Goal: Transaction & Acquisition: Purchase product/service

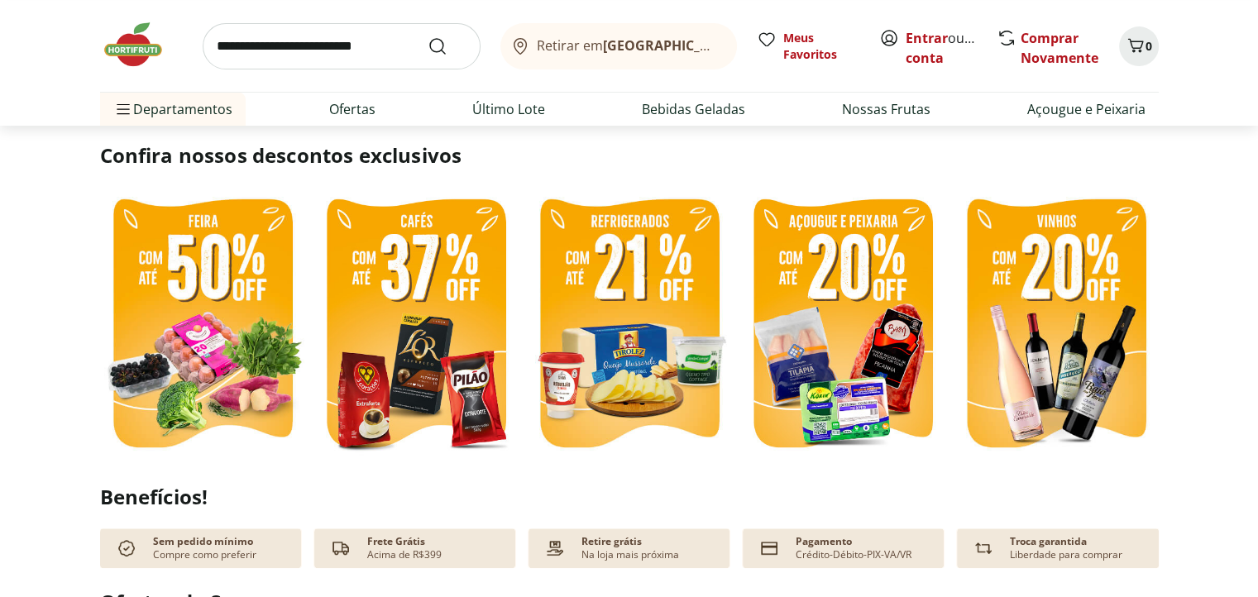
scroll to position [413, 0]
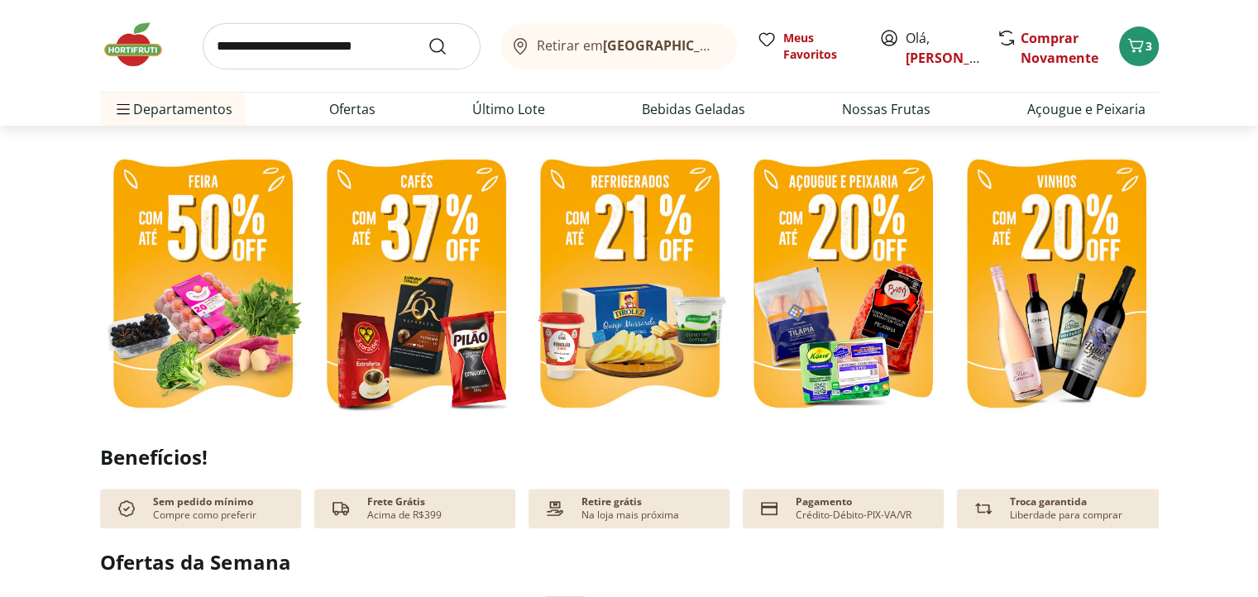
click at [1182, 159] on section "Confira nossos descontos exclusivos" at bounding box center [629, 264] width 1258 height 322
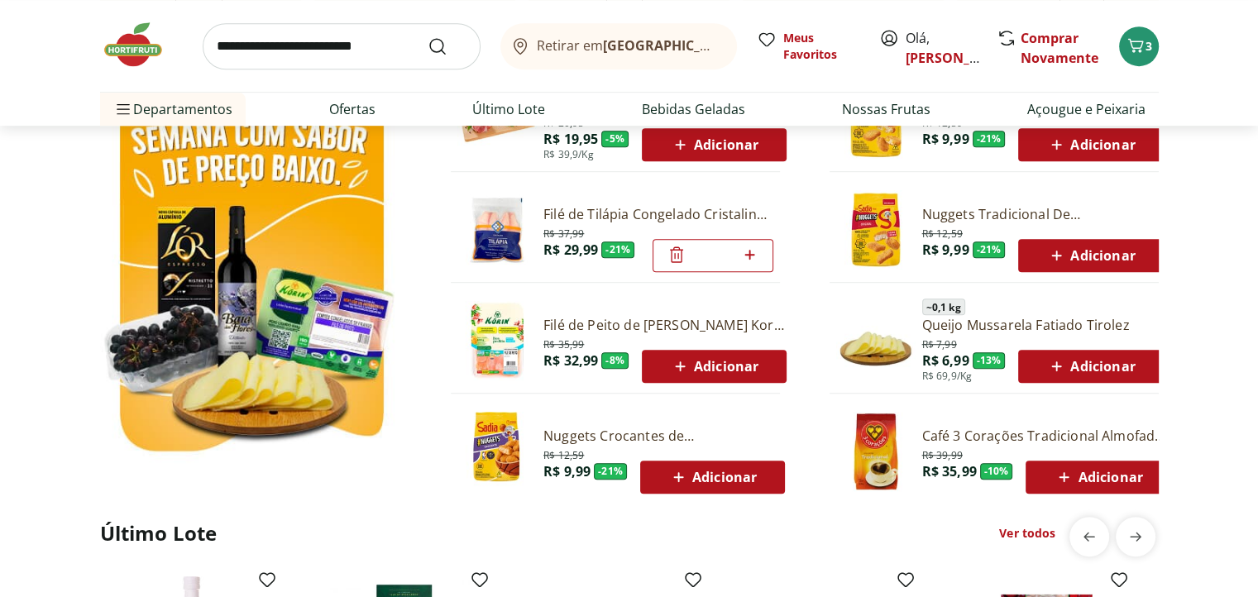
scroll to position [744, 0]
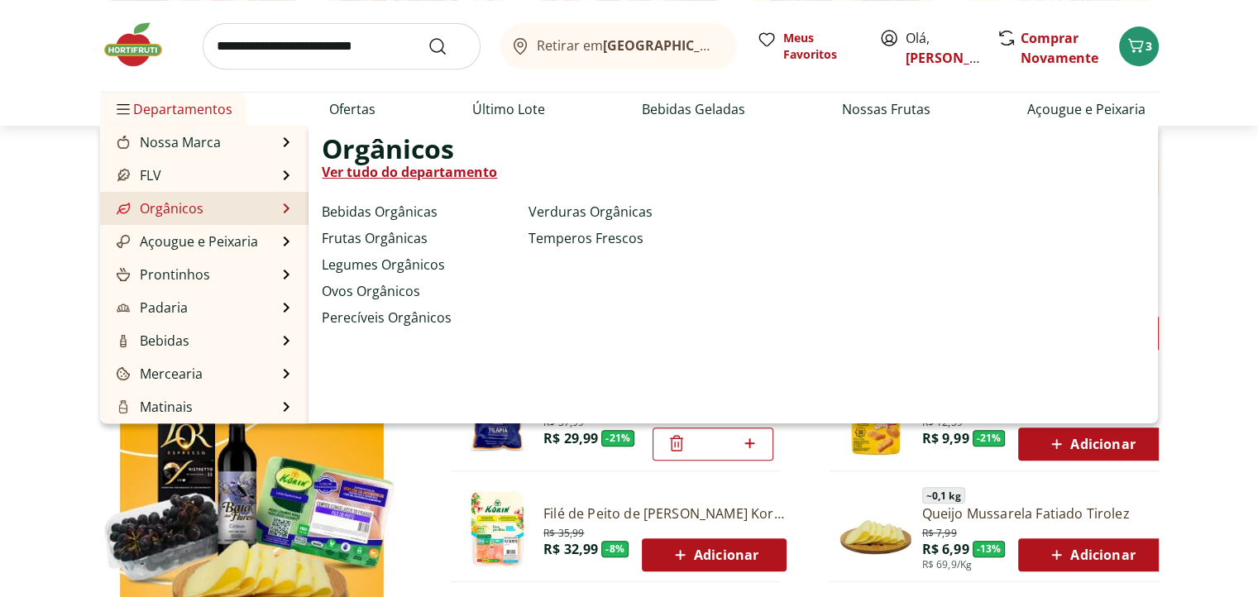
click at [171, 205] on link "Orgânicos" at bounding box center [158, 208] width 90 height 20
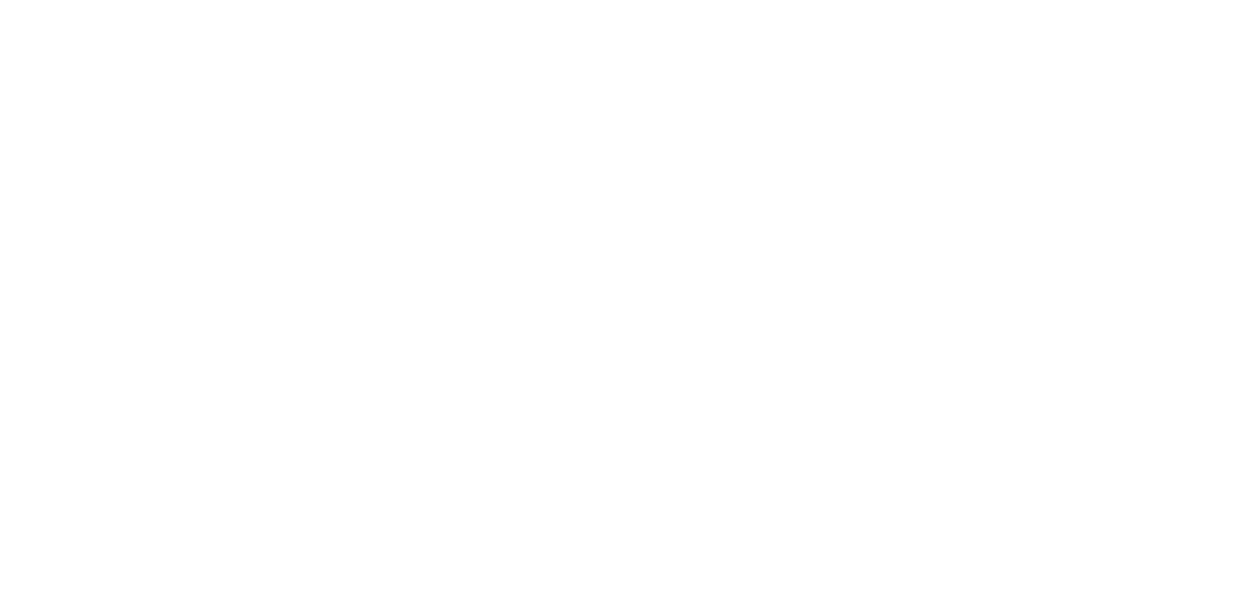
select select "**********"
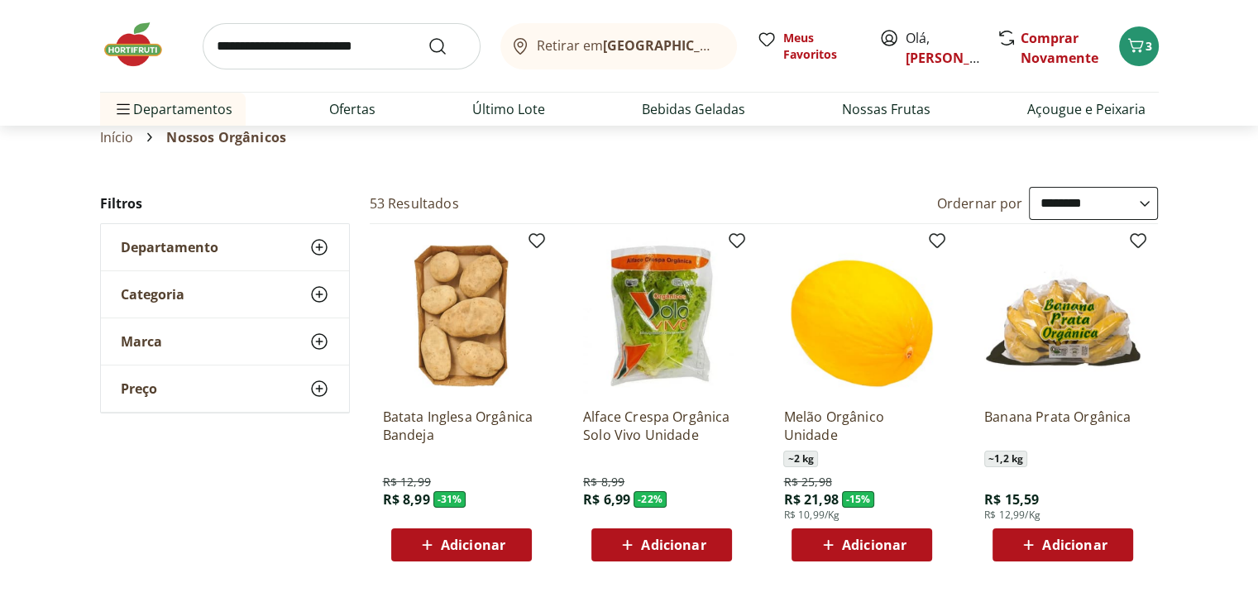
scroll to position [83, 0]
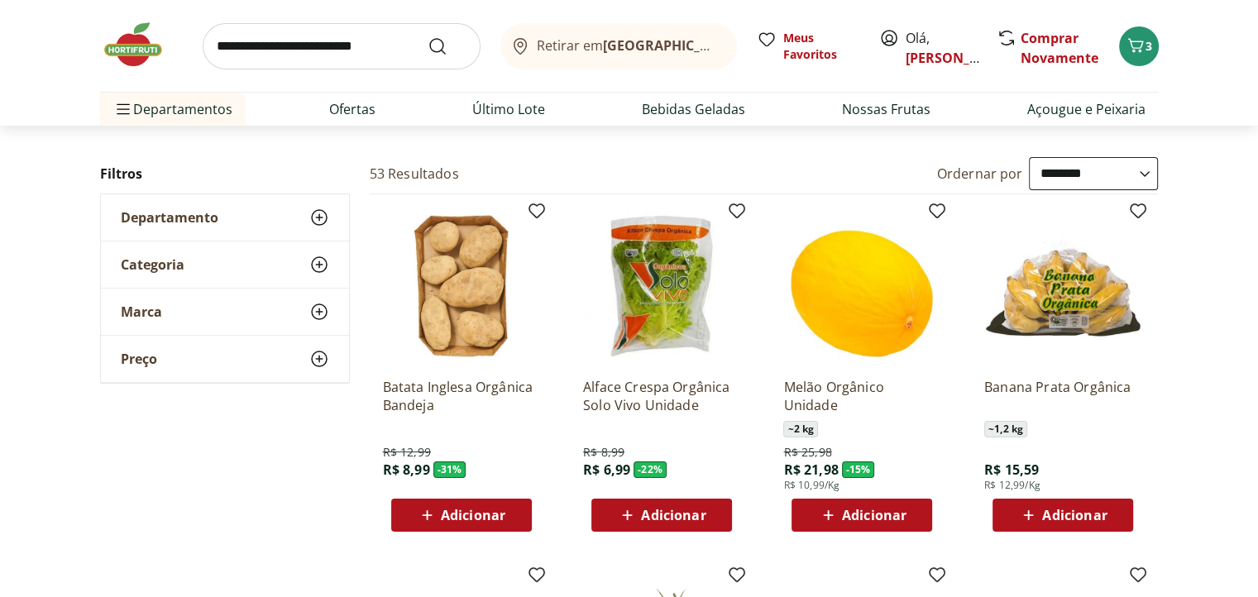
click at [162, 228] on div "Departamento" at bounding box center [225, 217] width 248 height 46
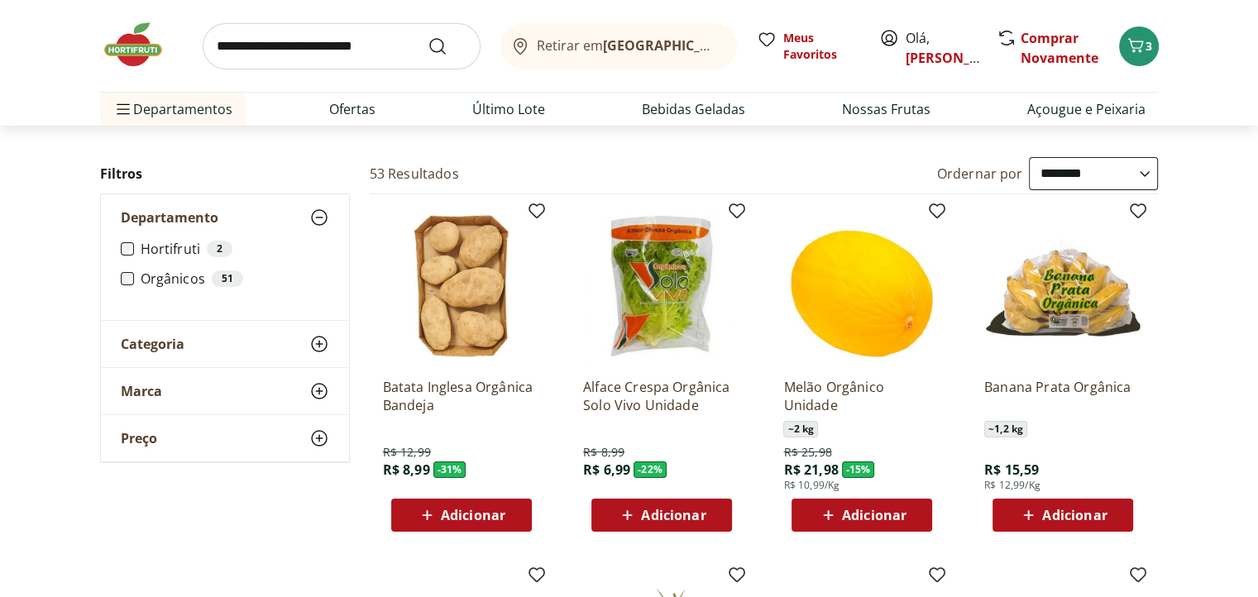
click at [139, 354] on div "Categoria" at bounding box center [225, 344] width 248 height 46
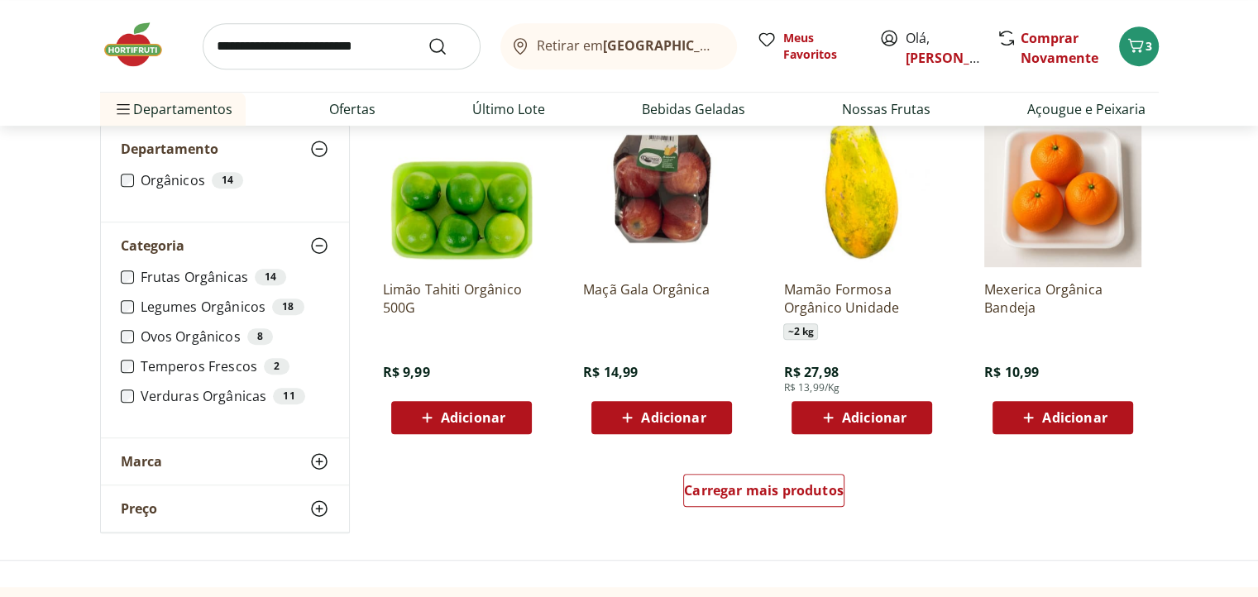
scroll to position [910, 0]
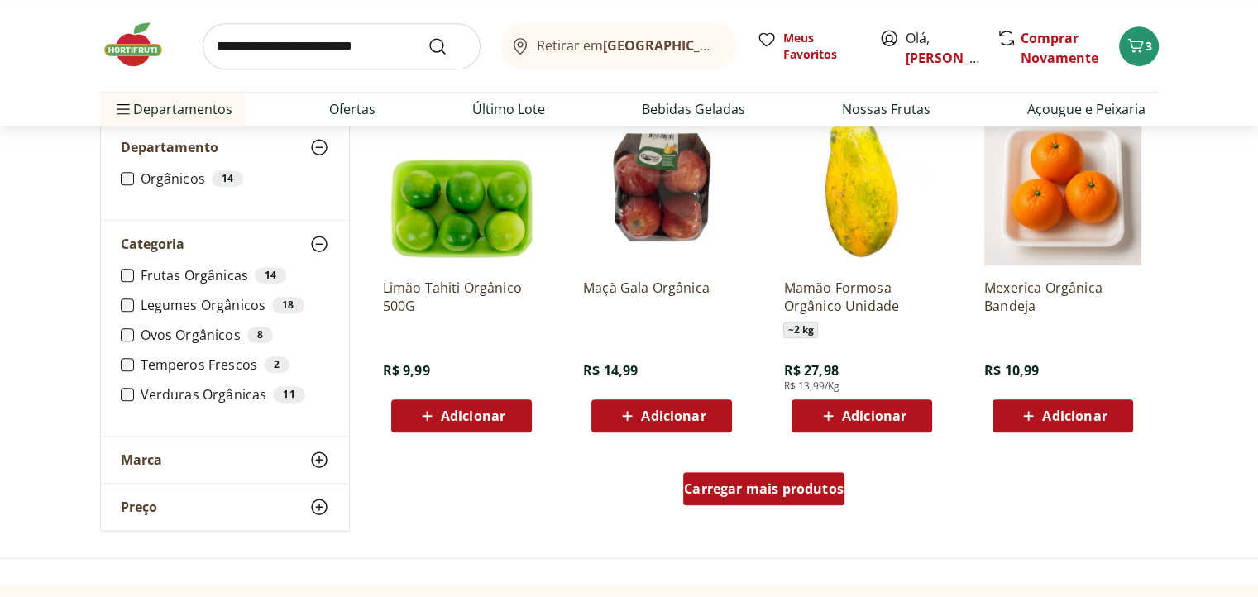
click at [795, 499] on div "Carregar mais produtos" at bounding box center [763, 488] width 161 height 33
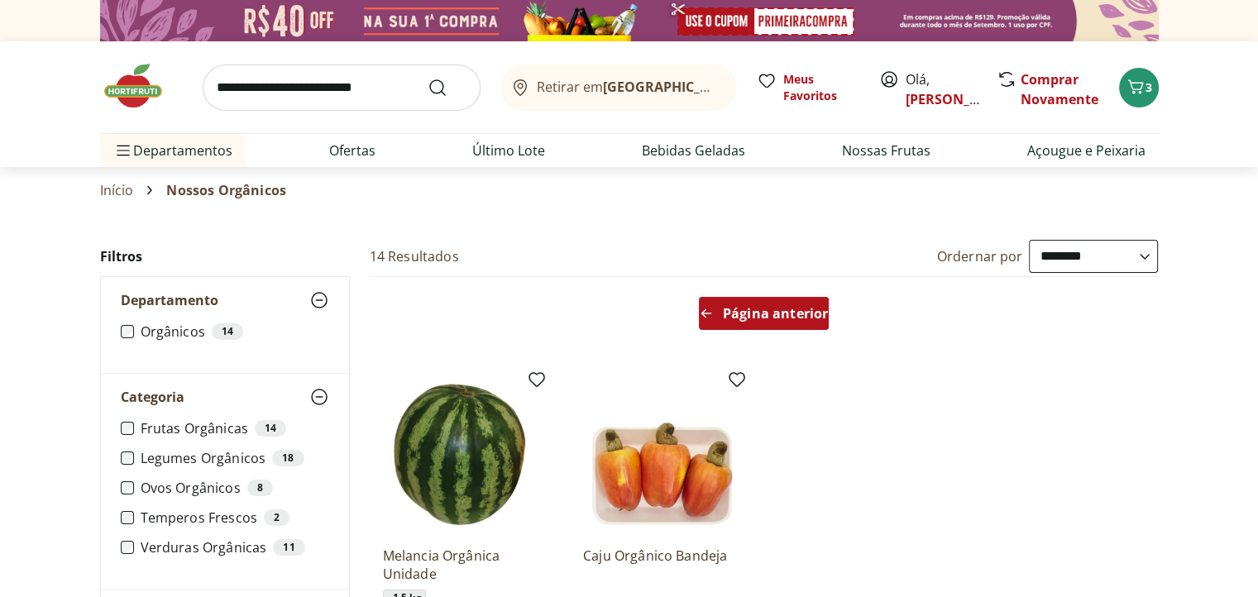
click at [757, 315] on span "Página anterior" at bounding box center [775, 313] width 105 height 13
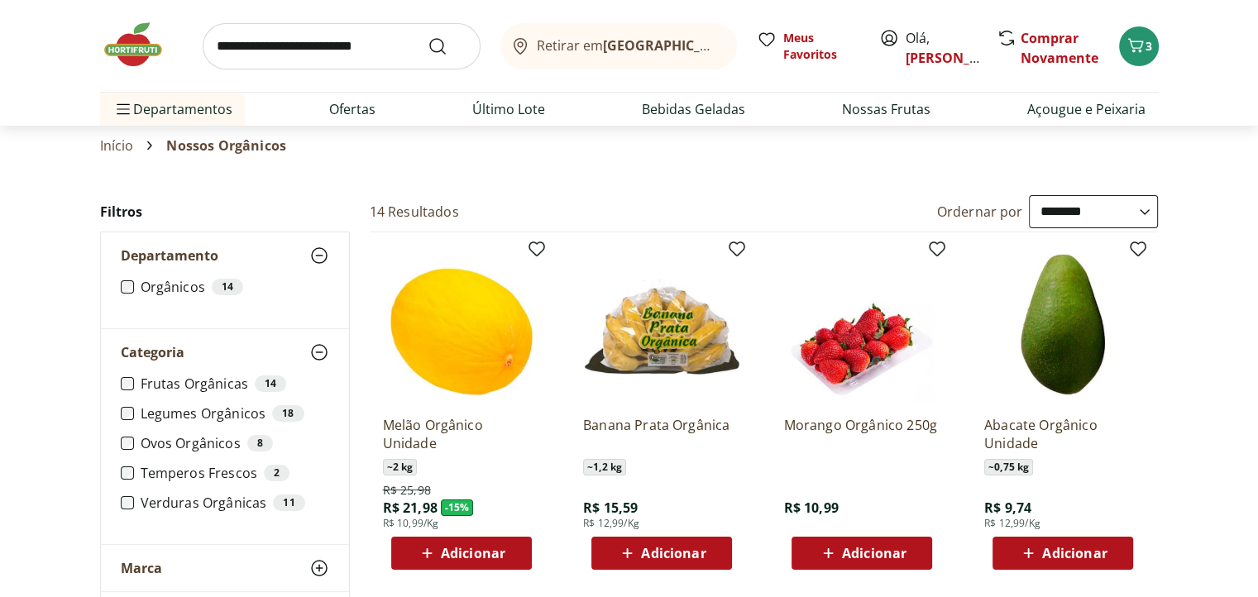
scroll to position [83, 0]
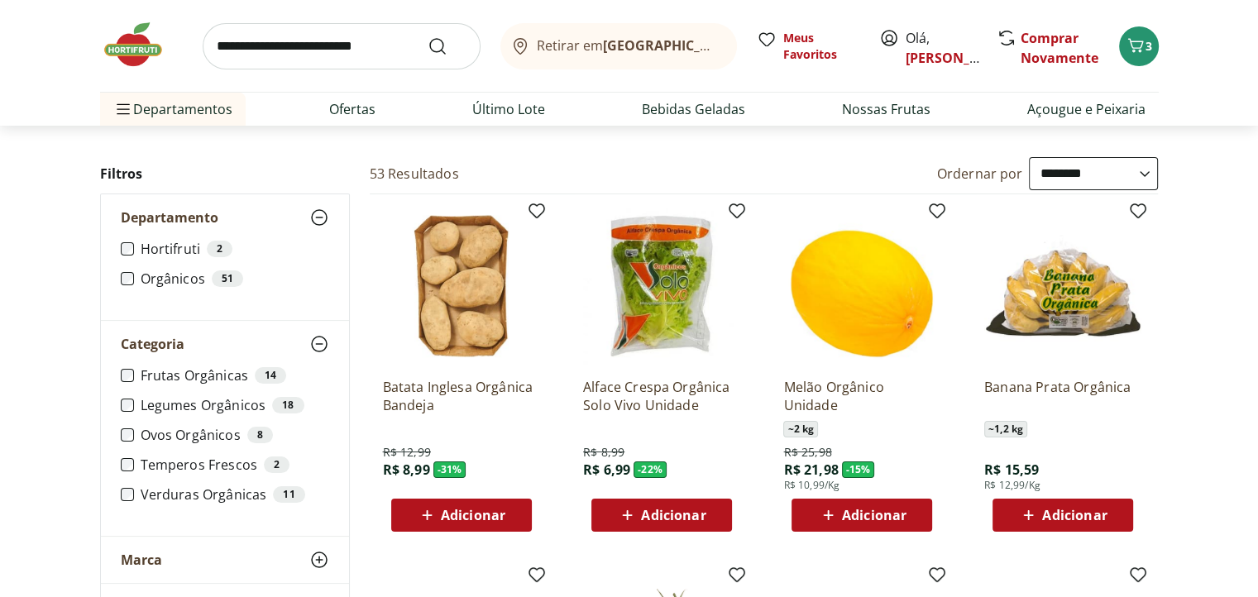
click at [350, 49] on input "search" at bounding box center [342, 46] width 278 height 46
type input "**********"
click at [428, 36] on button "Submit Search" at bounding box center [448, 46] width 40 height 20
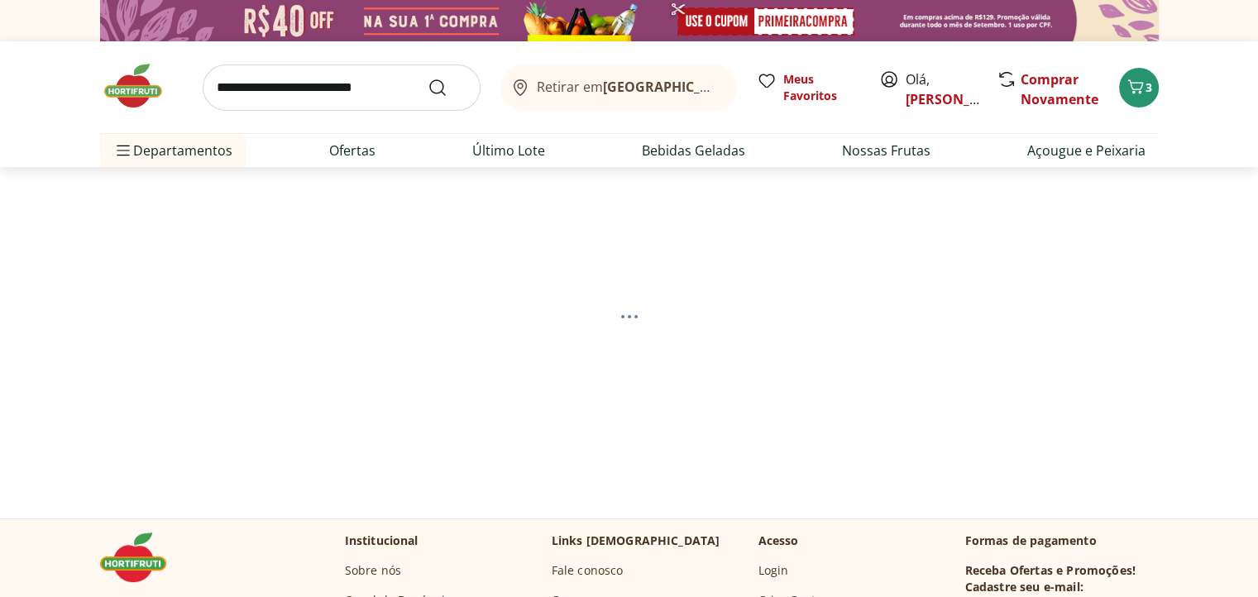
select select "**********"
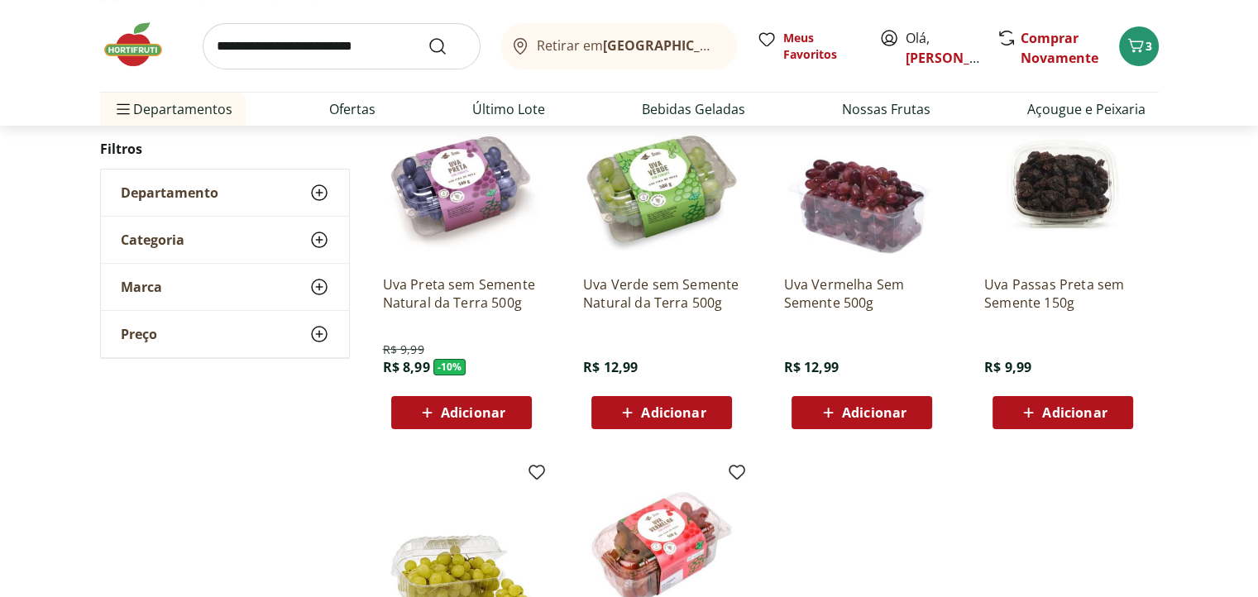
scroll to position [248, 0]
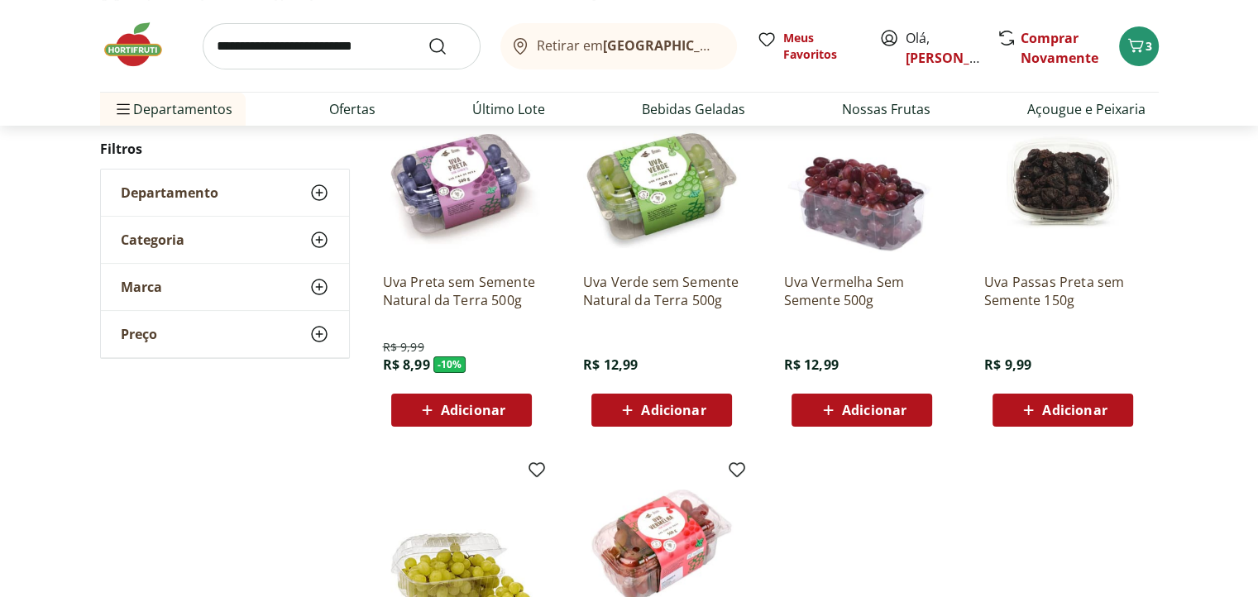
click at [464, 416] on span "Adicionar" at bounding box center [473, 410] width 64 height 13
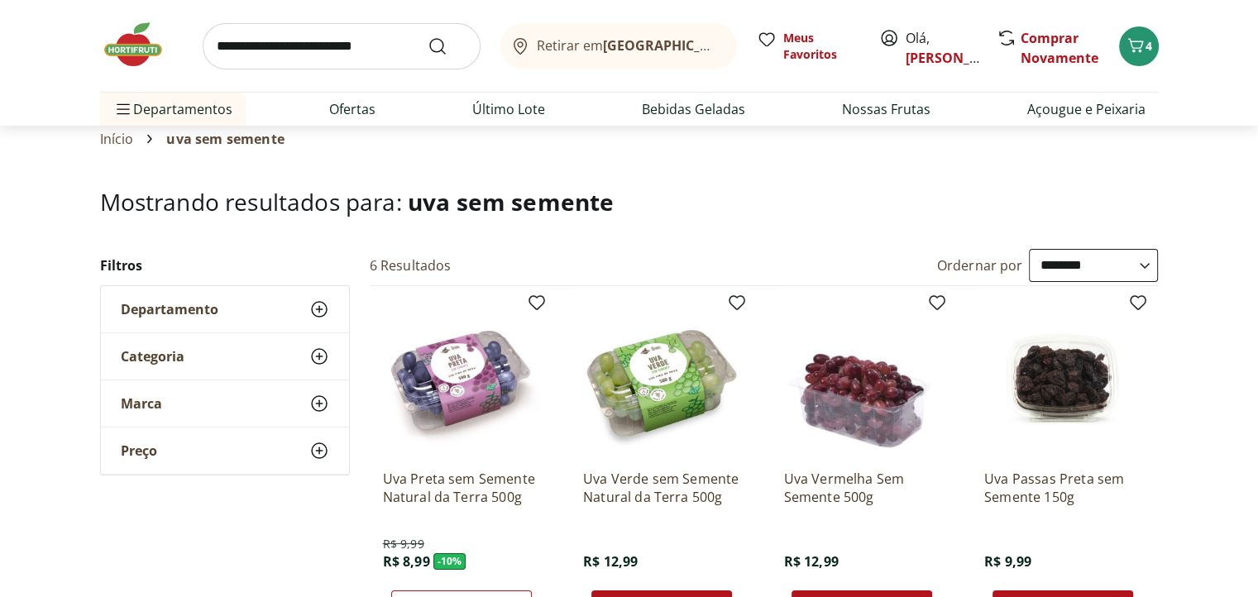
scroll to position [0, 0]
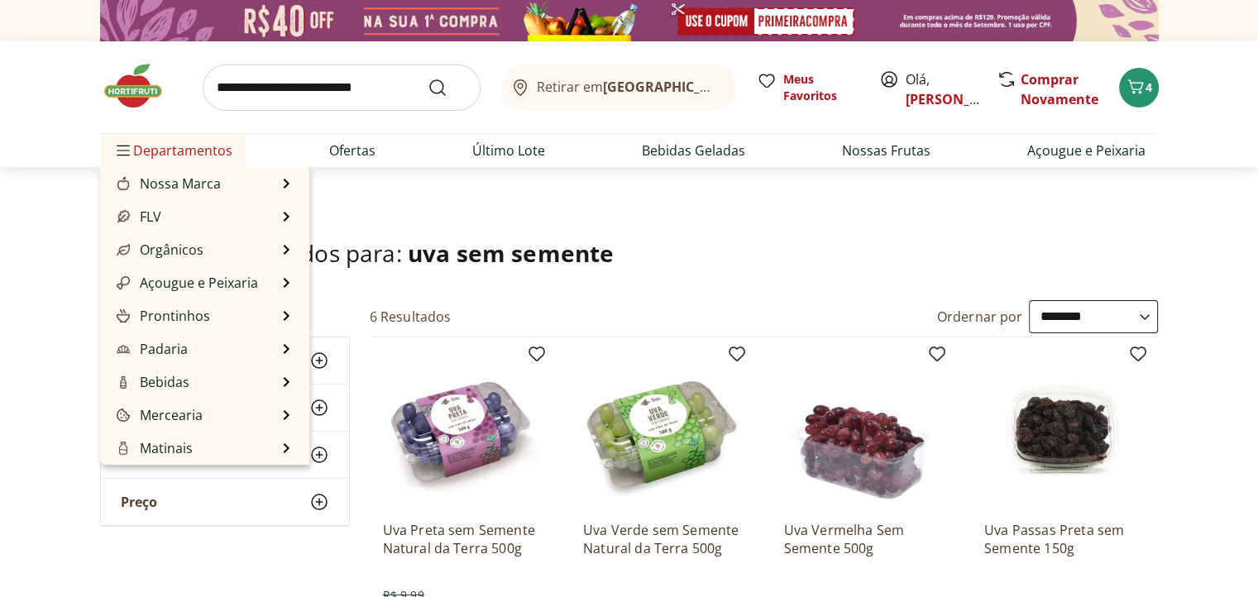
click at [139, 155] on span "Departamentos" at bounding box center [172, 151] width 119 height 40
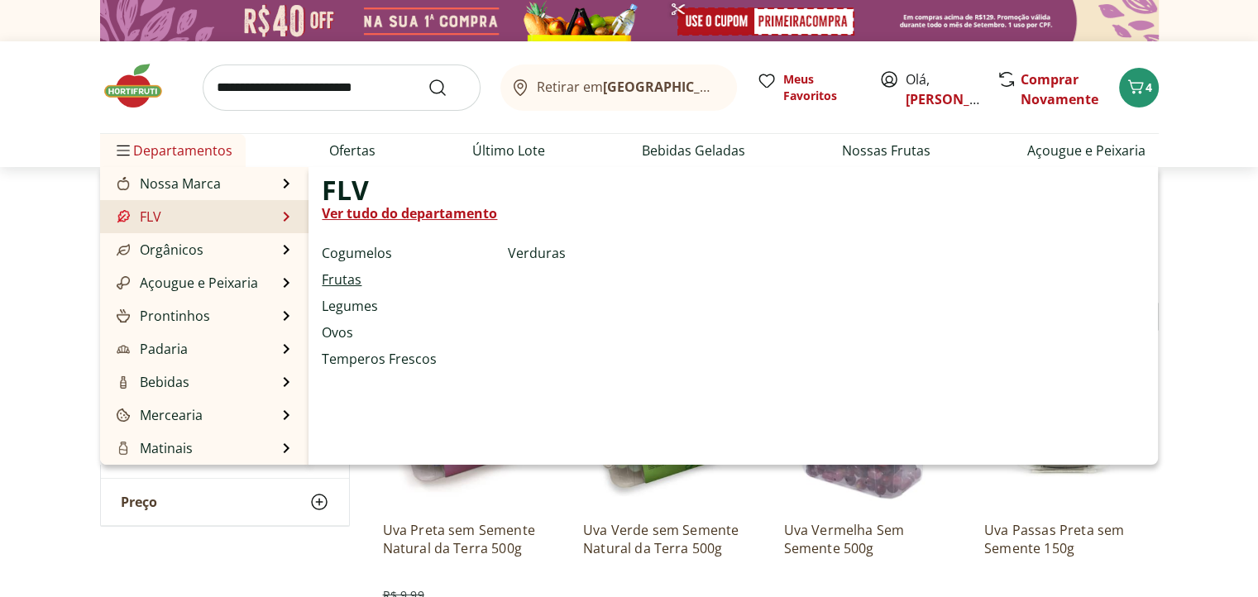
click at [343, 284] on link "Frutas" at bounding box center [342, 280] width 40 height 20
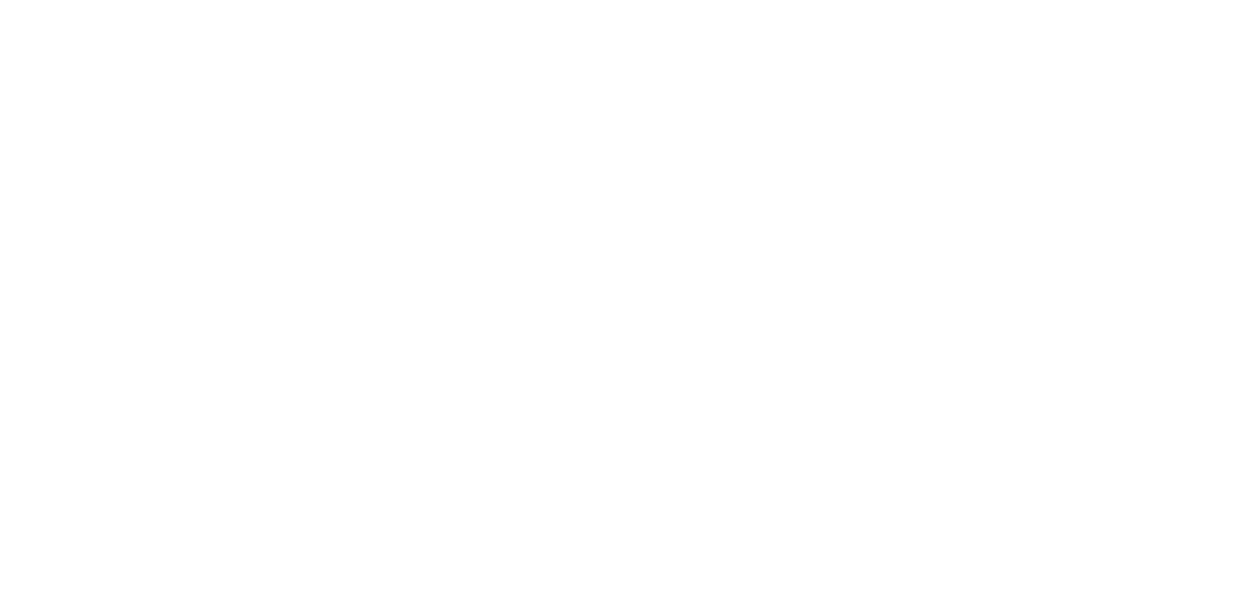
select select "**********"
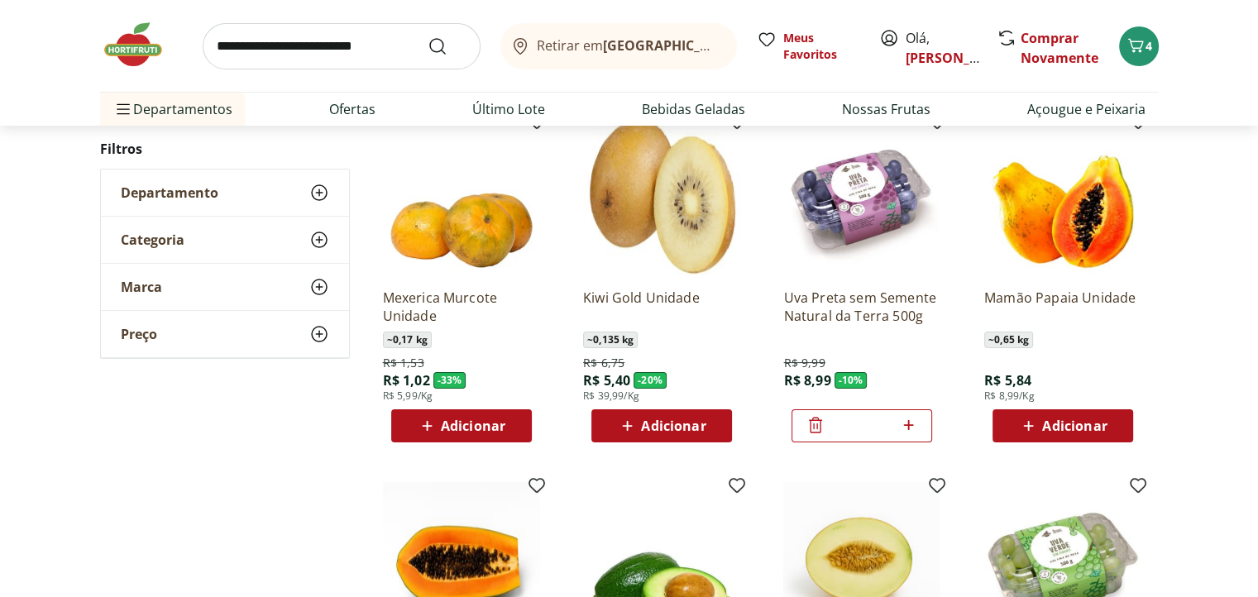
scroll to position [165, 0]
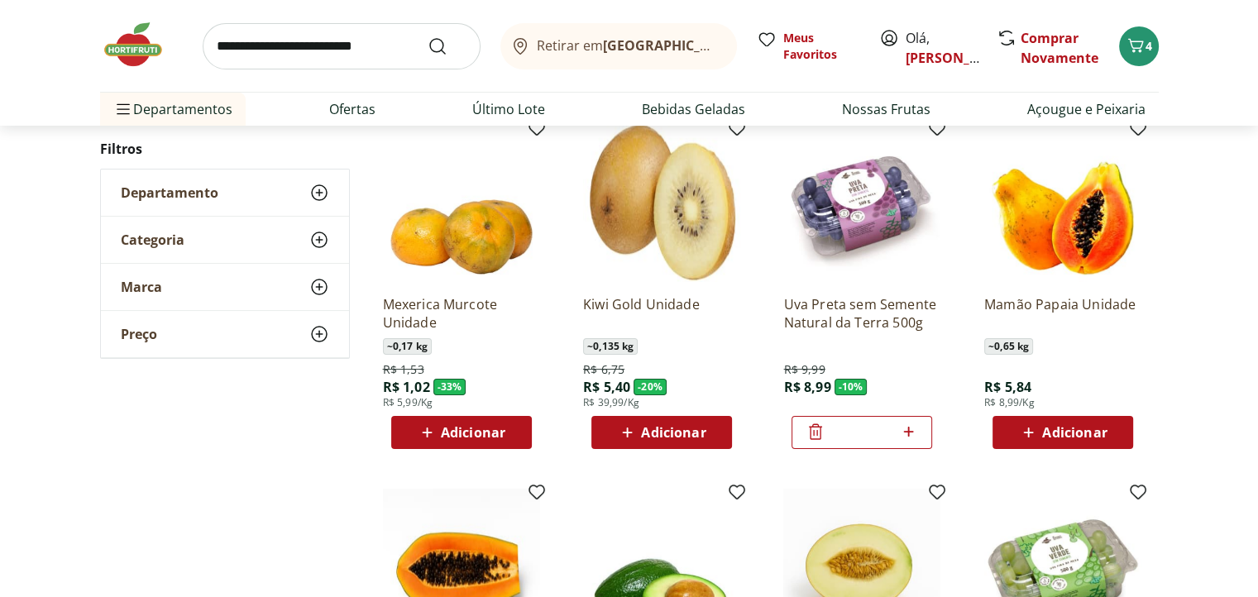
click at [1085, 438] on span "Adicionar" at bounding box center [1074, 432] width 64 height 13
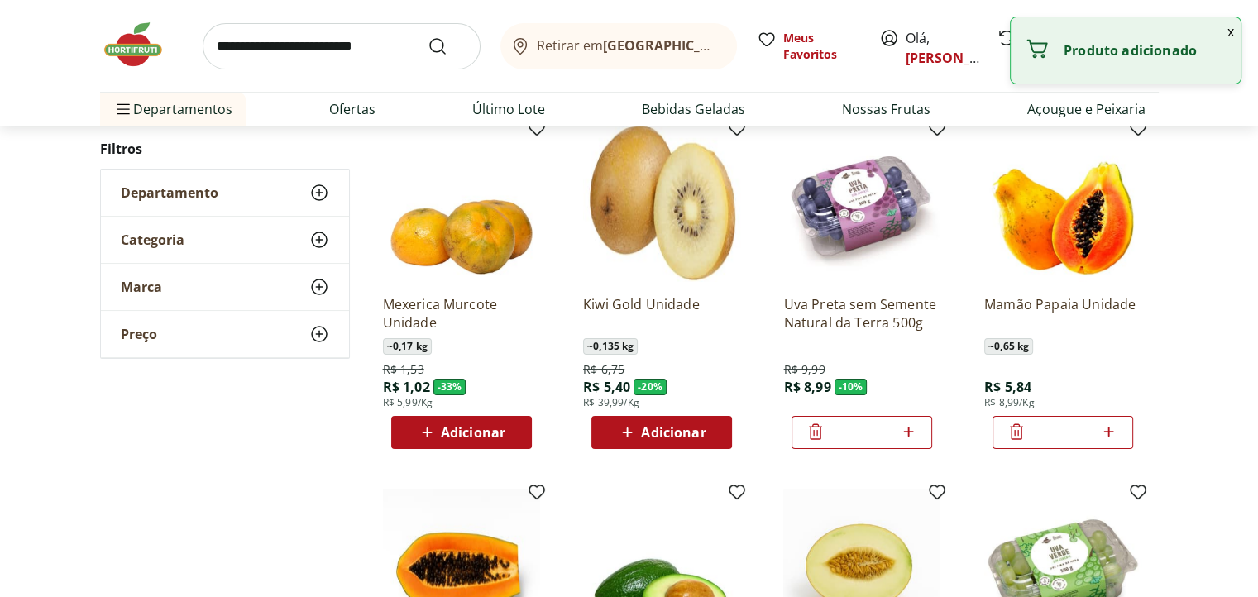
click at [1105, 432] on icon at bounding box center [1108, 432] width 21 height 20
type input "*"
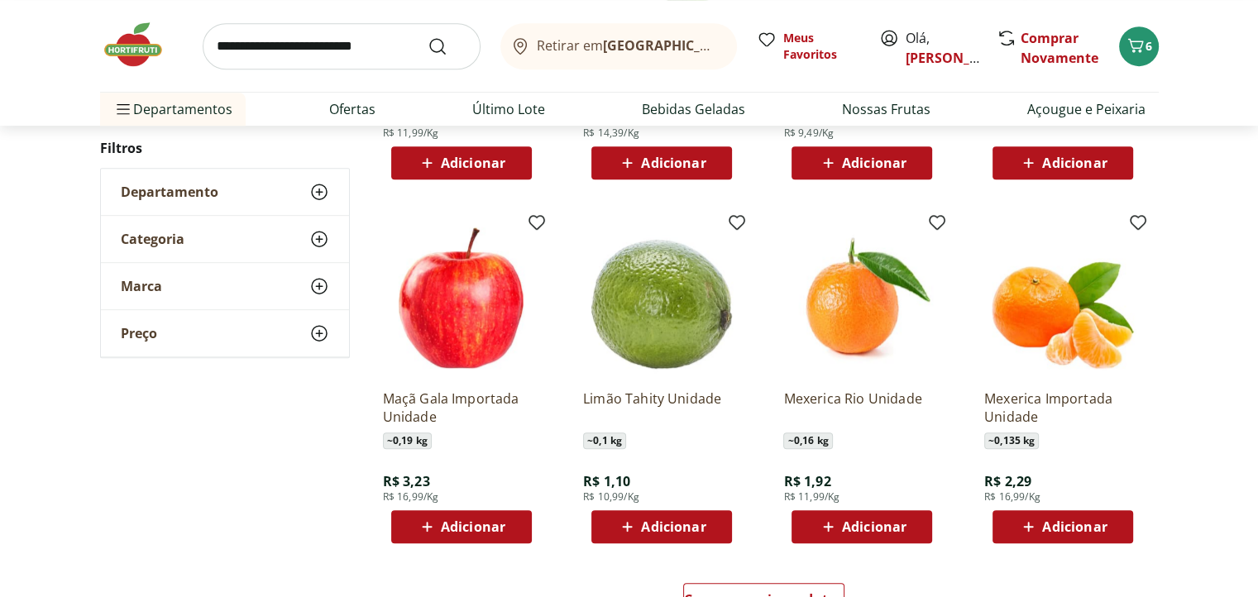
scroll to position [910, 0]
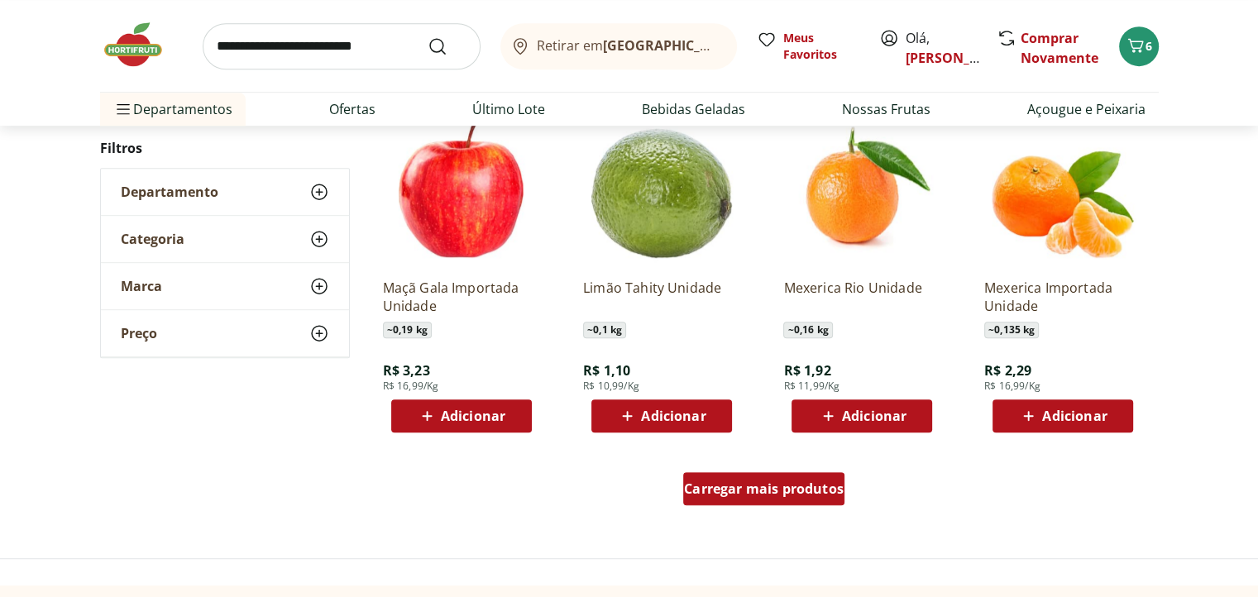
click at [810, 504] on div "Carregar mais produtos" at bounding box center [763, 488] width 161 height 33
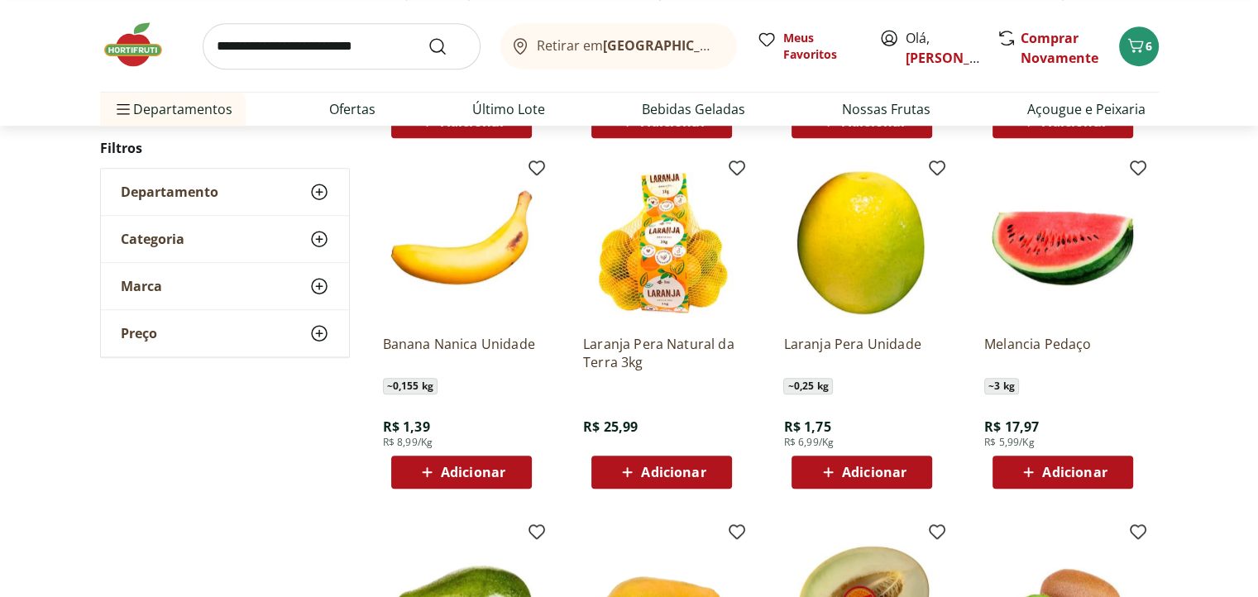
scroll to position [1240, 0]
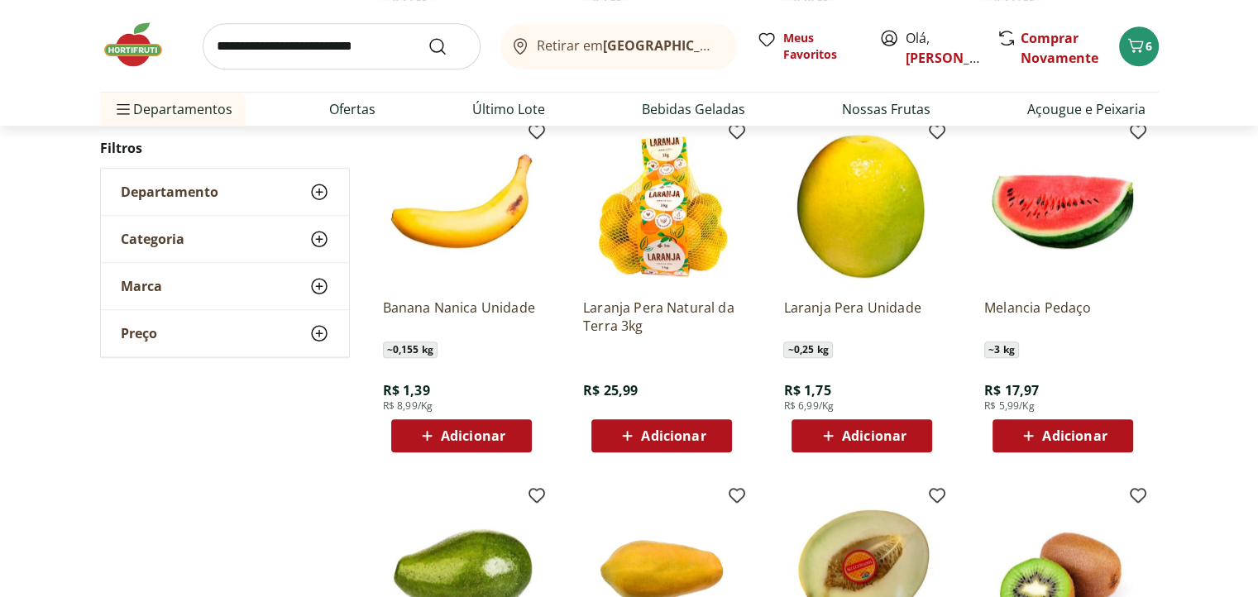
click at [1106, 438] on span "Adicionar" at bounding box center [1074, 435] width 64 height 13
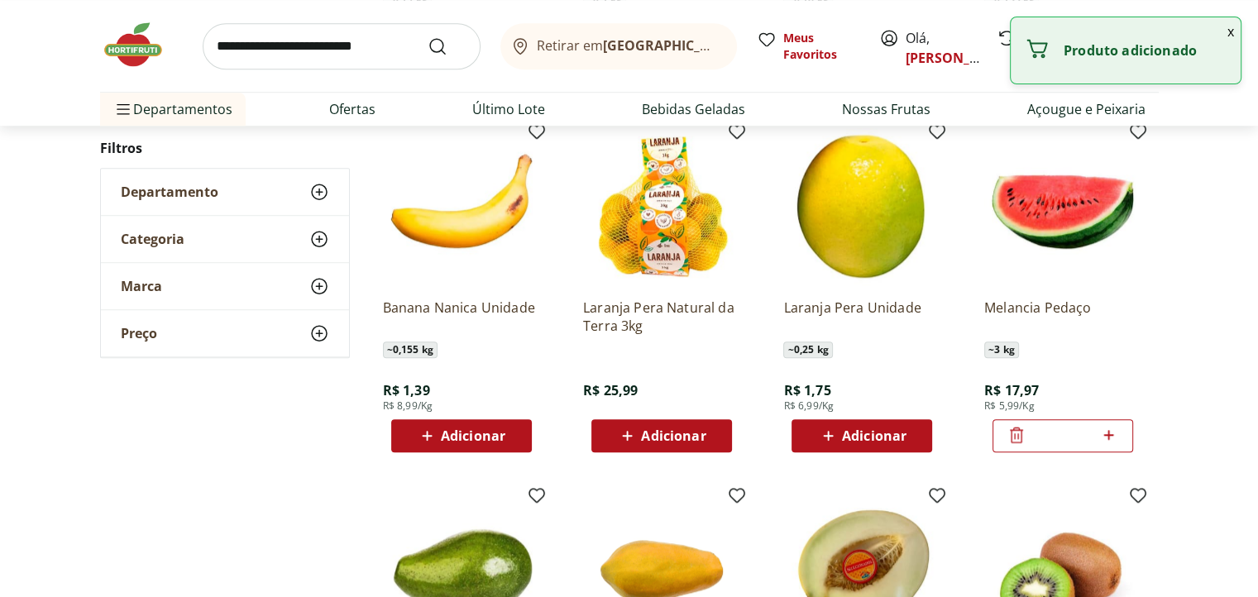
click at [1017, 434] on icon at bounding box center [1016, 436] width 13 height 16
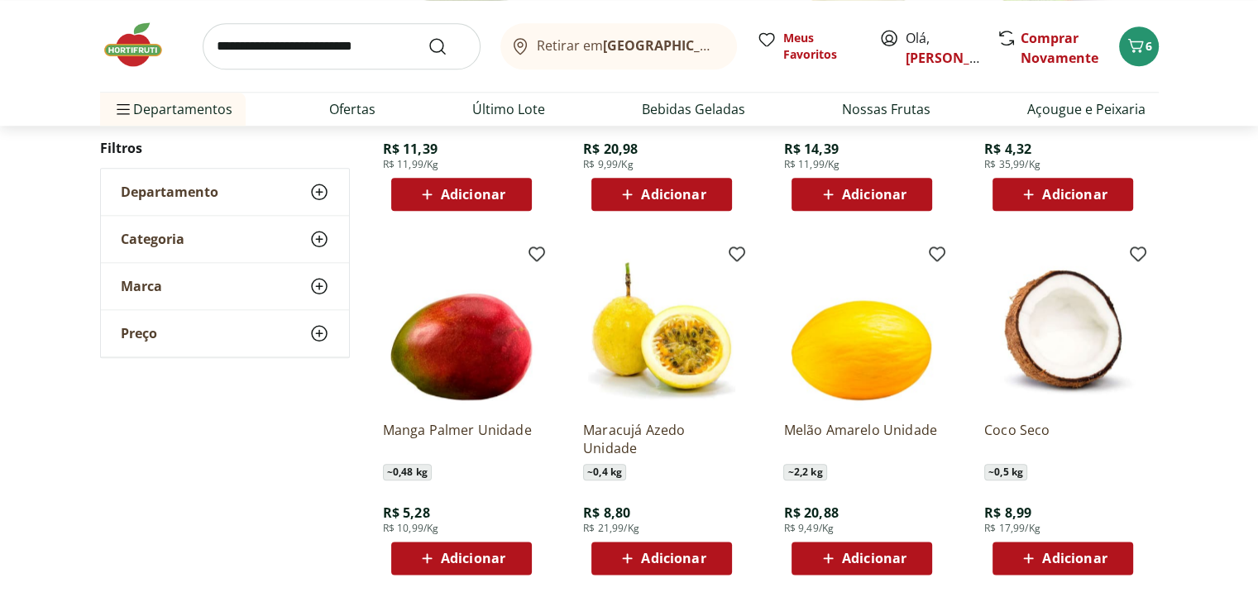
scroll to position [1985, 0]
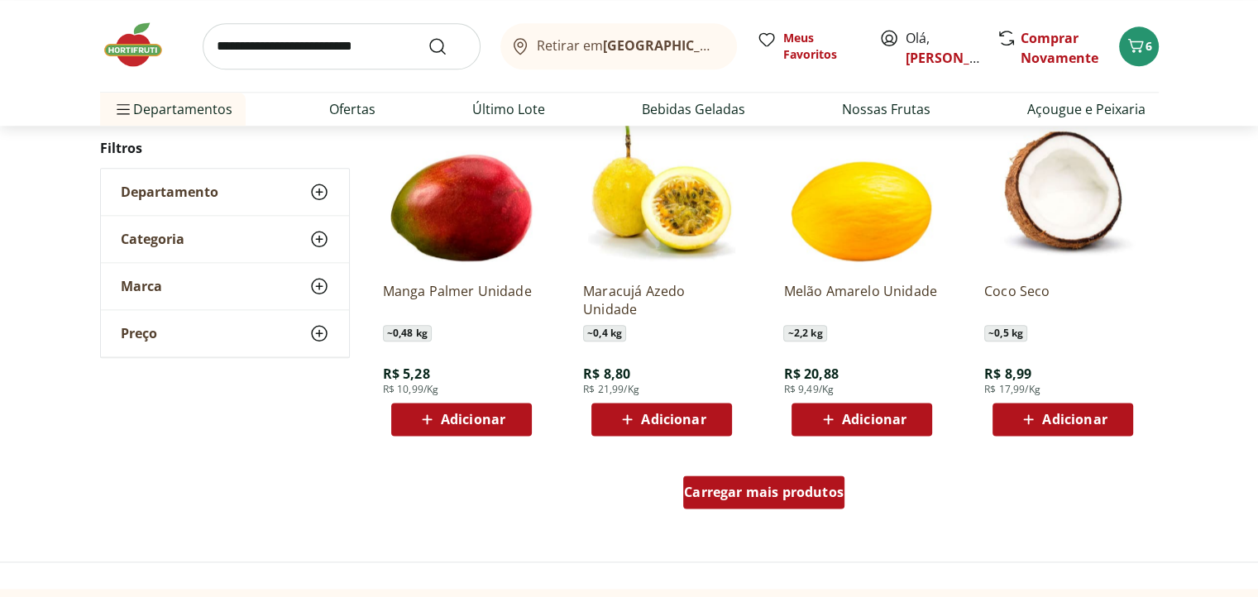
click at [767, 505] on div "Carregar mais produtos" at bounding box center [763, 491] width 161 height 33
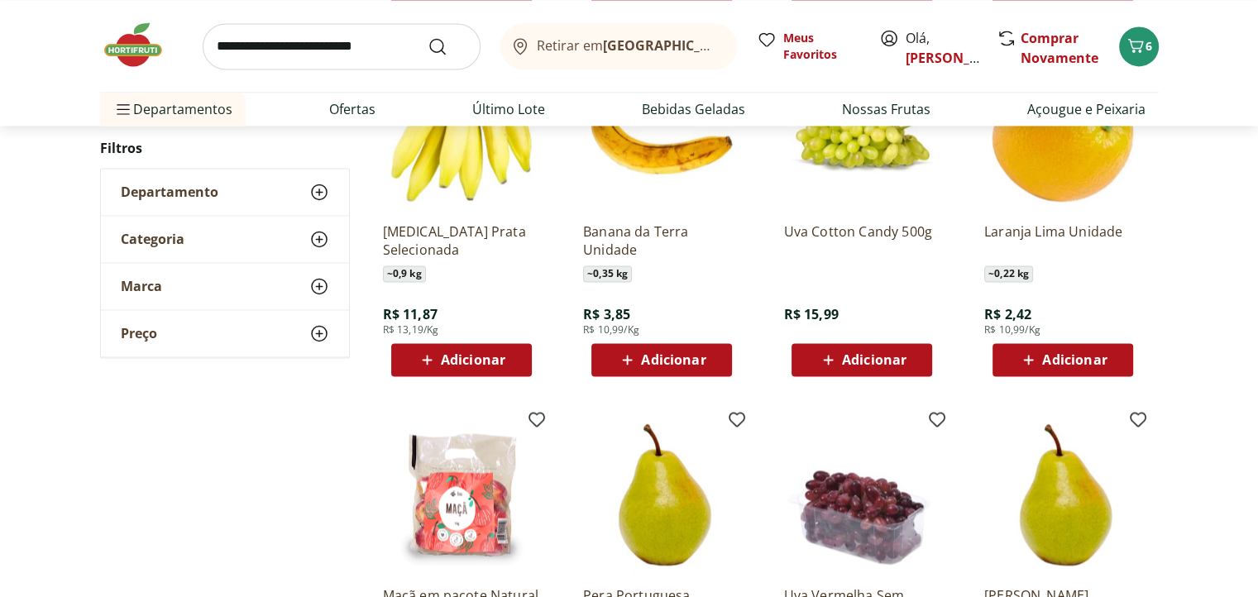
scroll to position [2398, 0]
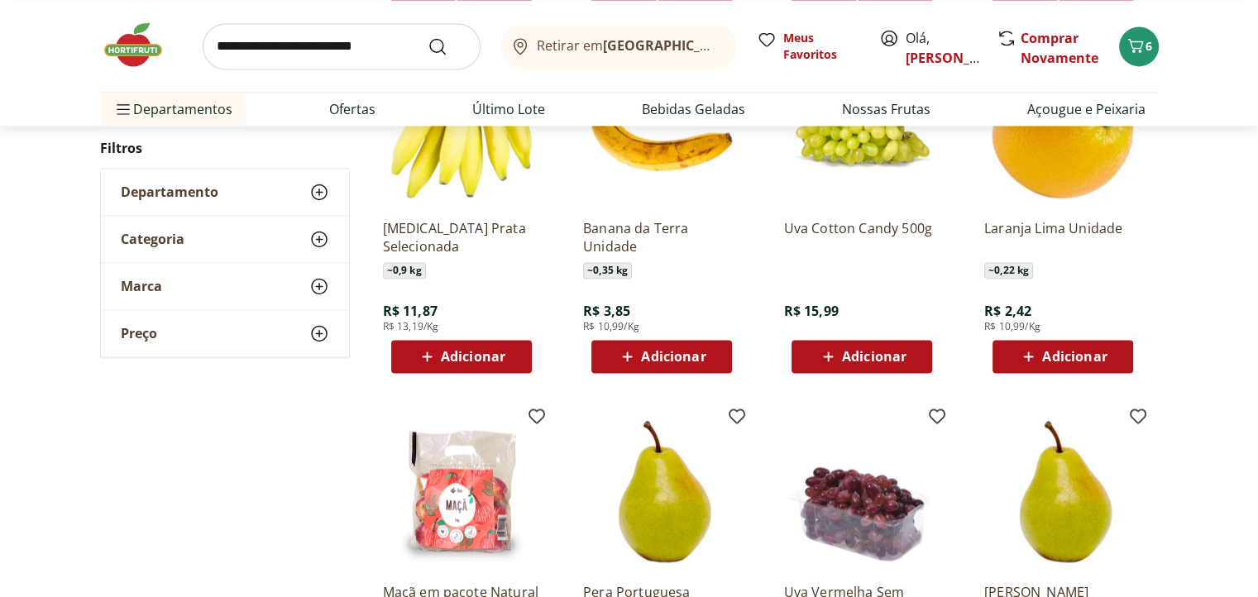
click at [481, 357] on span "Adicionar" at bounding box center [473, 356] width 64 height 13
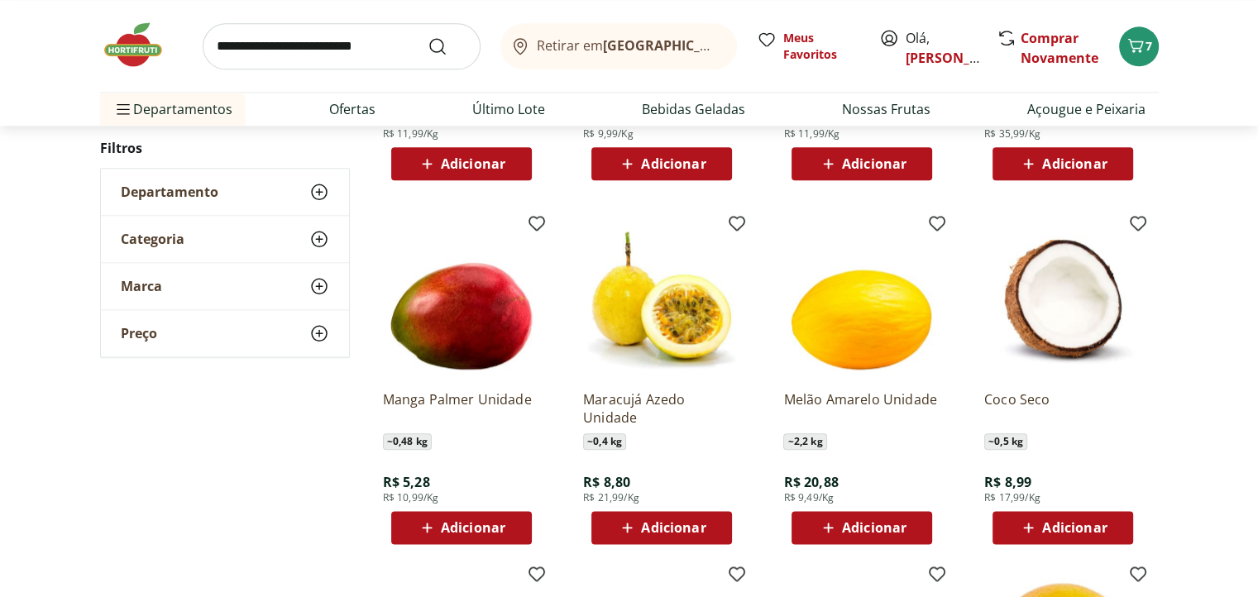
scroll to position [1902, 0]
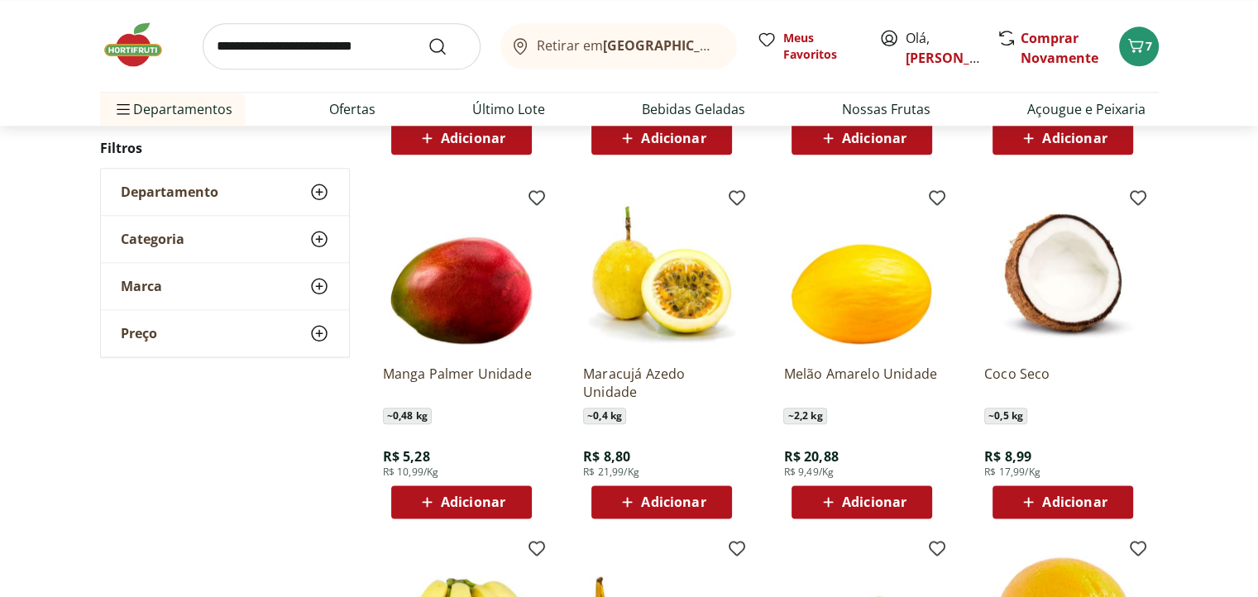
click at [437, 504] on icon at bounding box center [427, 502] width 21 height 20
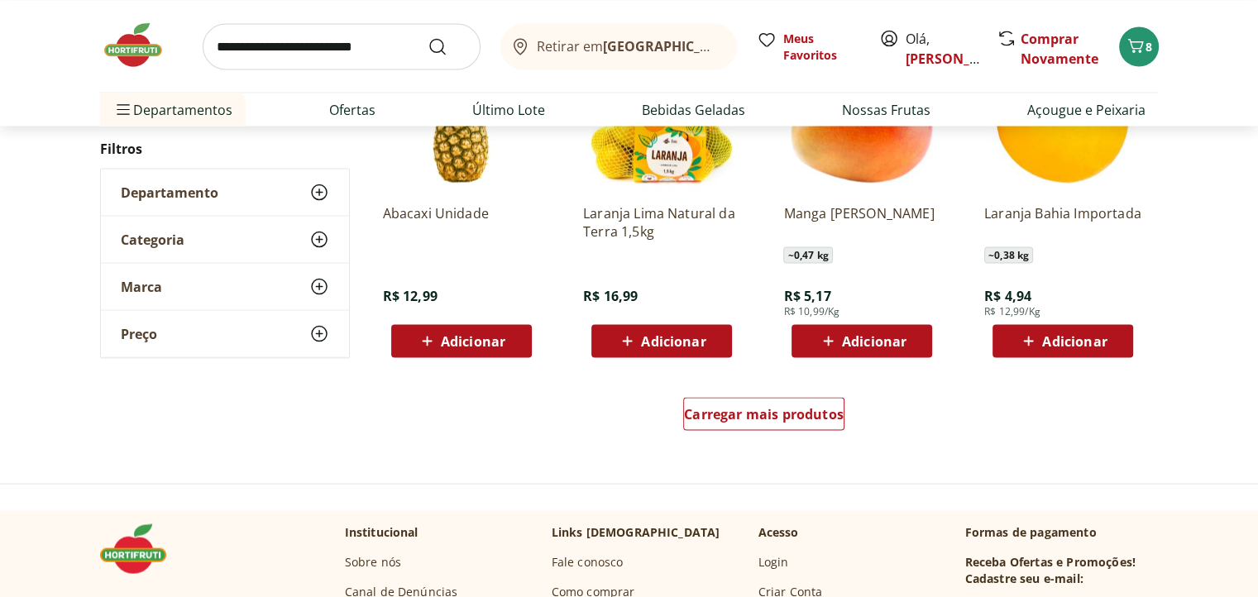
scroll to position [3142, 0]
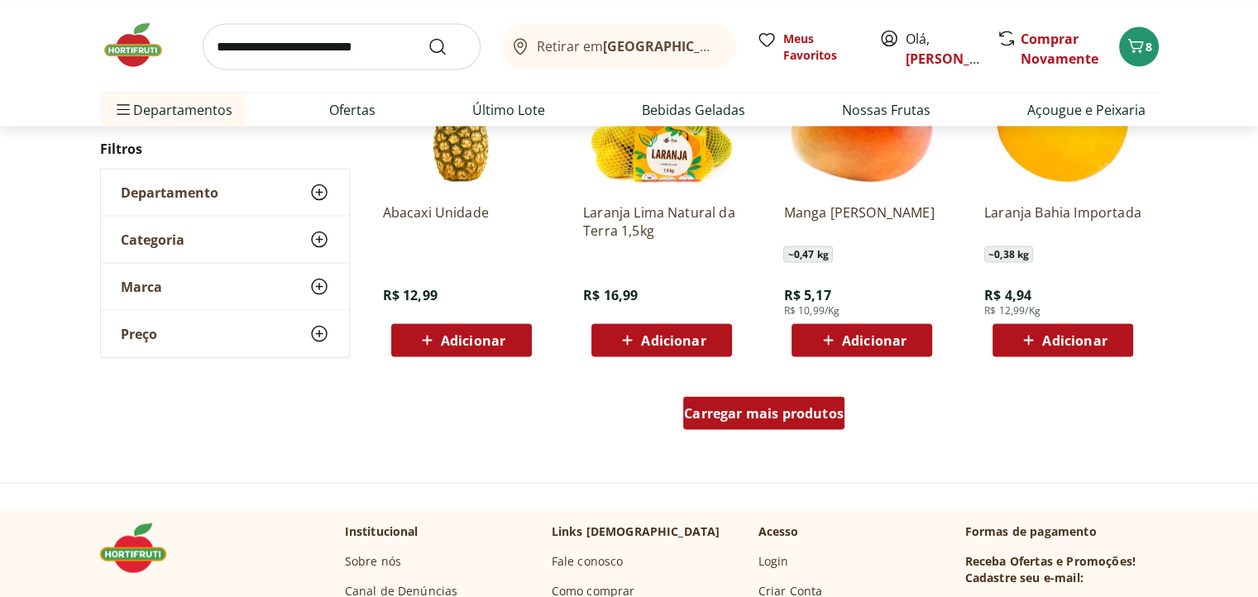
click at [737, 413] on span "Carregar mais produtos" at bounding box center [764, 412] width 160 height 13
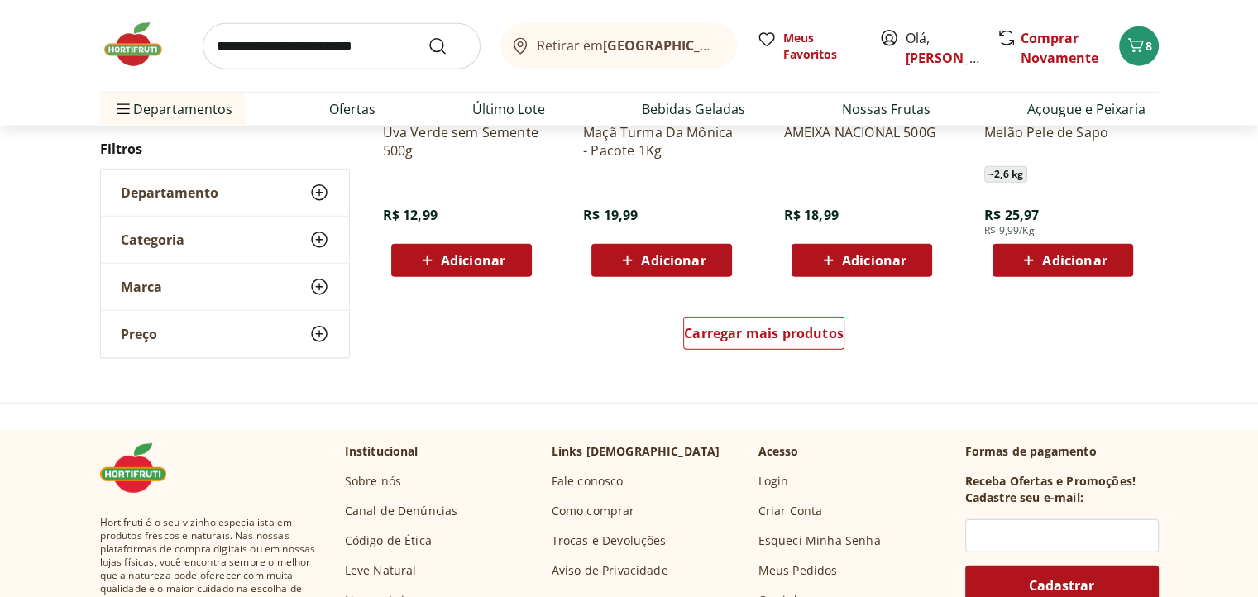
scroll to position [4217, 0]
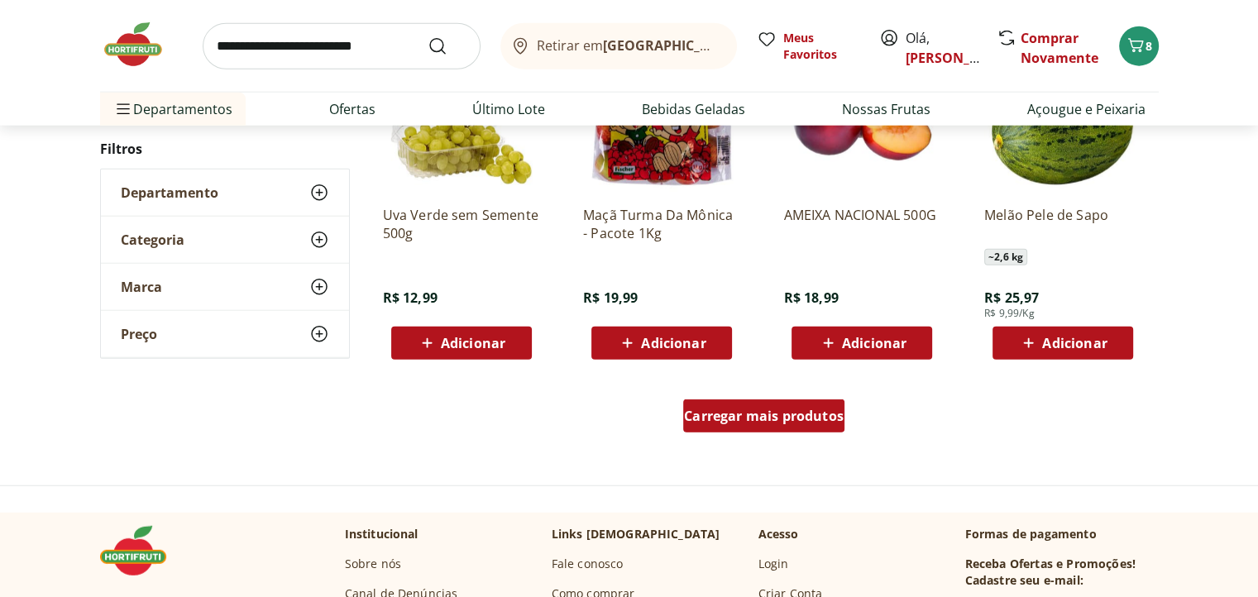
click at [717, 430] on div "Carregar mais produtos" at bounding box center [763, 415] width 161 height 33
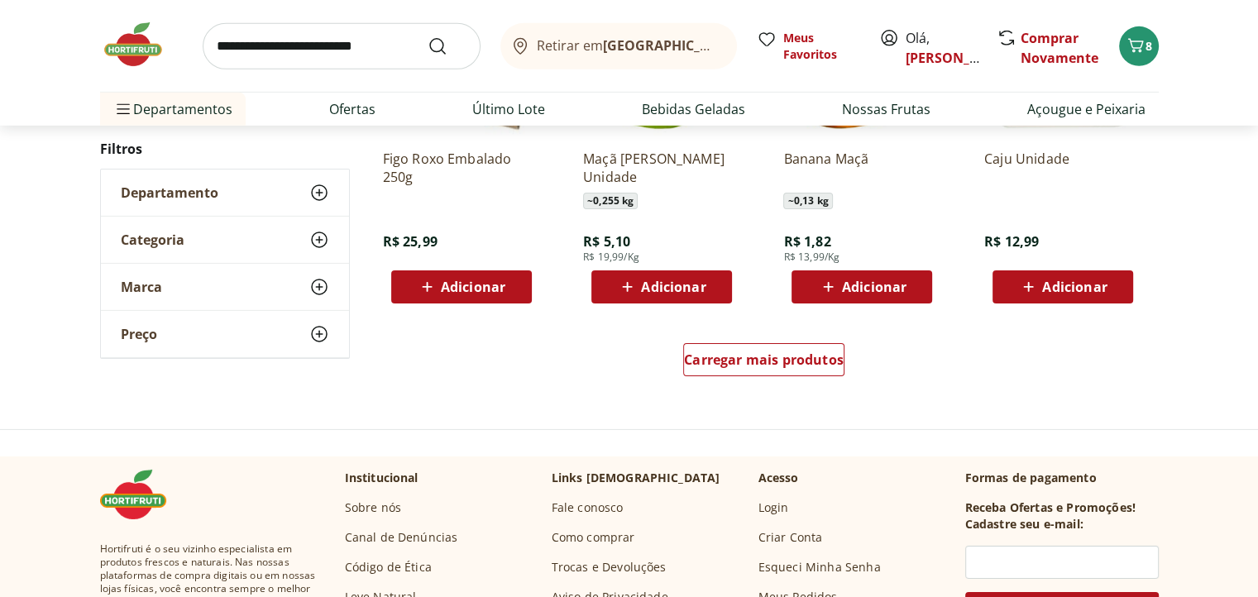
scroll to position [5375, 0]
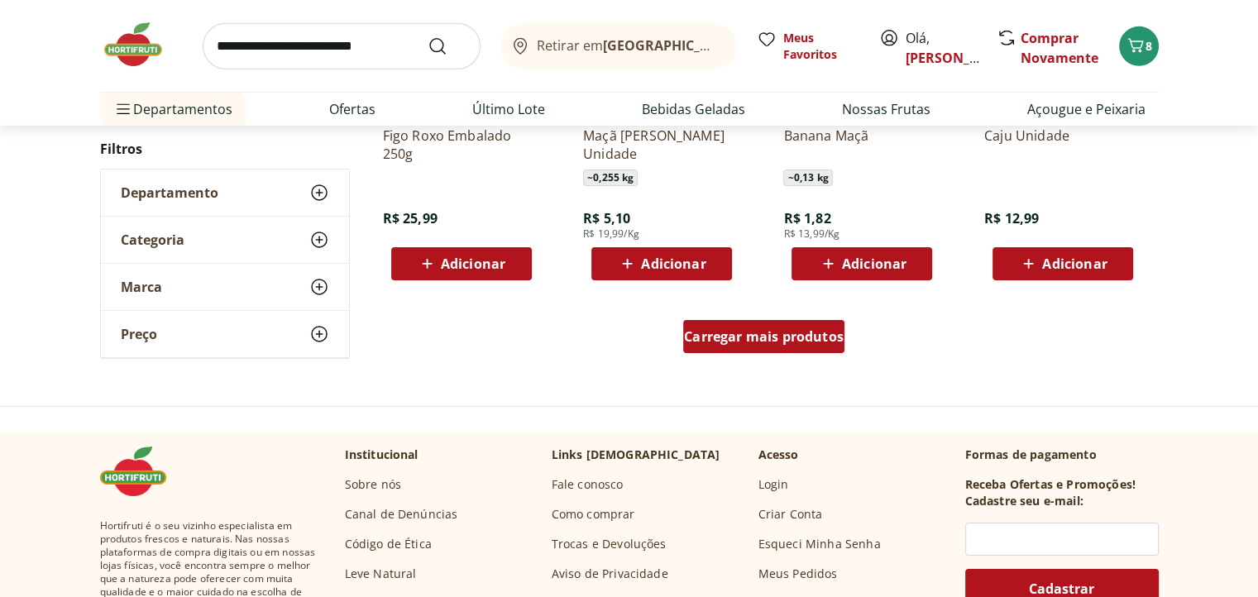
click at [715, 354] on link "Carregar mais produtos" at bounding box center [763, 340] width 161 height 40
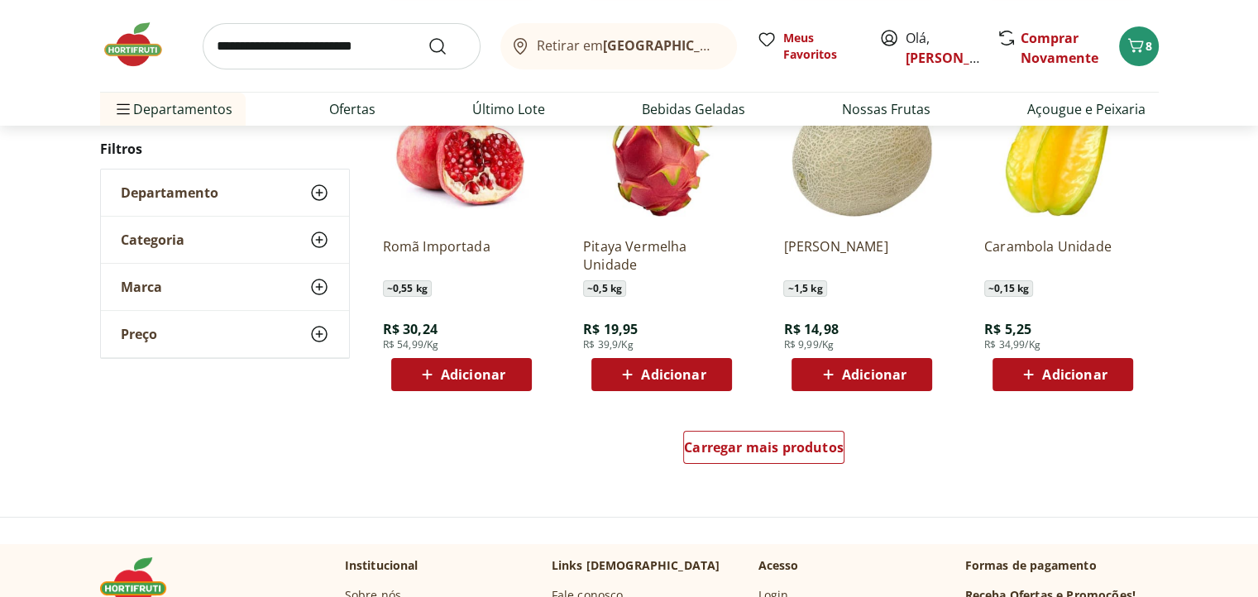
scroll to position [6367, 0]
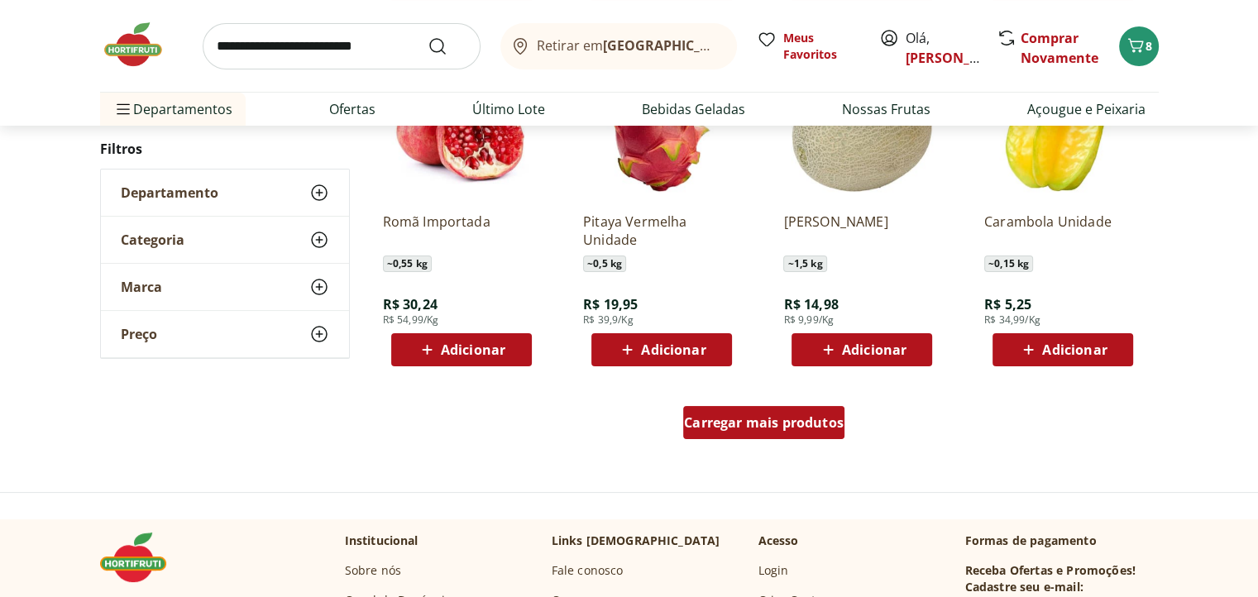
click at [725, 425] on span "Carregar mais produtos" at bounding box center [764, 422] width 160 height 13
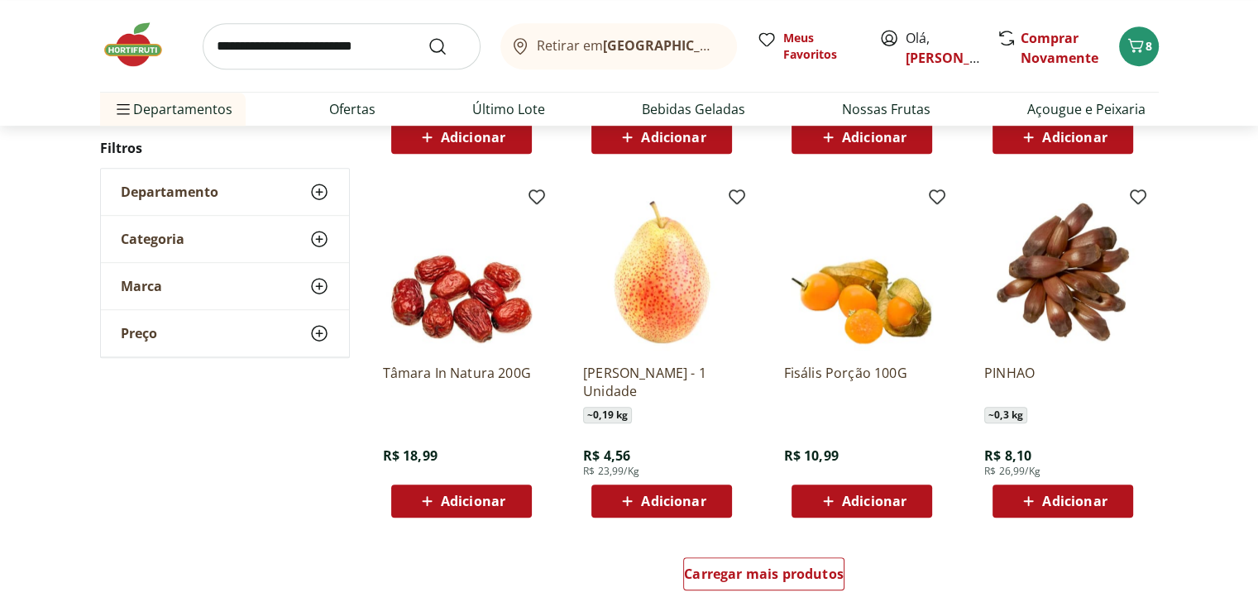
scroll to position [7525, 0]
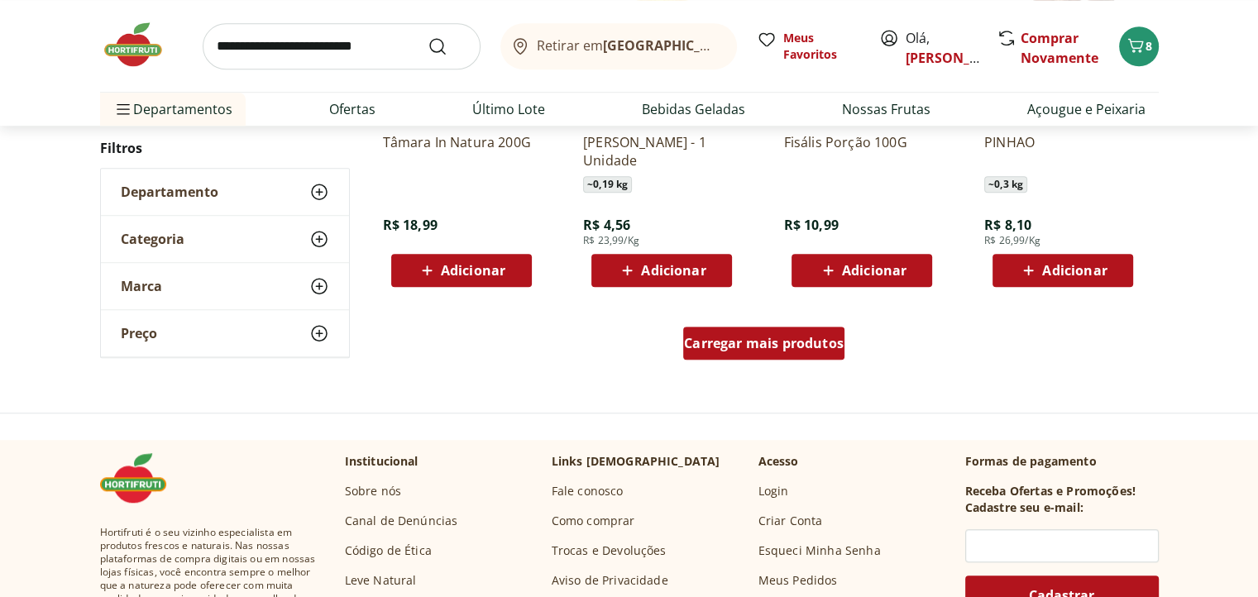
click at [768, 352] on div "Carregar mais produtos" at bounding box center [763, 343] width 161 height 33
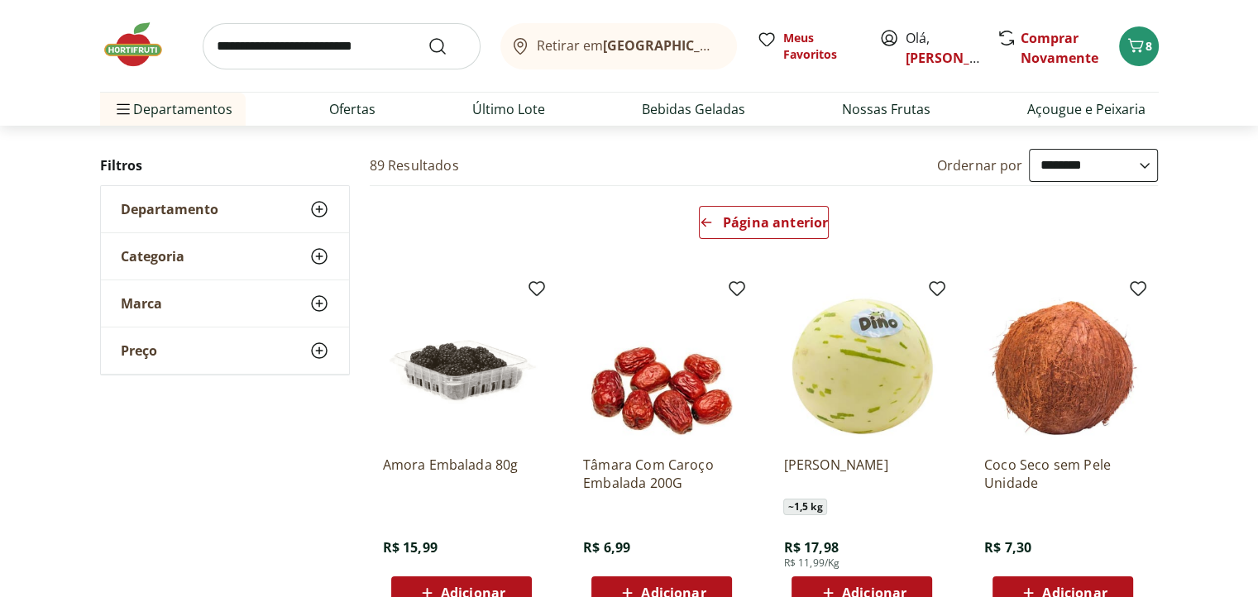
scroll to position [63, 0]
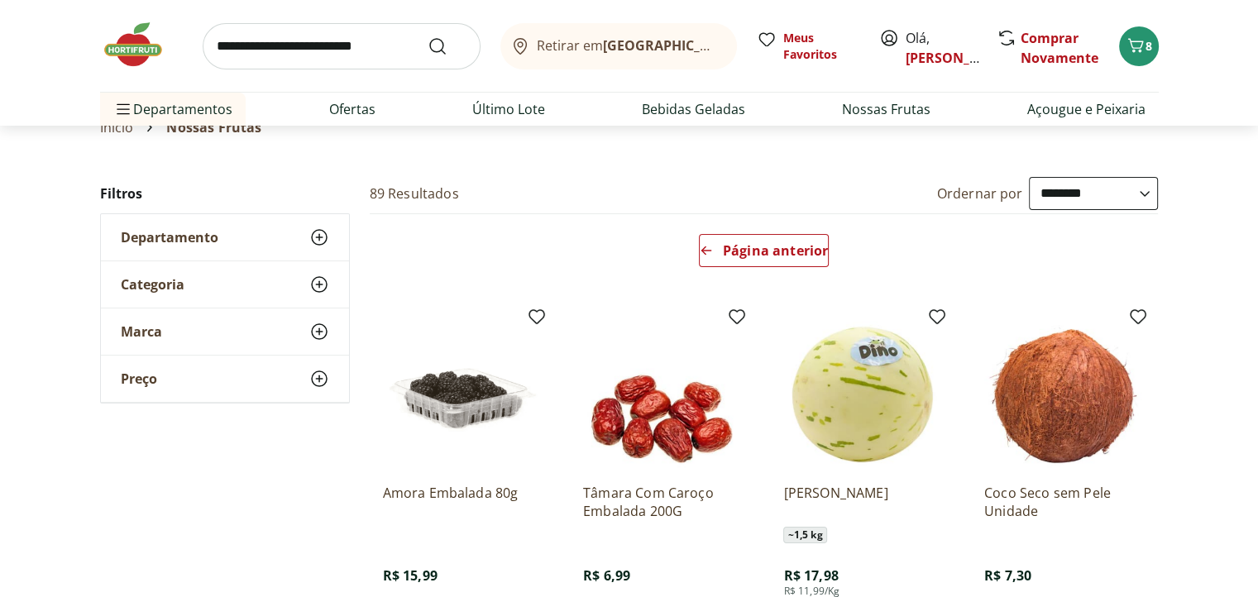
click at [394, 46] on input "search" at bounding box center [342, 46] width 278 height 46
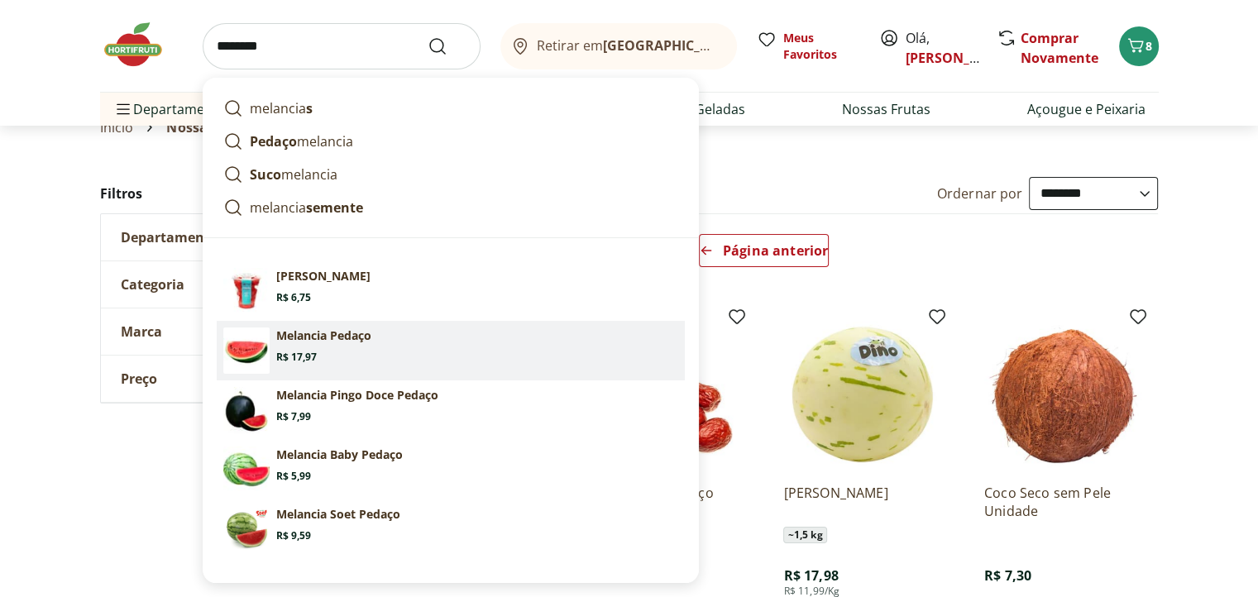
click at [334, 351] on section "Melancia Pedaço Price: R$ 17,97" at bounding box center [477, 345] width 402 height 36
type input "**********"
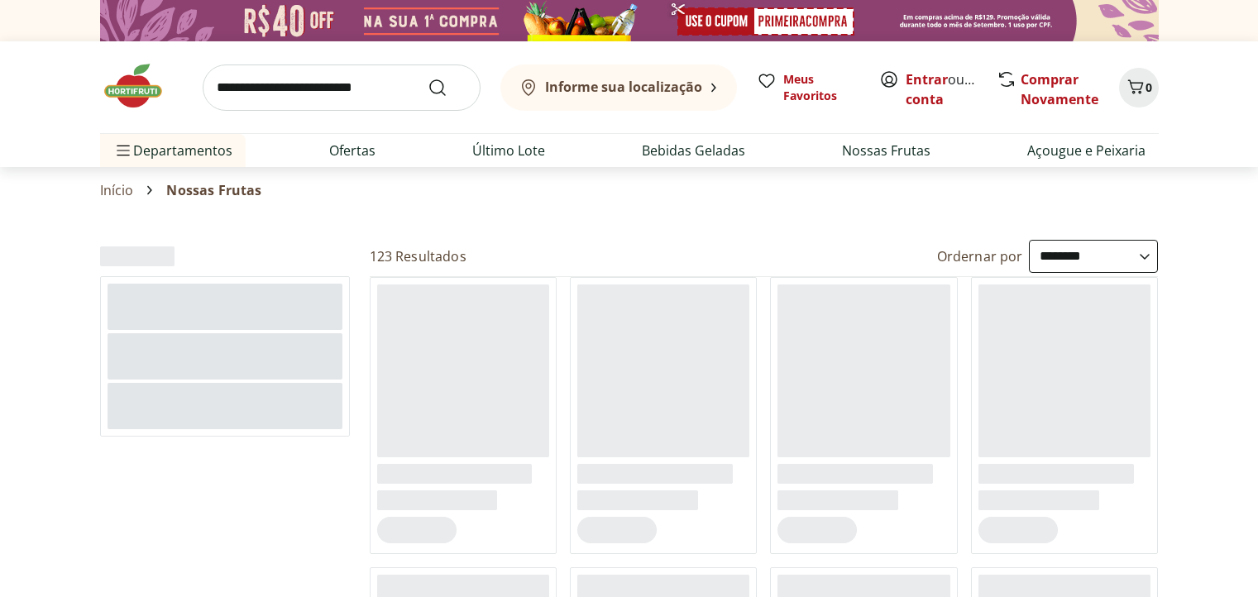
select select "**********"
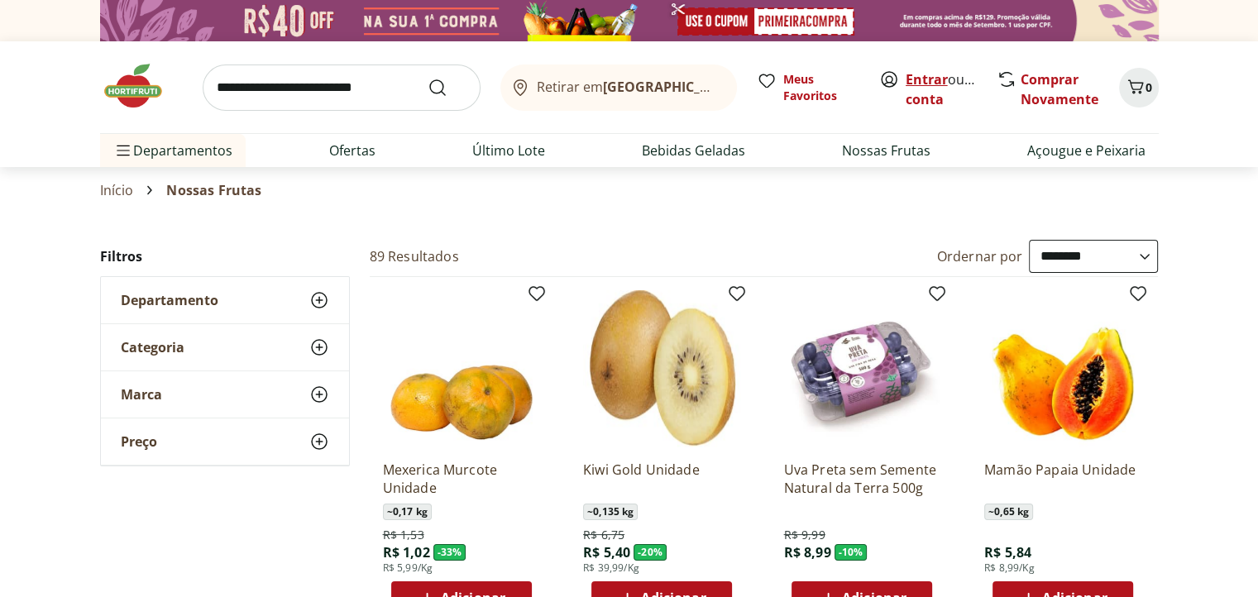
click at [930, 86] on link "Entrar" at bounding box center [926, 79] width 42 height 18
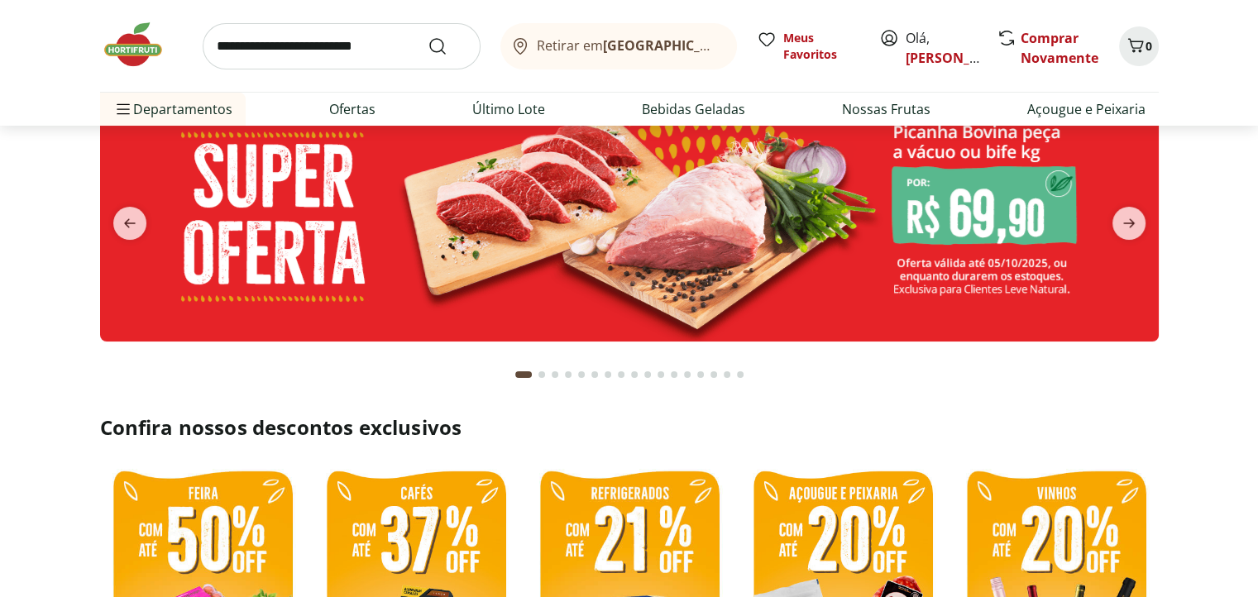
scroll to position [165, 0]
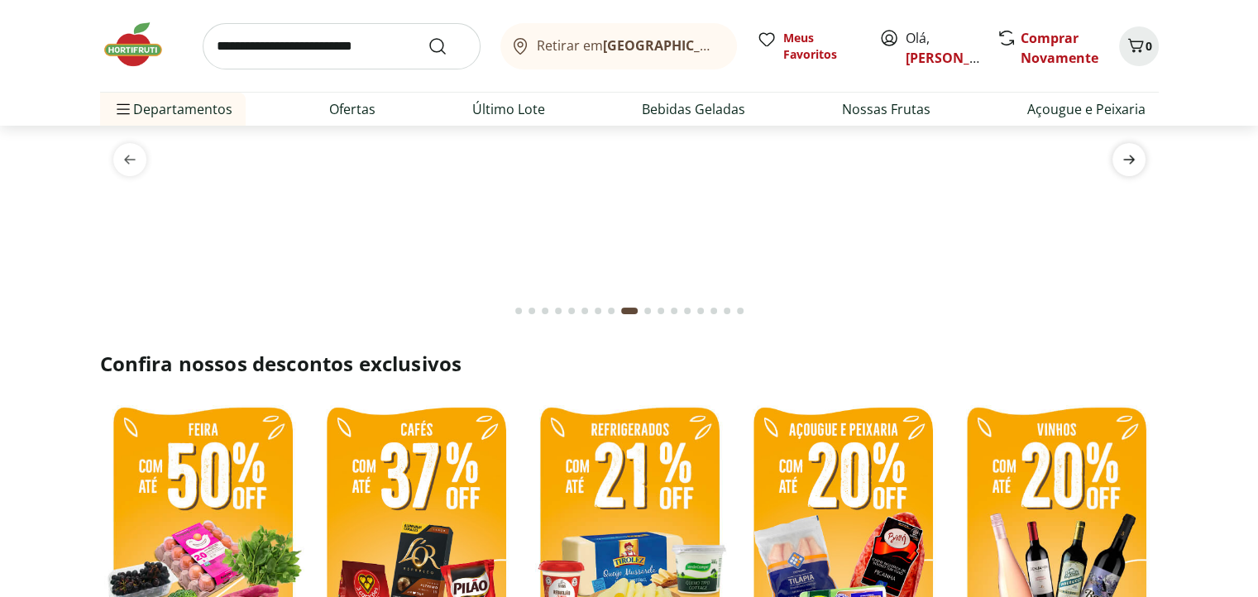
click at [1135, 160] on icon "next" at bounding box center [1129, 160] width 20 height 20
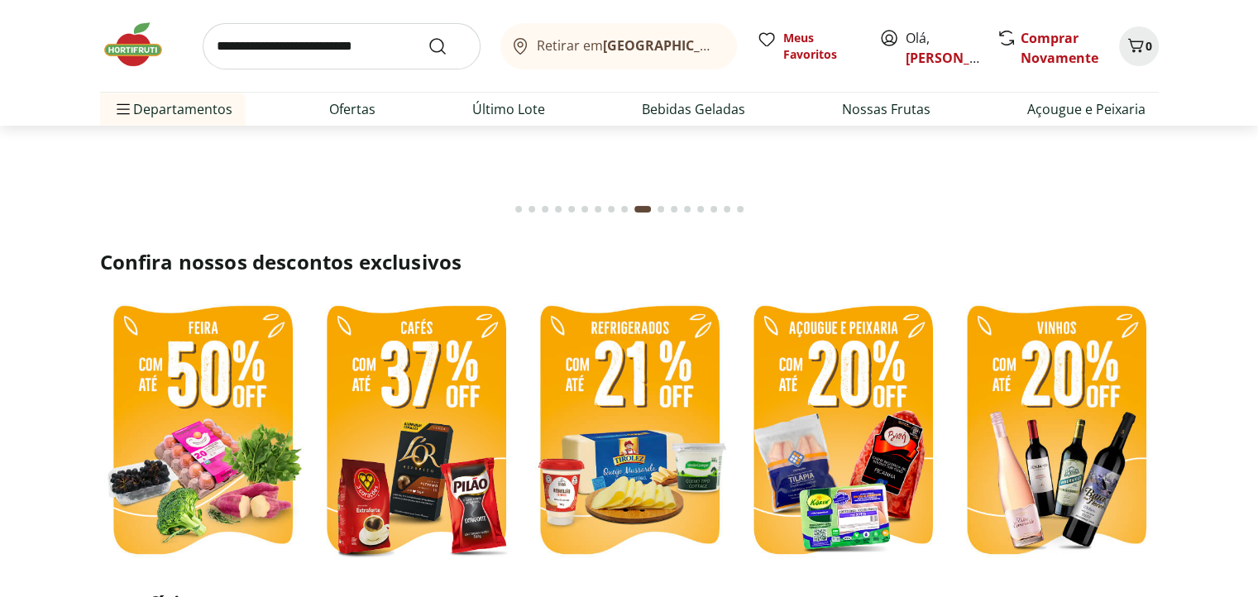
scroll to position [83, 0]
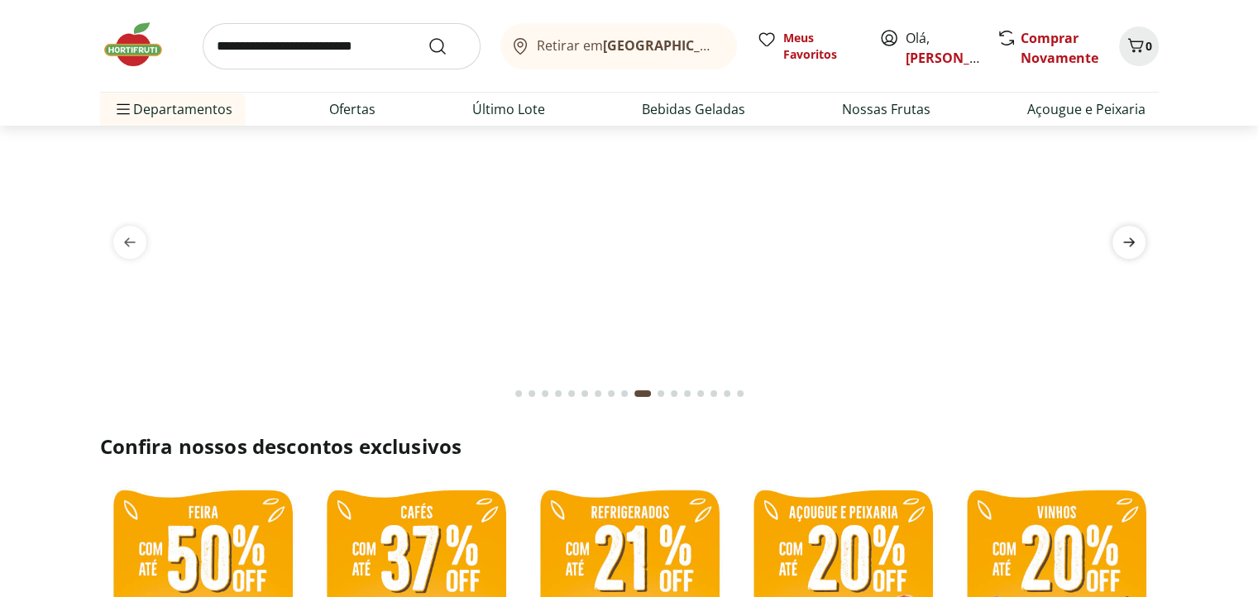
click at [1135, 240] on icon "next" at bounding box center [1129, 242] width 20 height 20
click at [1135, 241] on icon "next" at bounding box center [1129, 242] width 20 height 20
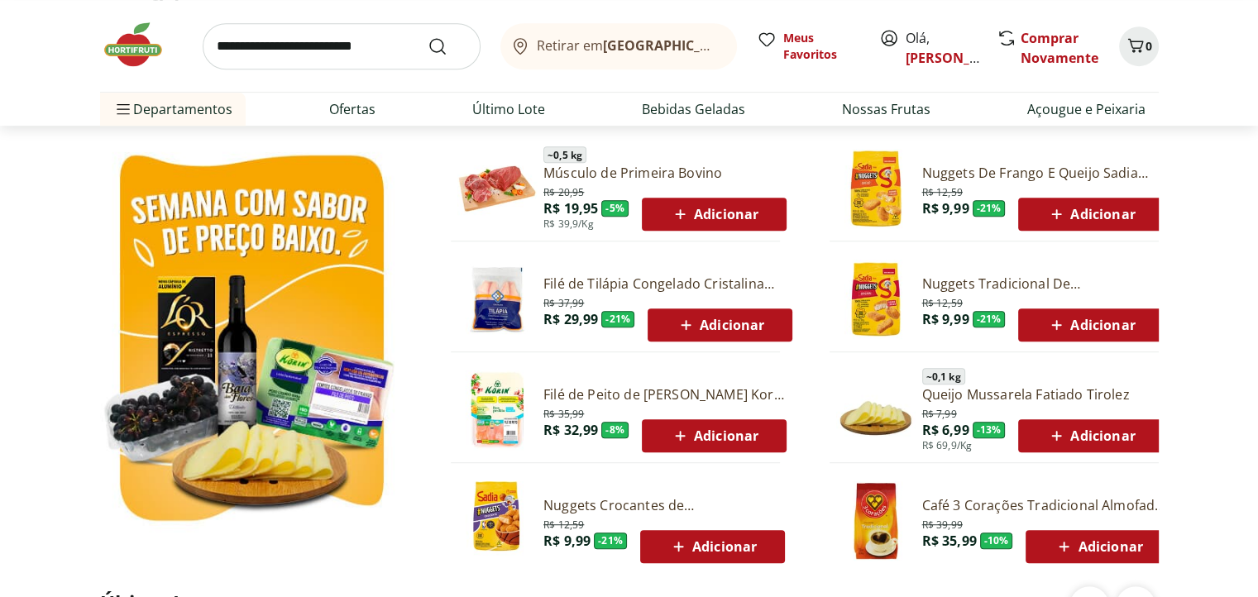
scroll to position [827, 0]
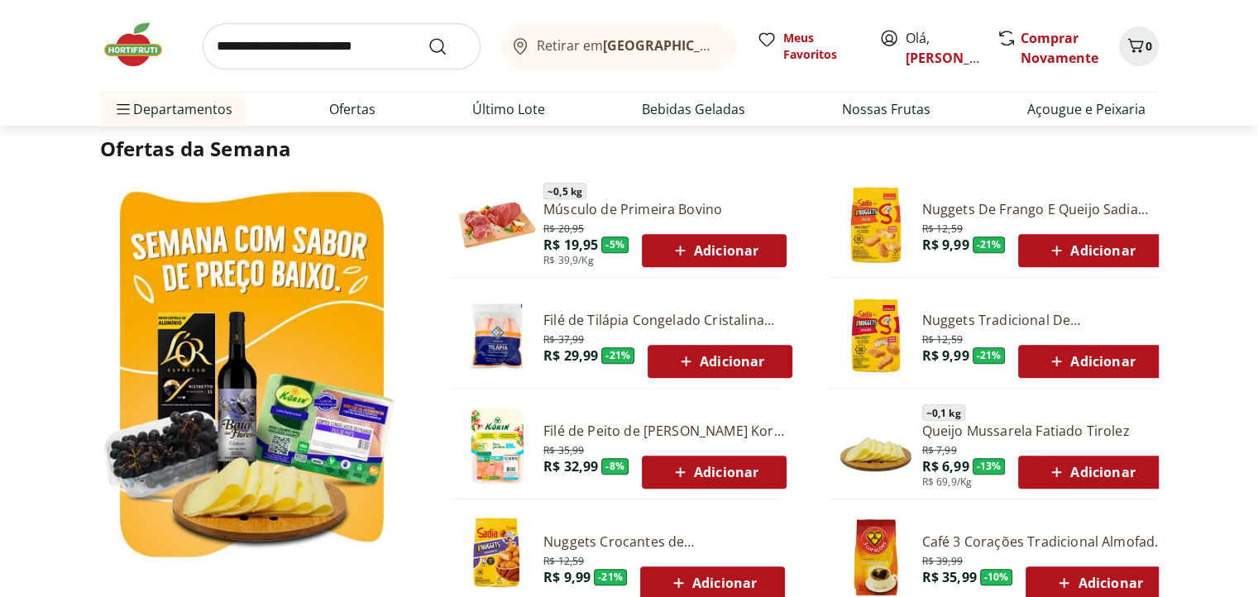
click at [744, 365] on span "Adicionar" at bounding box center [720, 361] width 88 height 20
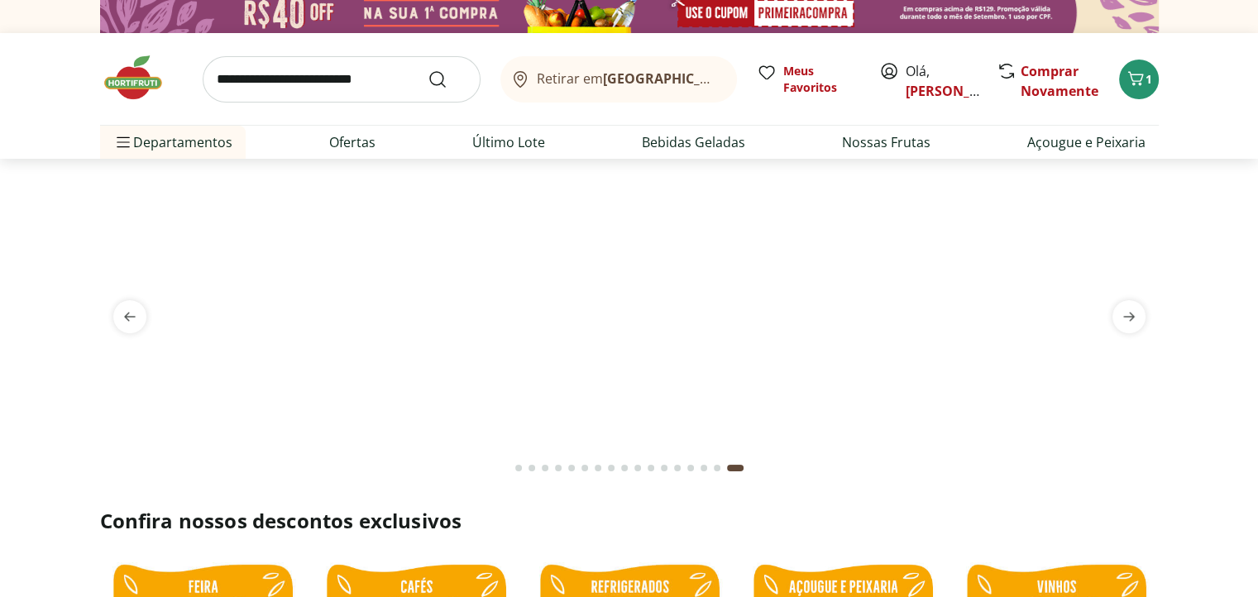
scroll to position [0, 0]
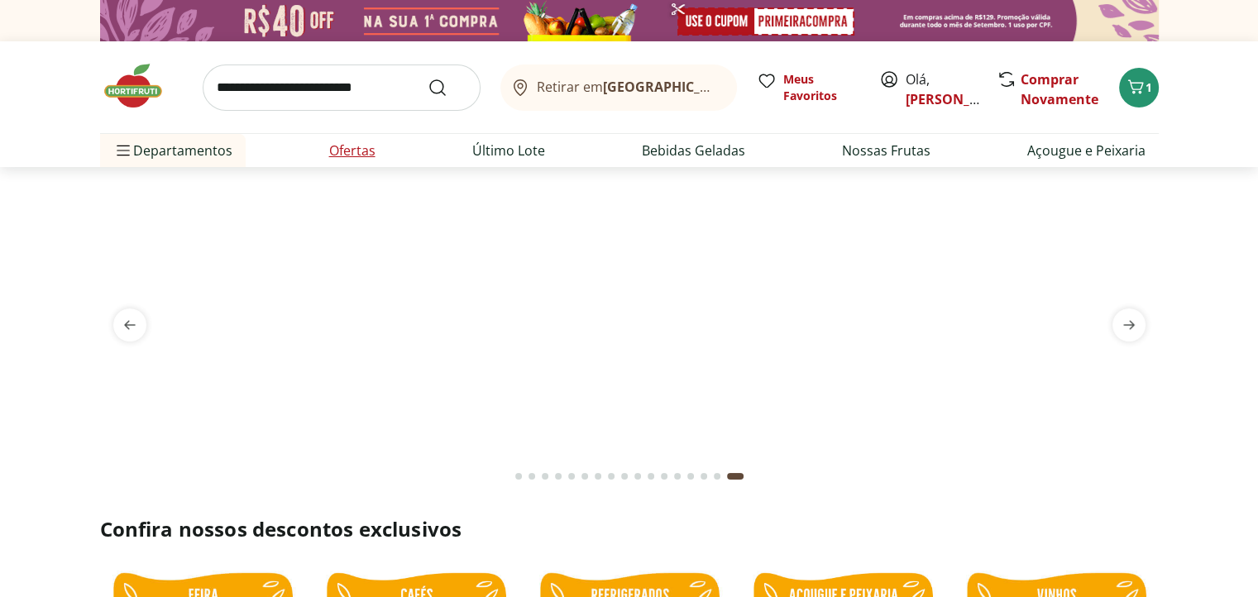
click at [357, 156] on link "Ofertas" at bounding box center [352, 151] width 46 height 20
select select "**********"
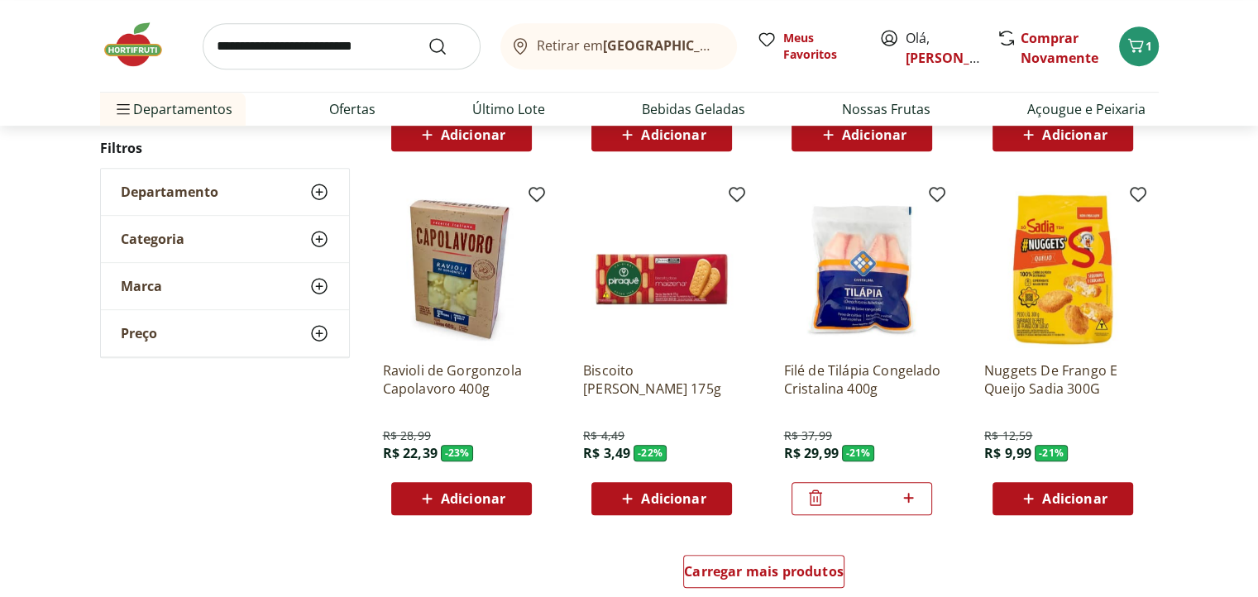
scroll to position [1158, 0]
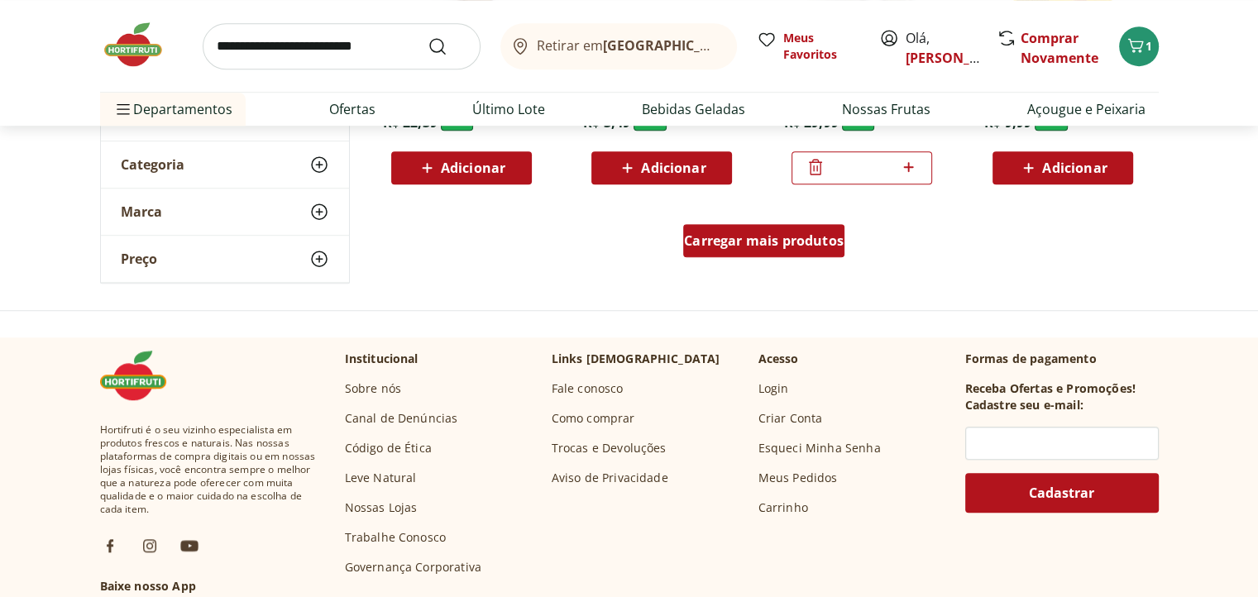
click at [777, 255] on div "Carregar mais produtos" at bounding box center [763, 240] width 161 height 33
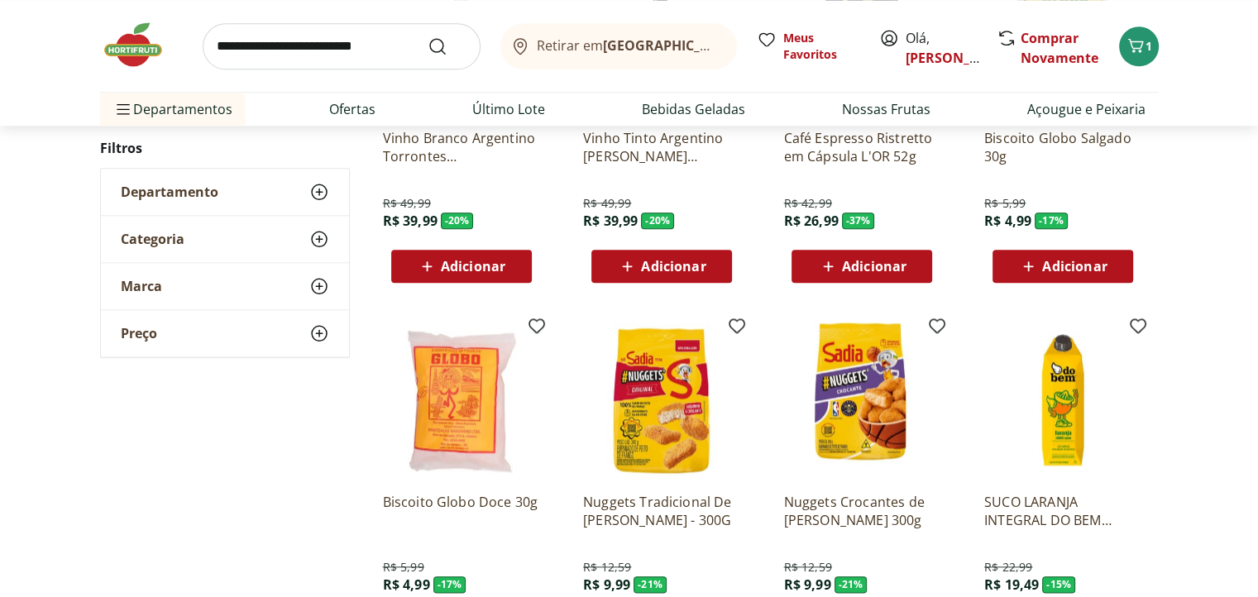
scroll to position [1737, 0]
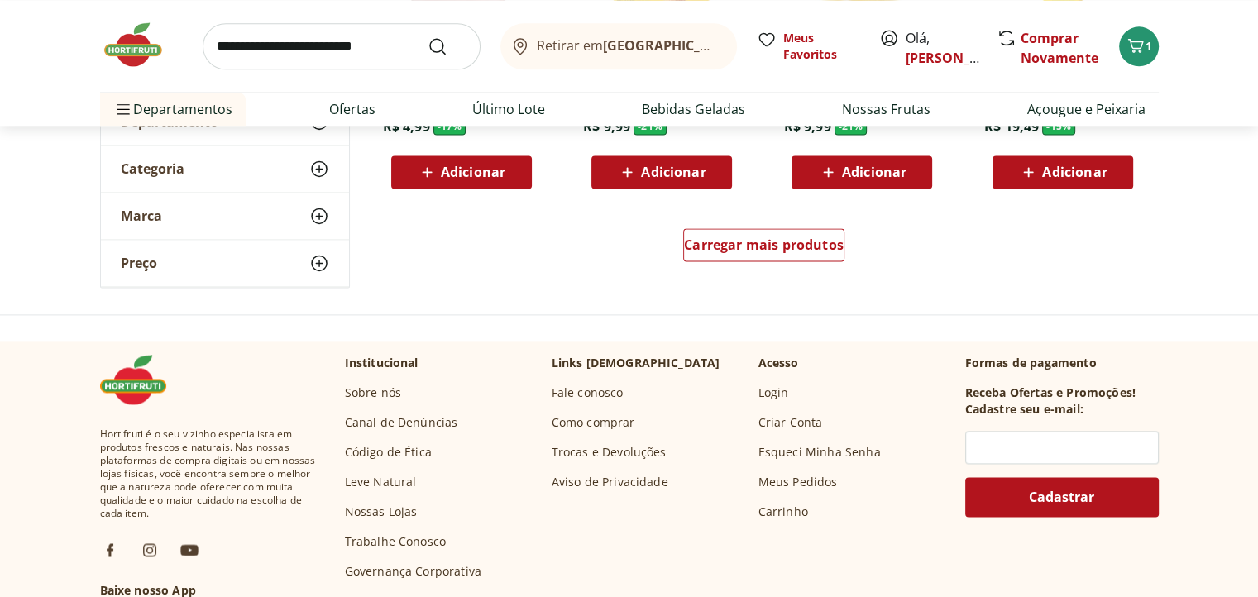
scroll to position [2233, 0]
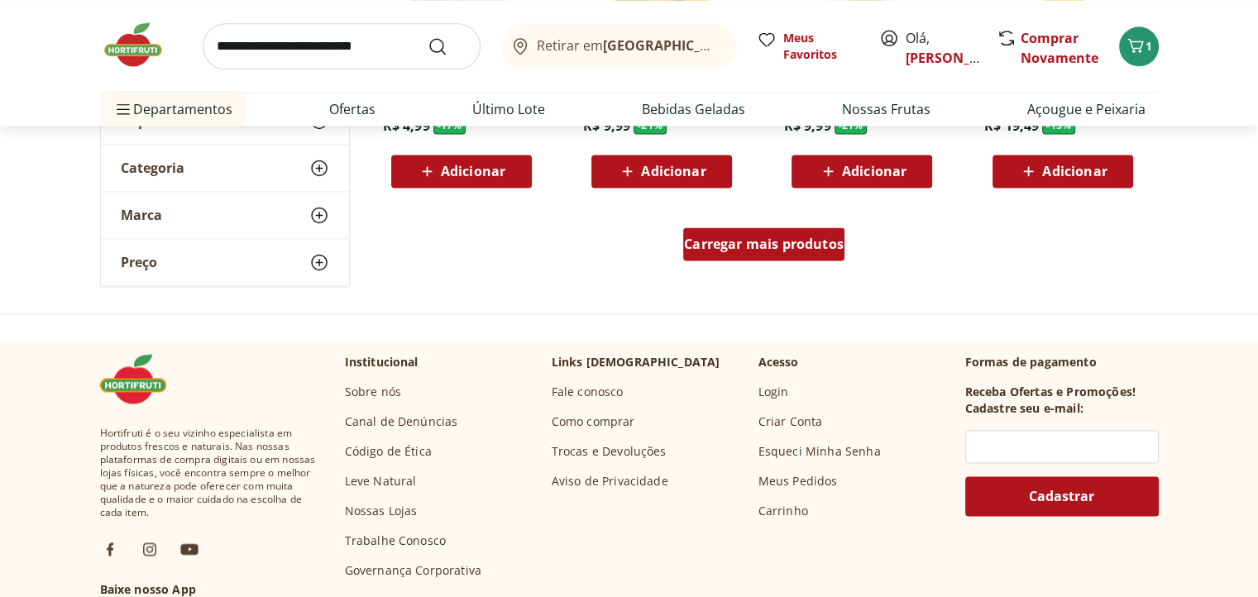
click at [838, 249] on span "Carregar mais produtos" at bounding box center [764, 243] width 160 height 13
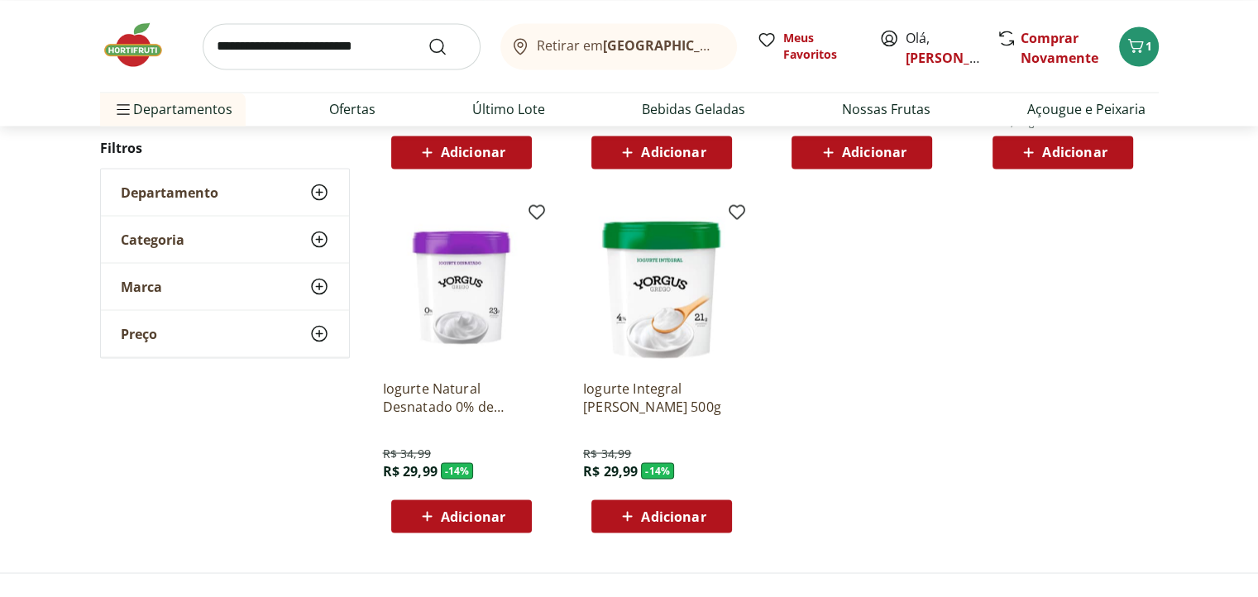
scroll to position [2977, 0]
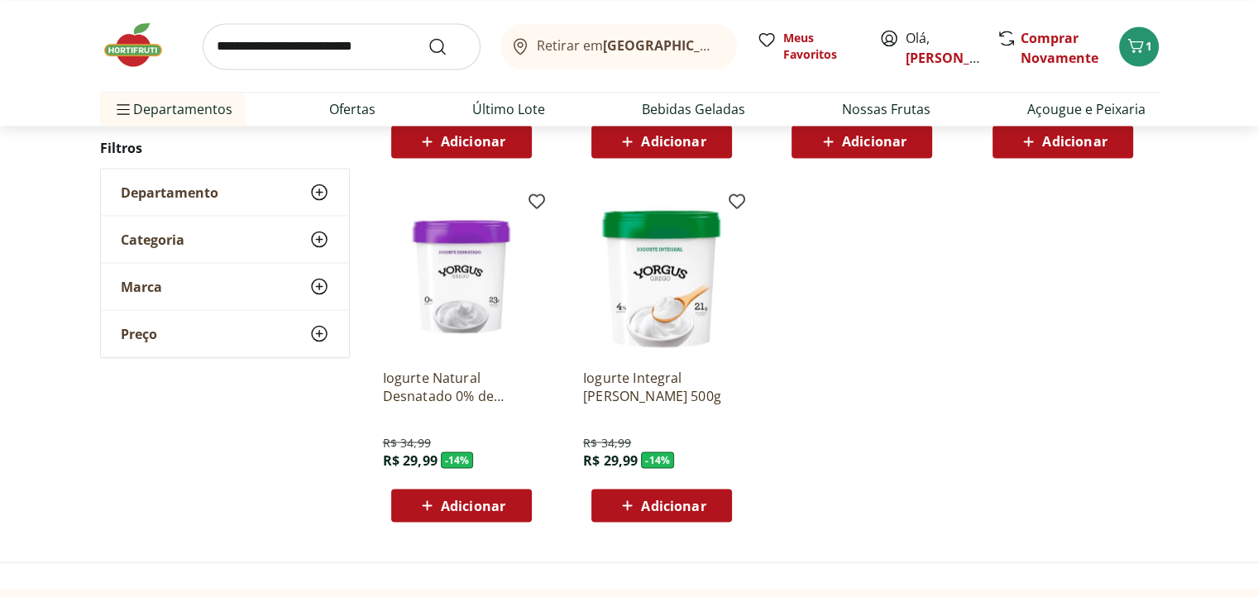
click at [465, 281] on img at bounding box center [461, 276] width 157 height 157
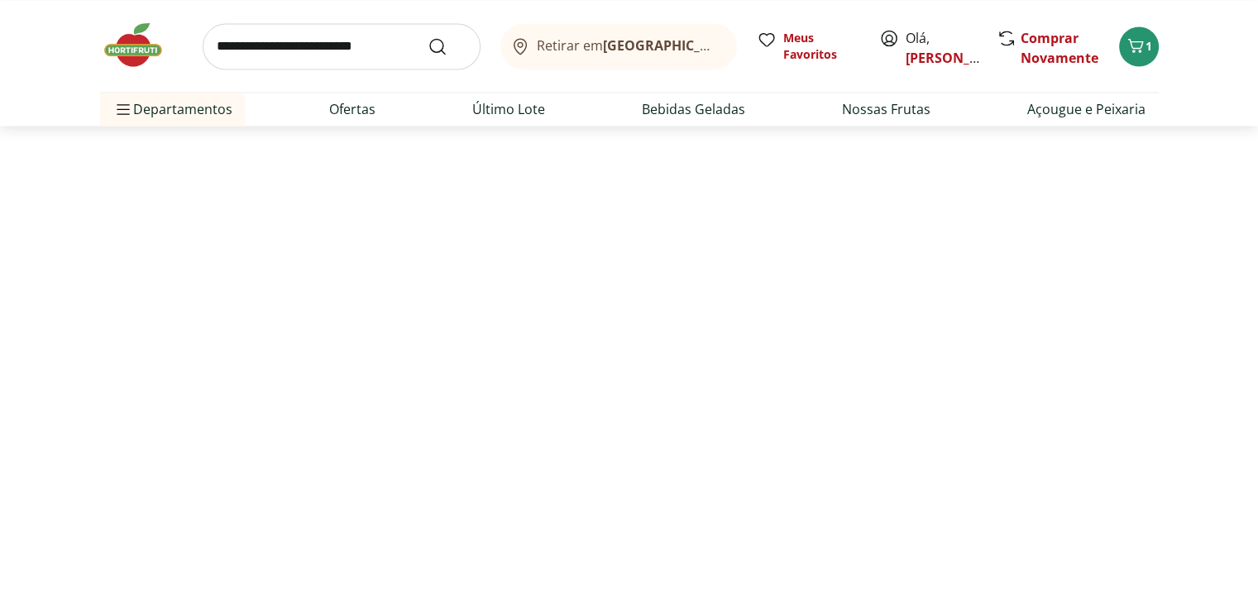
select select "**********"
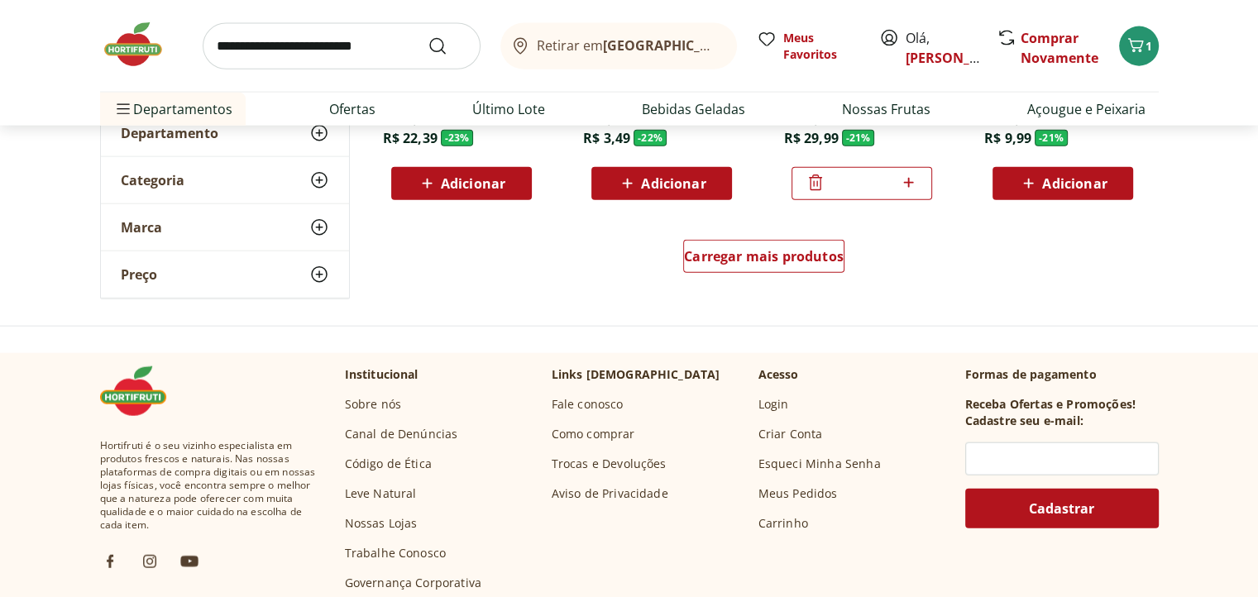
scroll to position [3678, 0]
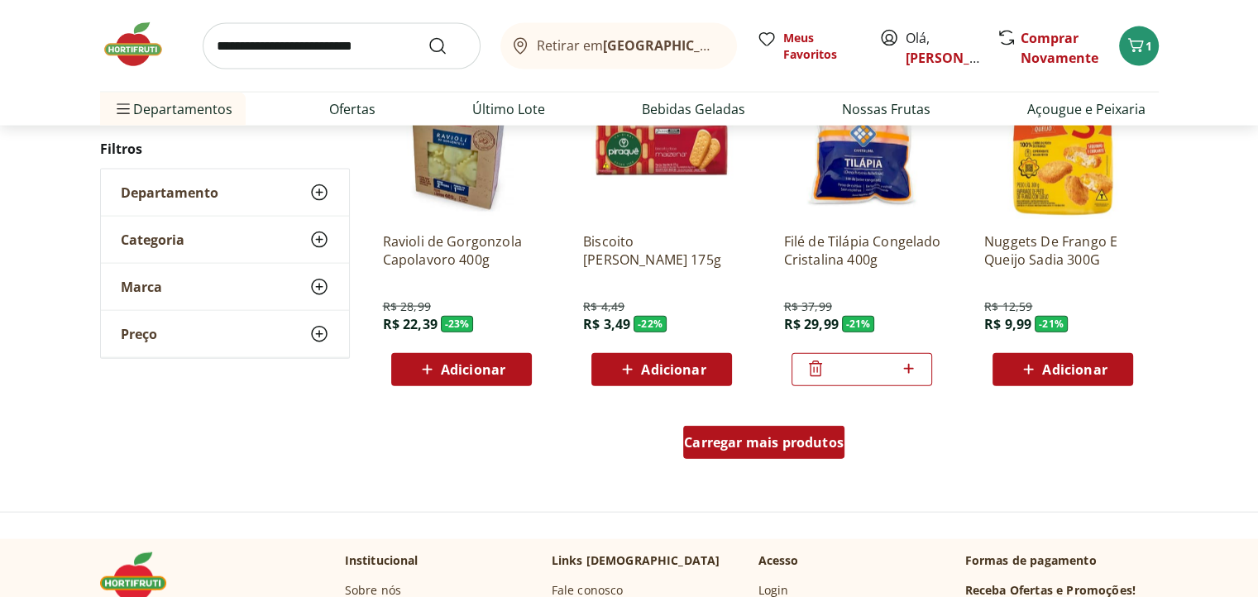
click at [773, 436] on span "Carregar mais produtos" at bounding box center [764, 442] width 160 height 13
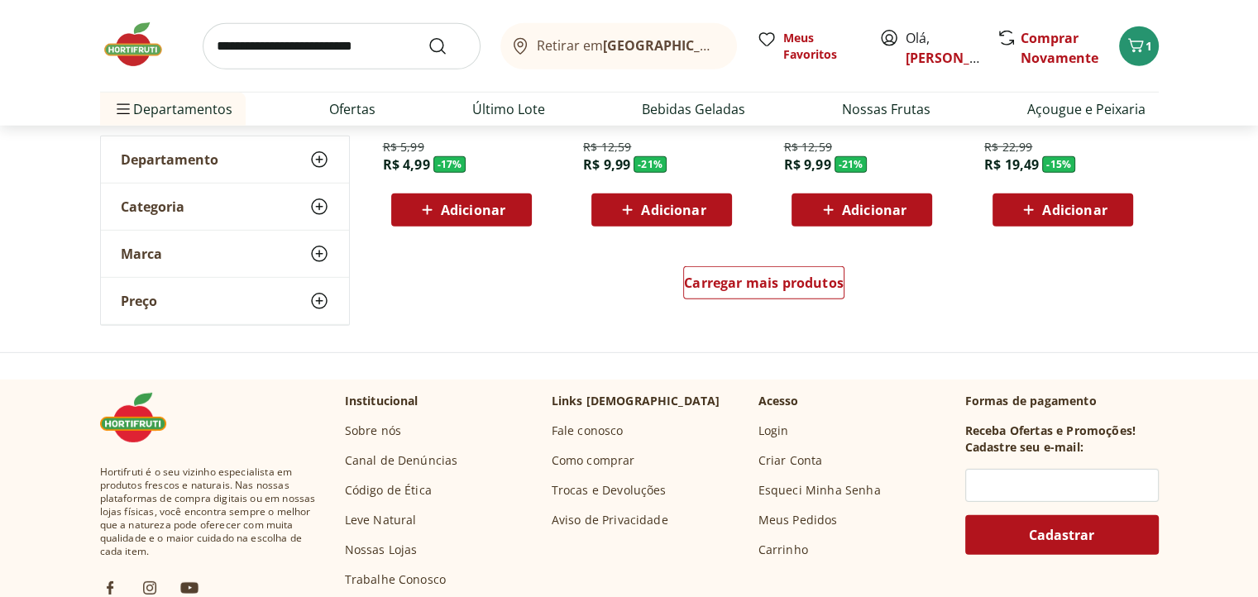
scroll to position [4919, 0]
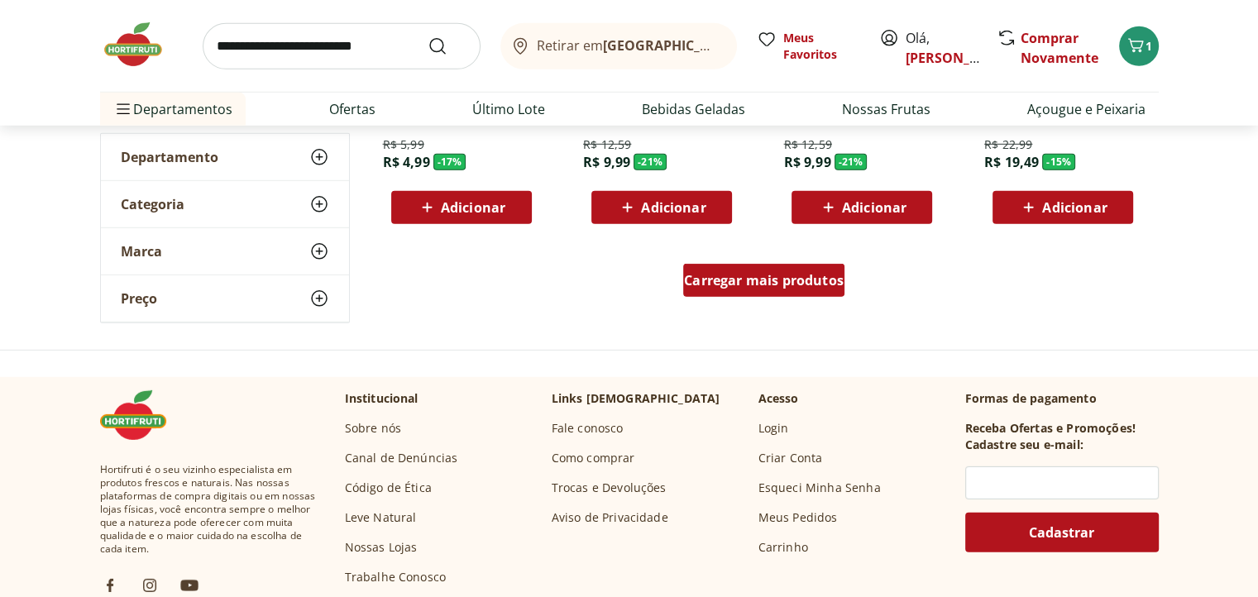
click at [757, 292] on div "Carregar mais produtos" at bounding box center [763, 280] width 161 height 33
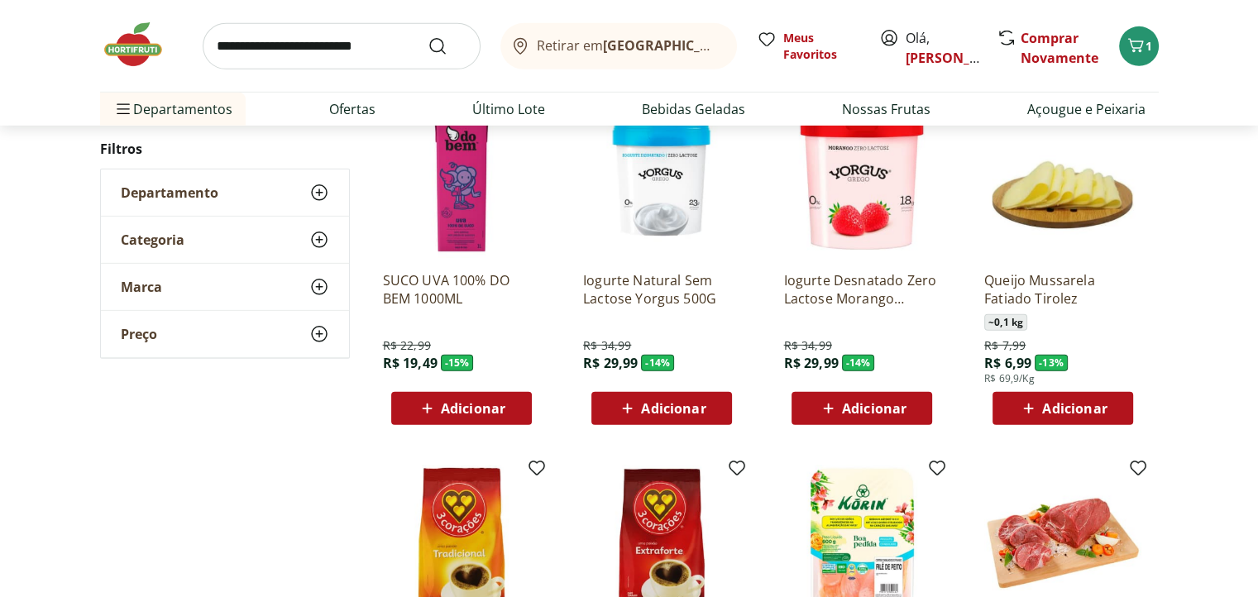
scroll to position [5001, 0]
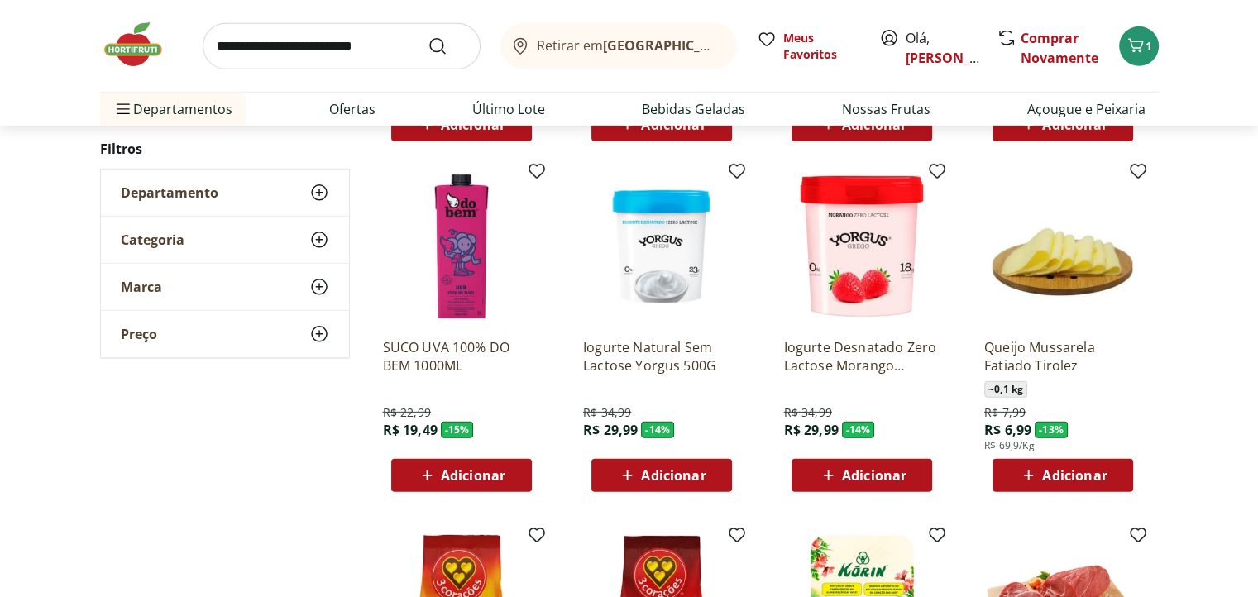
click at [864, 476] on span "Adicionar" at bounding box center [874, 475] width 64 height 13
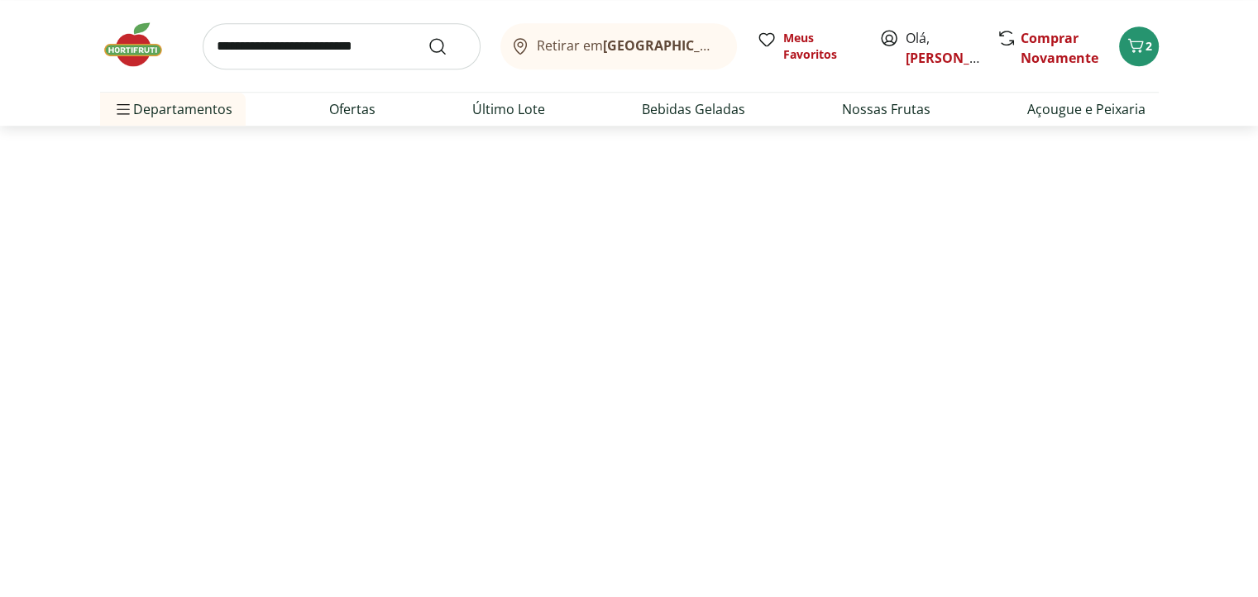
scroll to position [0, 0]
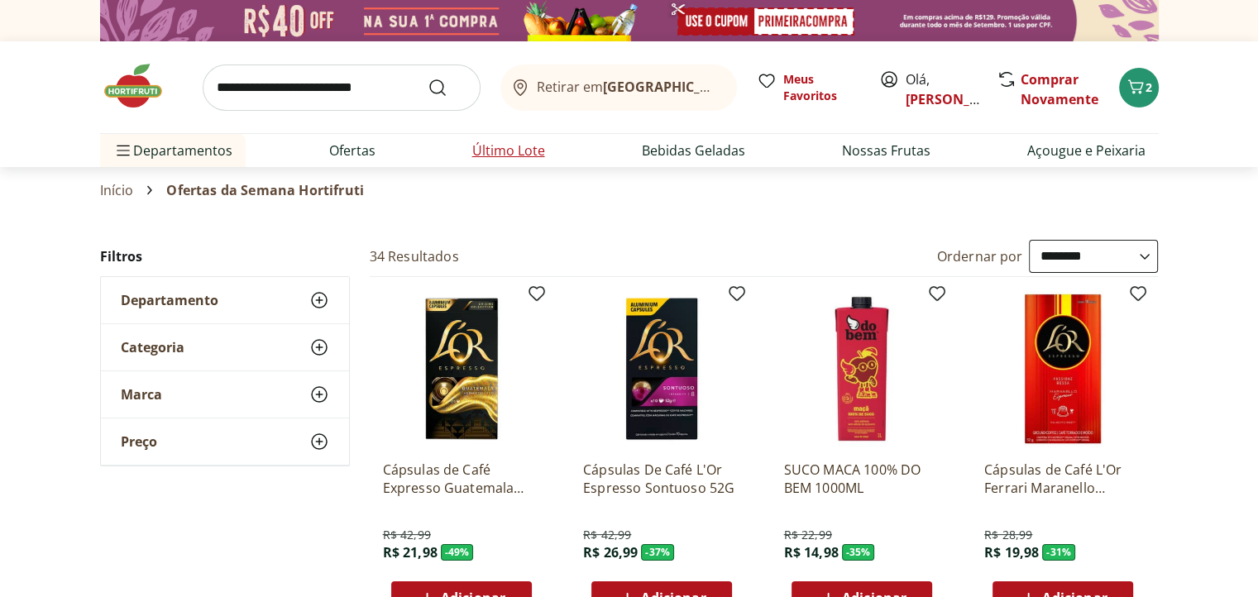
click at [481, 150] on link "Último Lote" at bounding box center [508, 151] width 73 height 20
select select "**********"
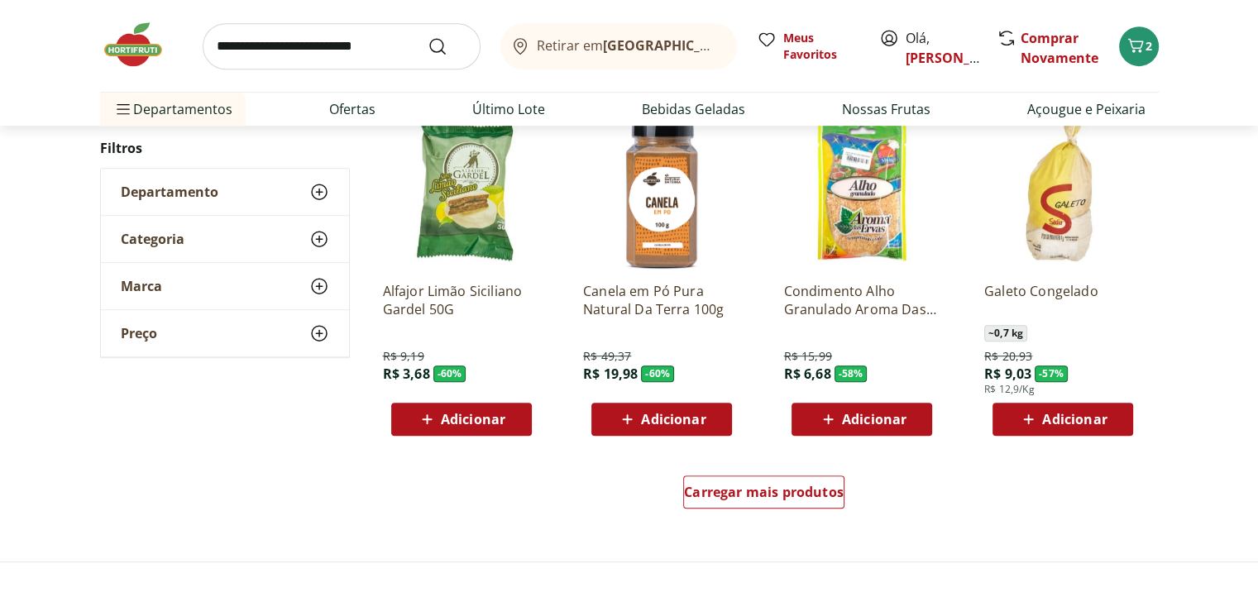
scroll to position [910, 0]
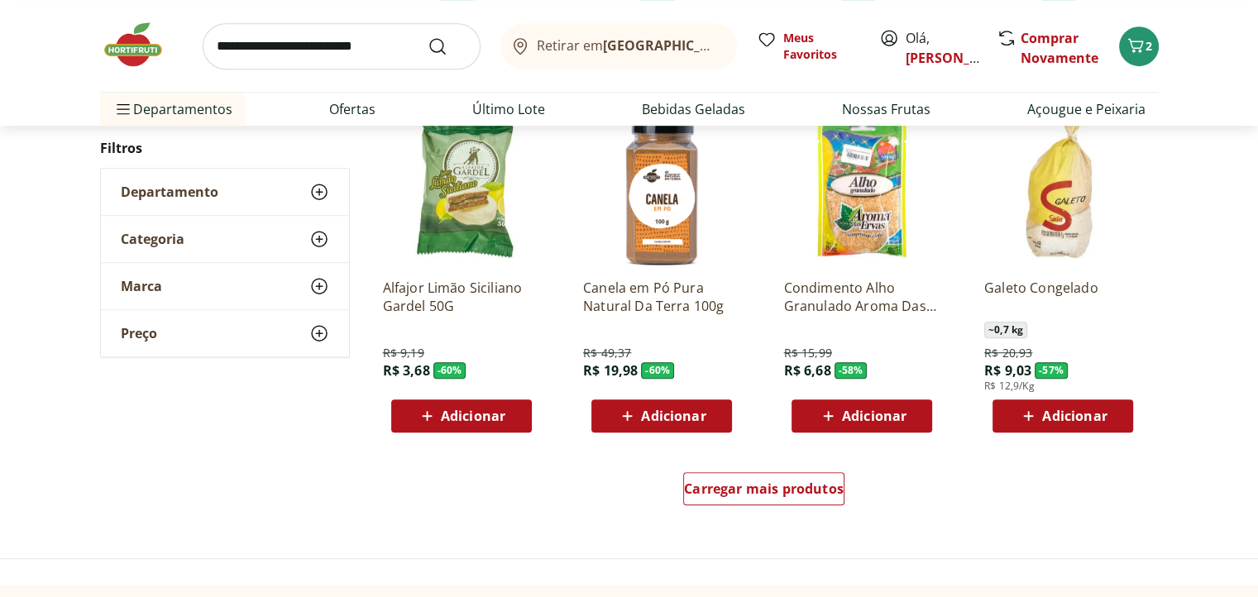
click at [1060, 422] on span "Adicionar" at bounding box center [1074, 415] width 64 height 13
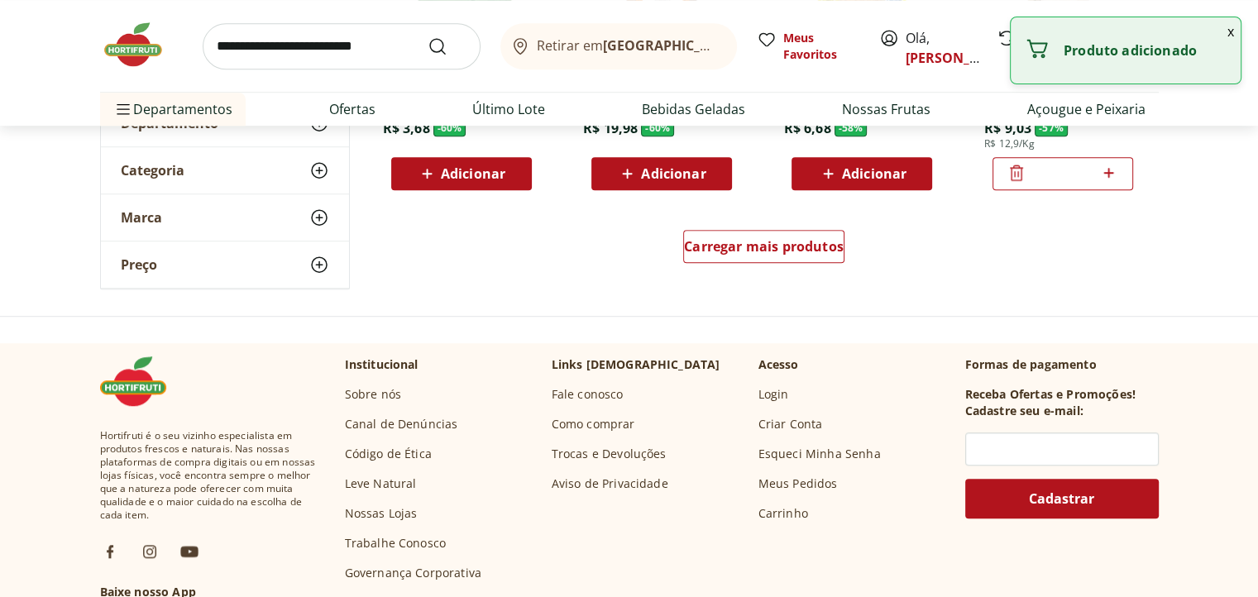
scroll to position [1158, 0]
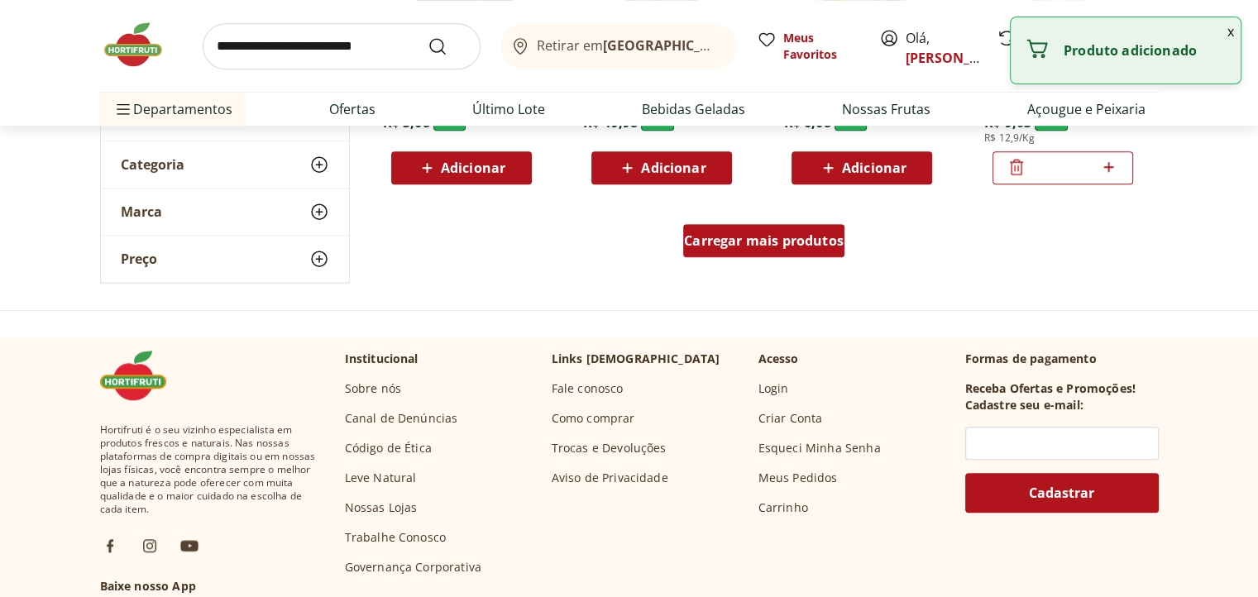
click at [757, 255] on div "Carregar mais produtos" at bounding box center [763, 240] width 161 height 33
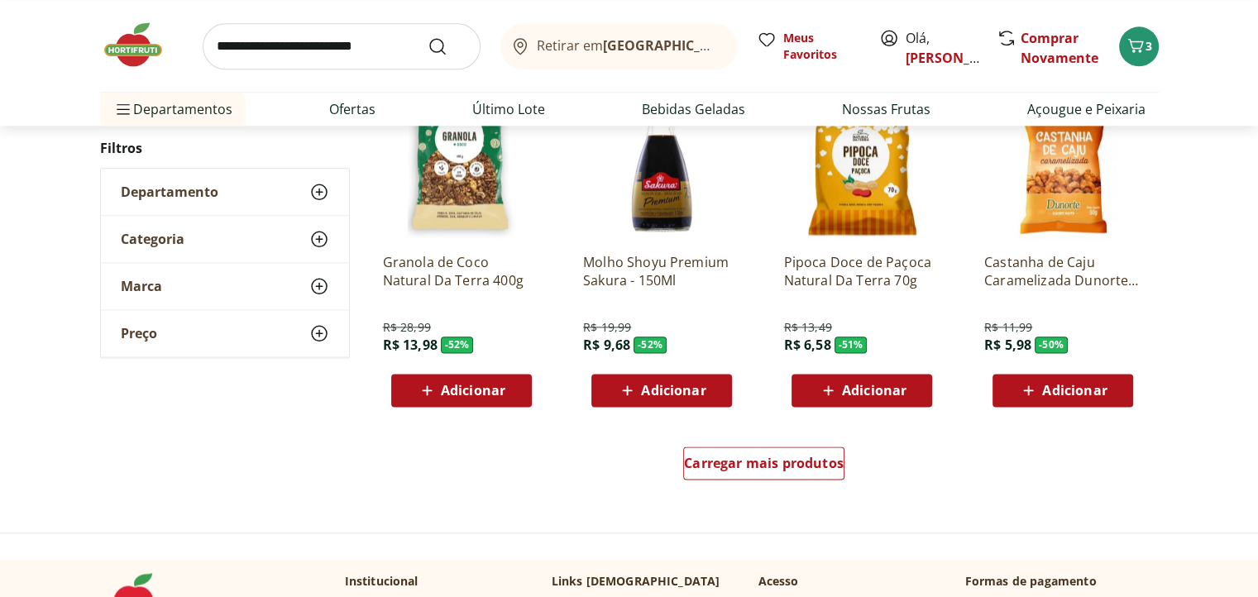
scroll to position [1985, 0]
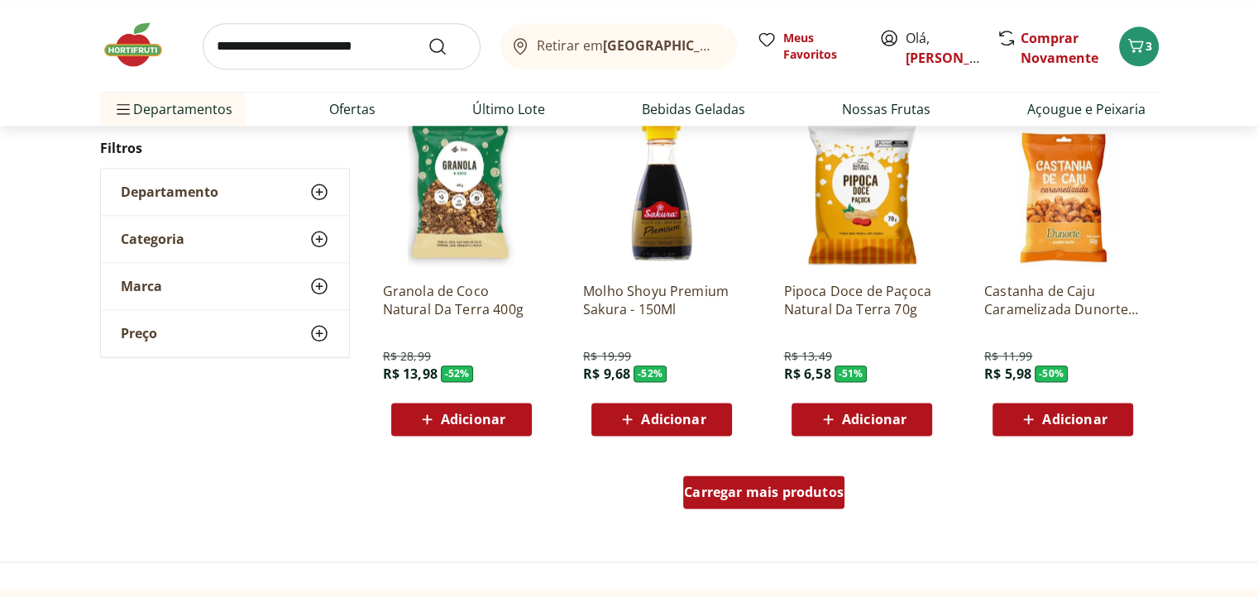
click at [733, 496] on span "Carregar mais produtos" at bounding box center [764, 491] width 160 height 13
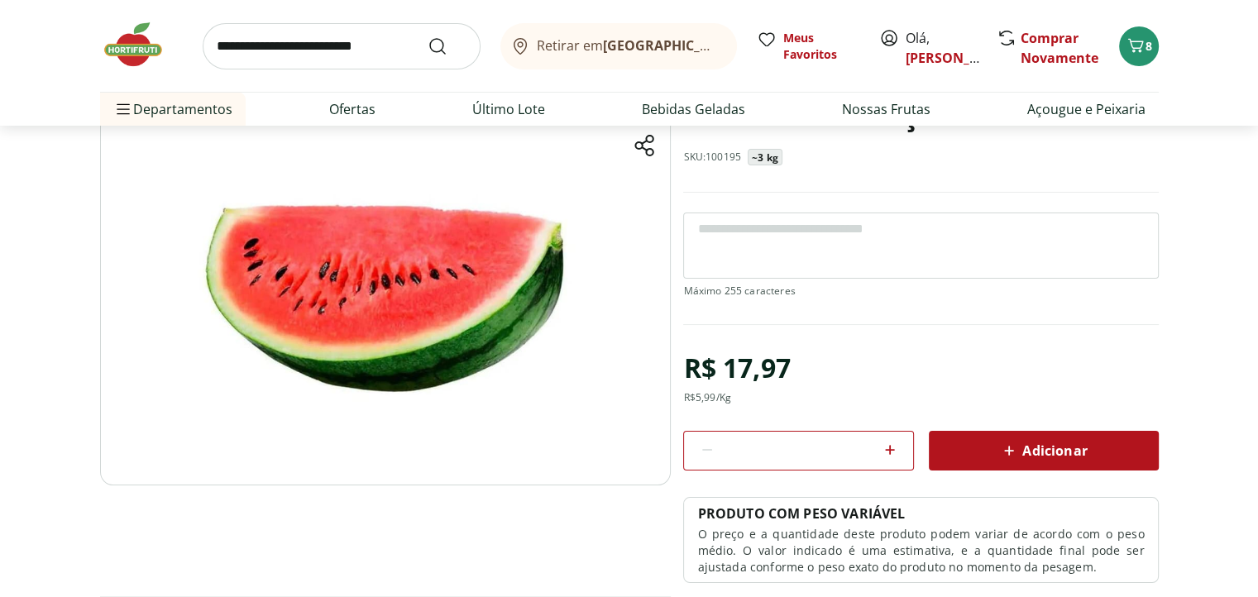
scroll to position [248, 0]
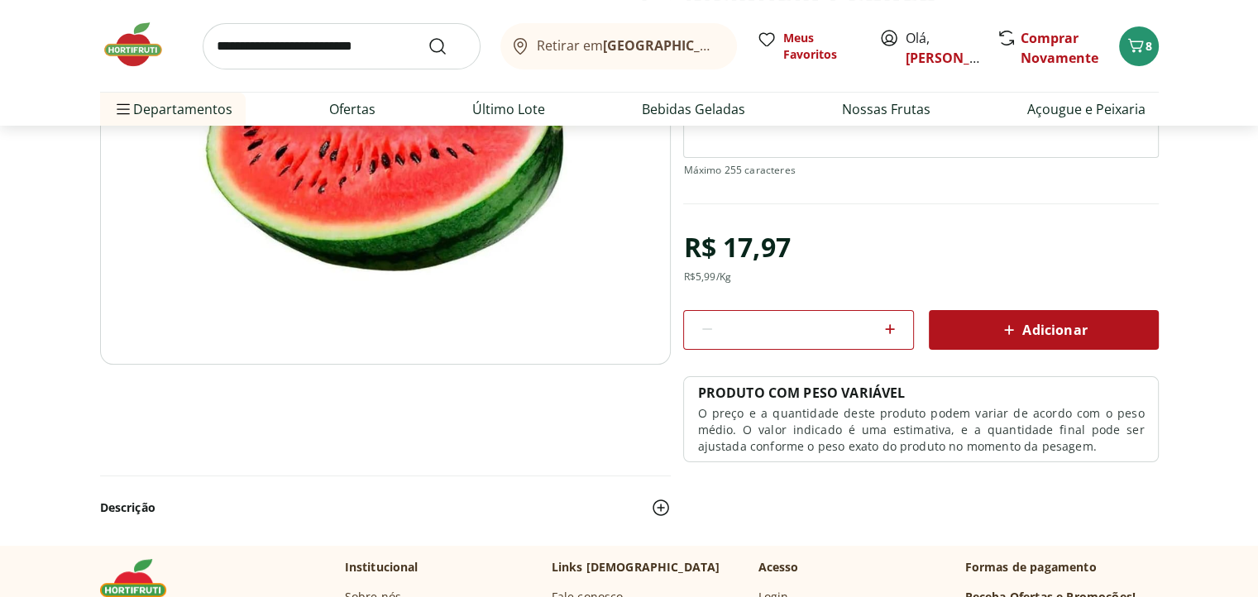
click at [1032, 329] on span "Adicionar" at bounding box center [1043, 330] width 88 height 20
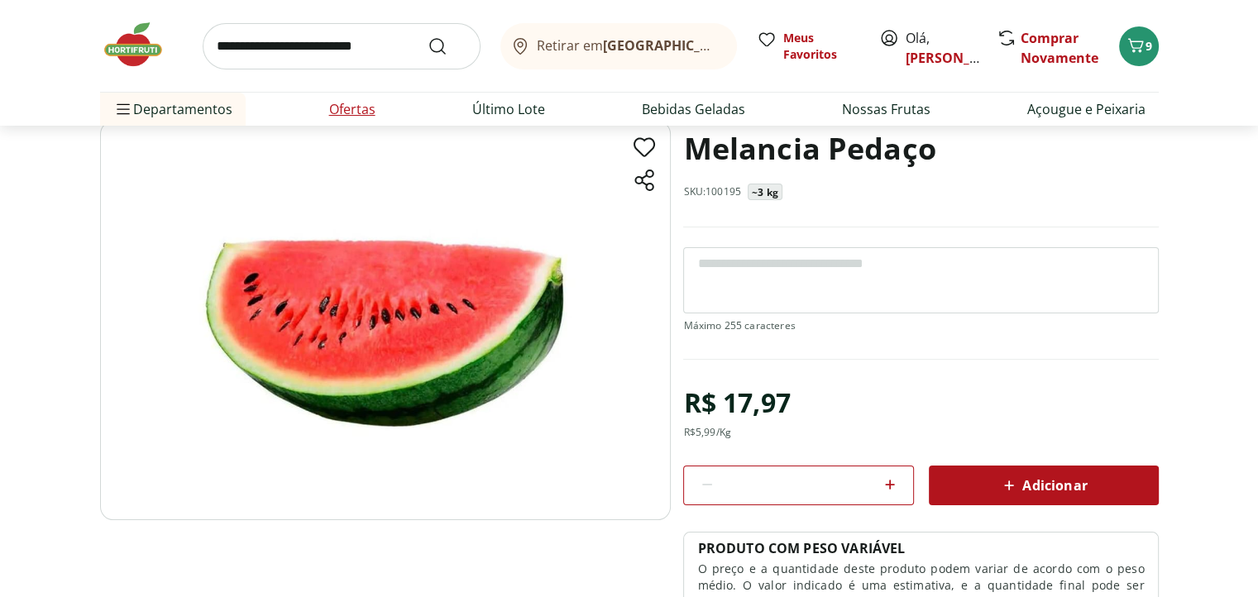
scroll to position [83, 0]
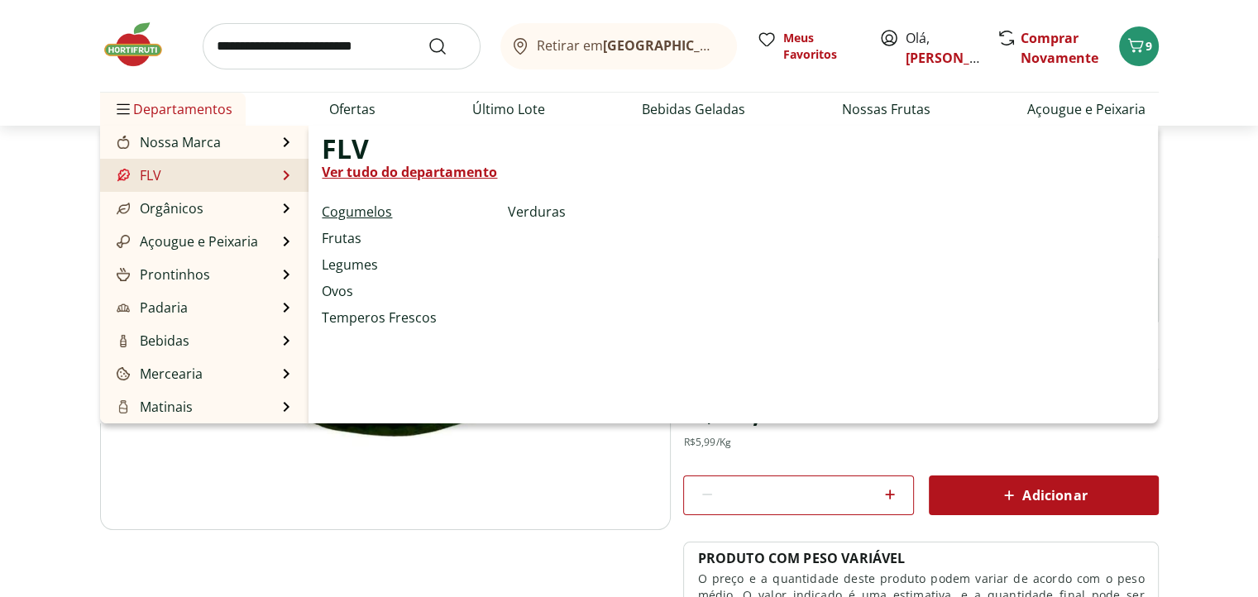
click at [370, 216] on link "Cogumelos" at bounding box center [357, 212] width 70 height 20
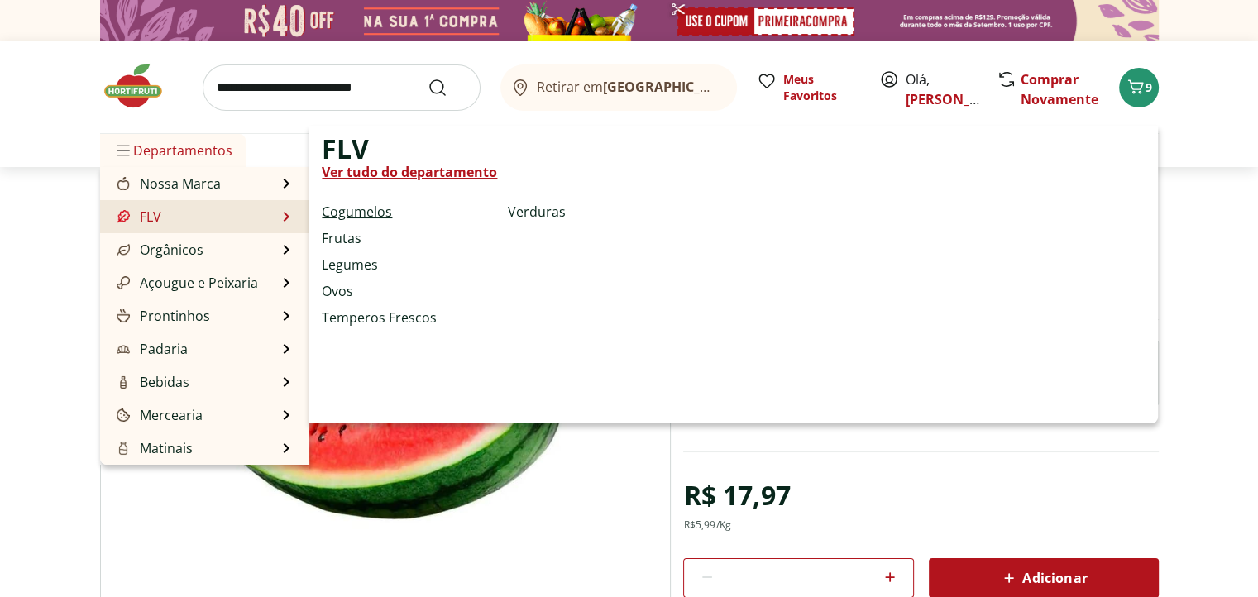
select select "**********"
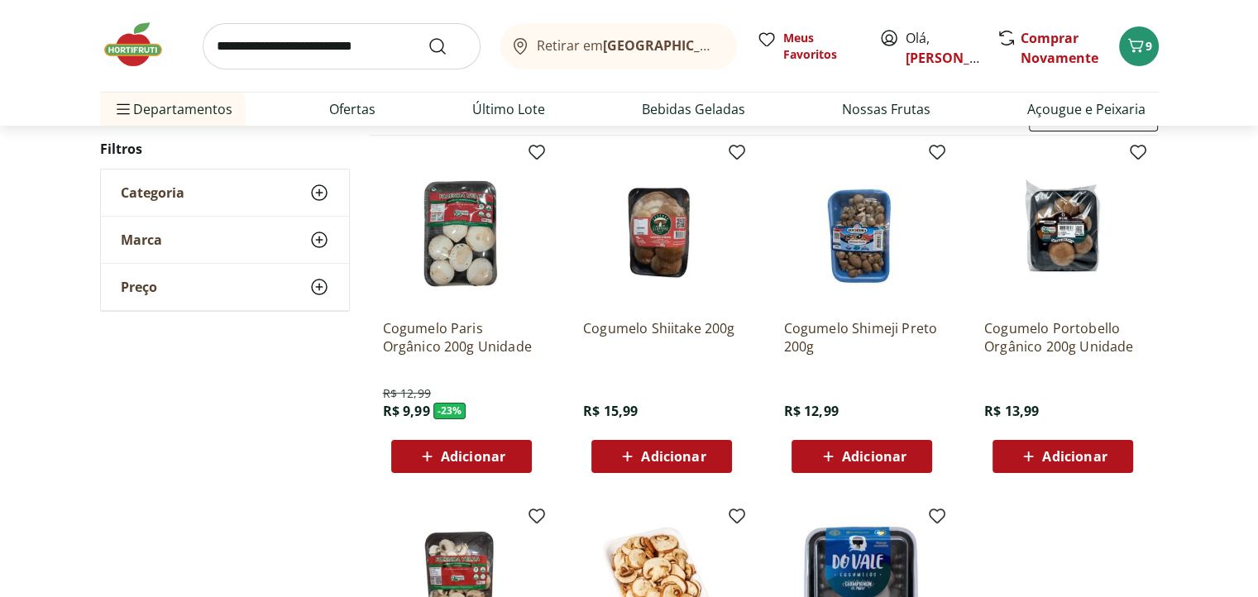
scroll to position [165, 0]
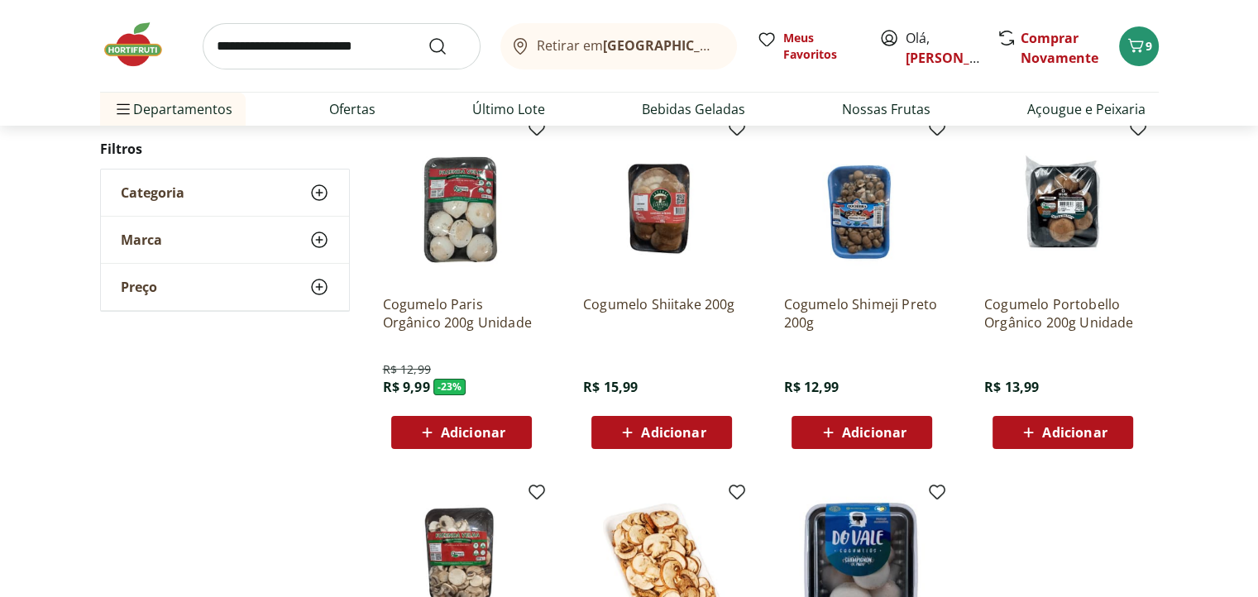
click at [489, 437] on span "Adicionar" at bounding box center [473, 432] width 64 height 13
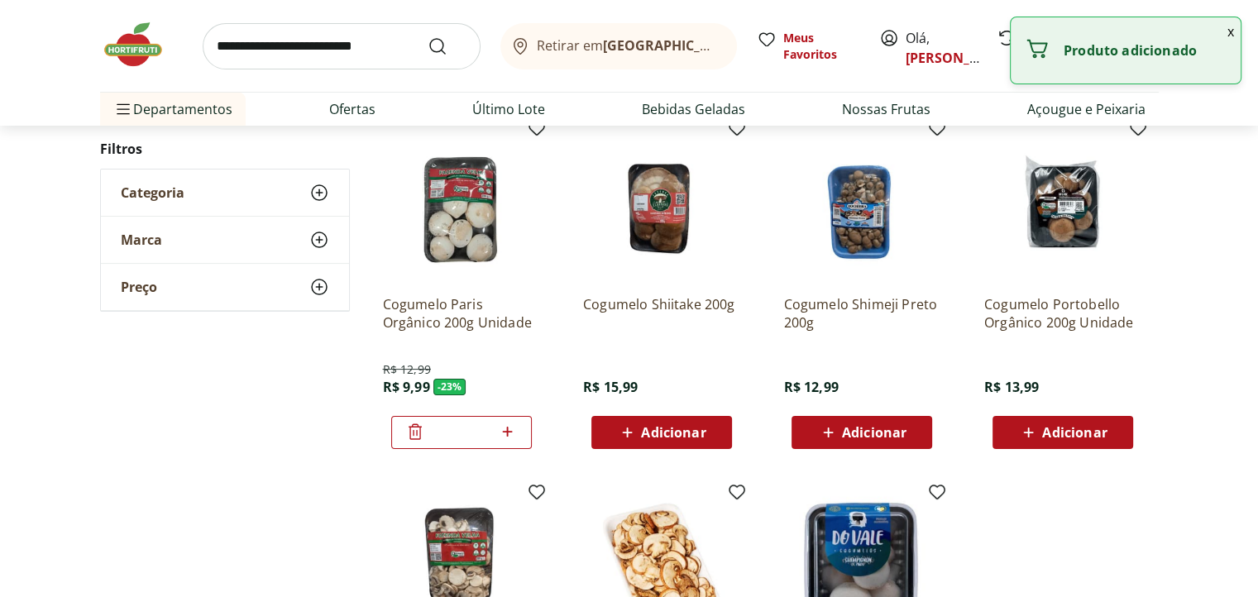
click at [511, 435] on icon at bounding box center [507, 432] width 21 height 20
type input "*"
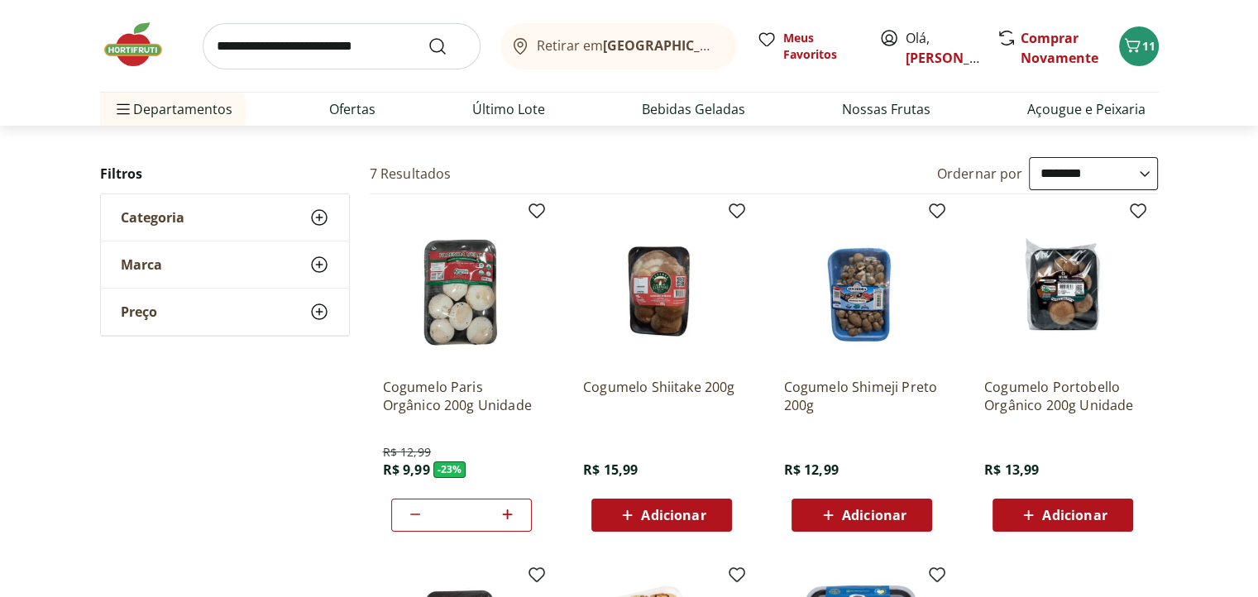
scroll to position [0, 0]
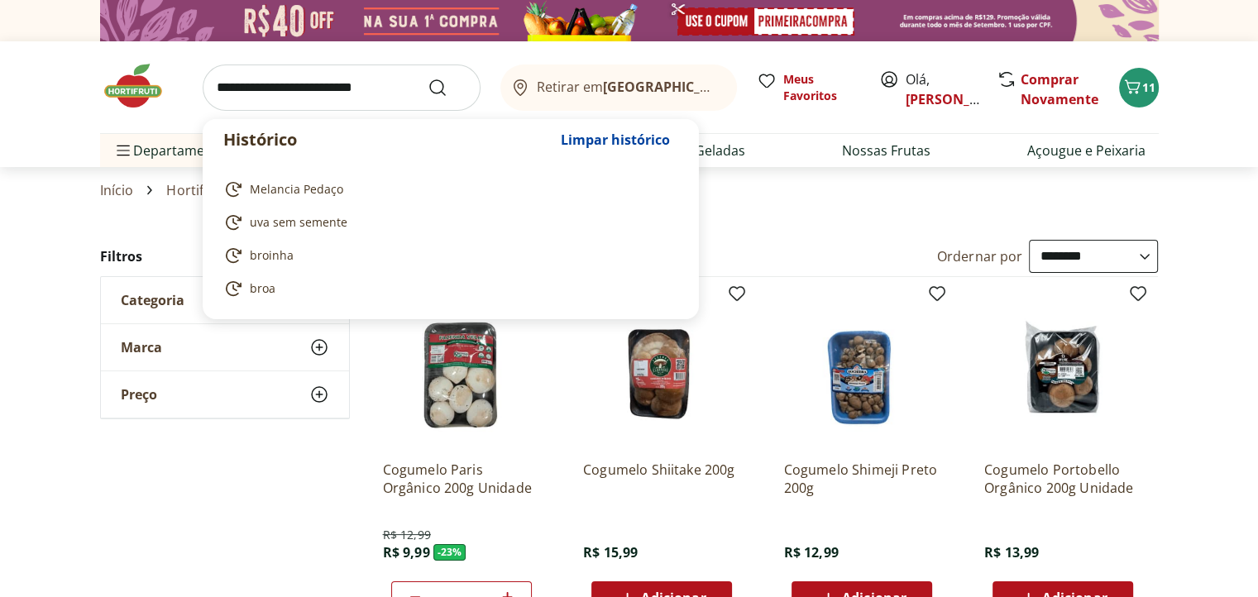
click at [378, 97] on input "search" at bounding box center [342, 87] width 278 height 46
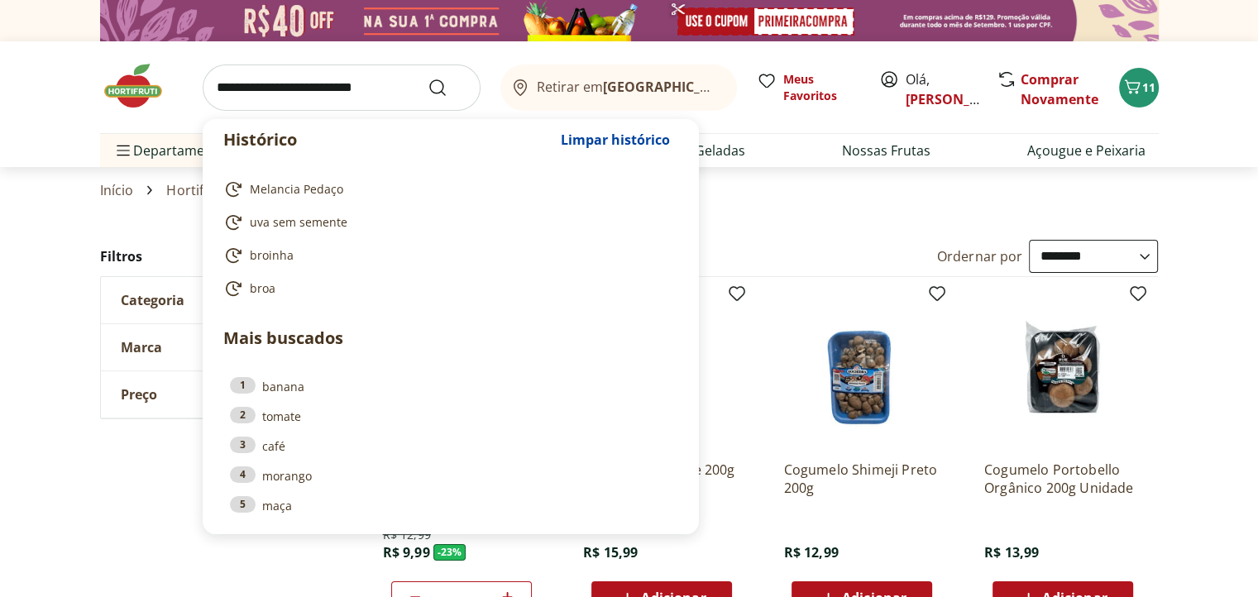
click at [318, 96] on input "search" at bounding box center [342, 87] width 278 height 46
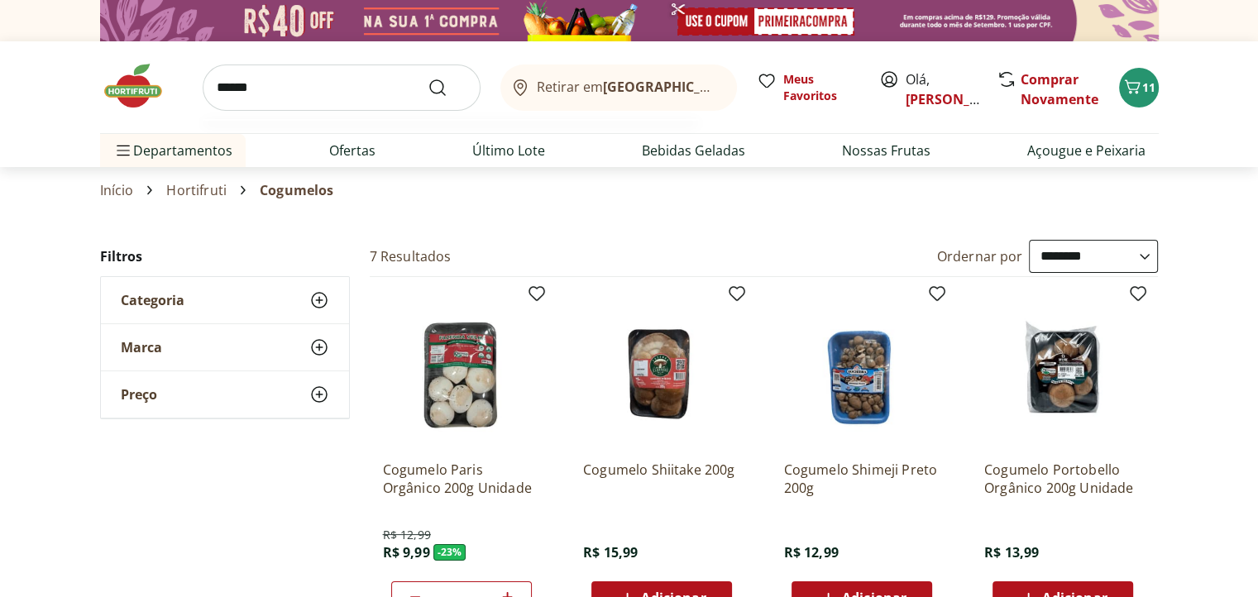
type input "******"
click at [428, 78] on button "Submit Search" at bounding box center [448, 88] width 40 height 20
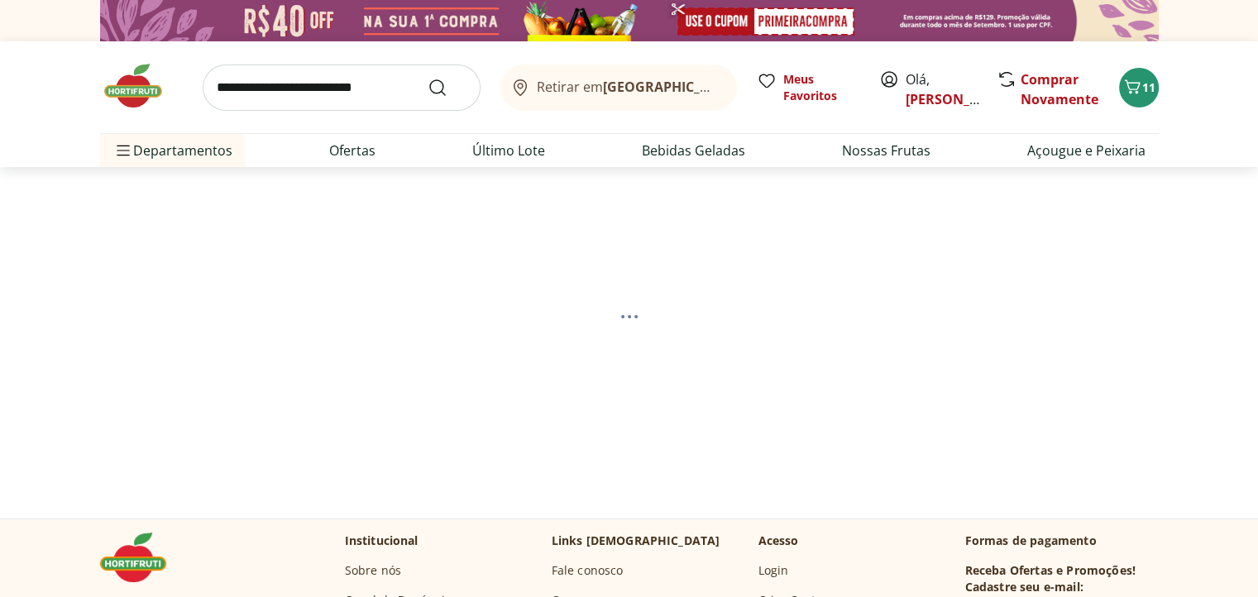
select select "**********"
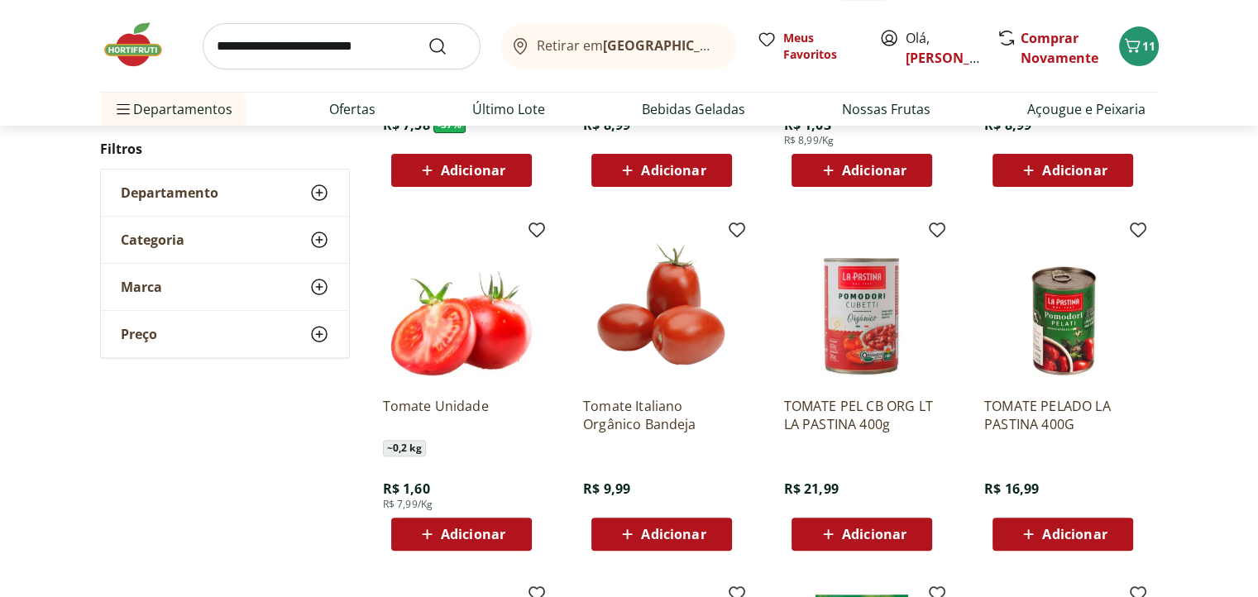
scroll to position [496, 0]
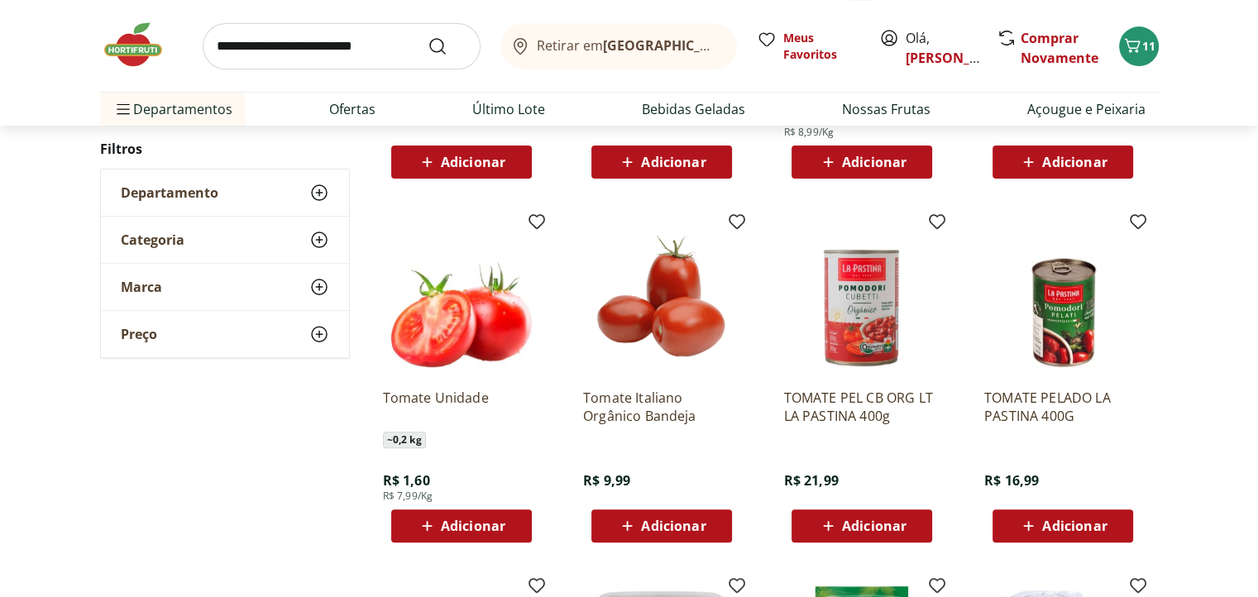
click at [685, 530] on span "Adicionar" at bounding box center [673, 525] width 64 height 13
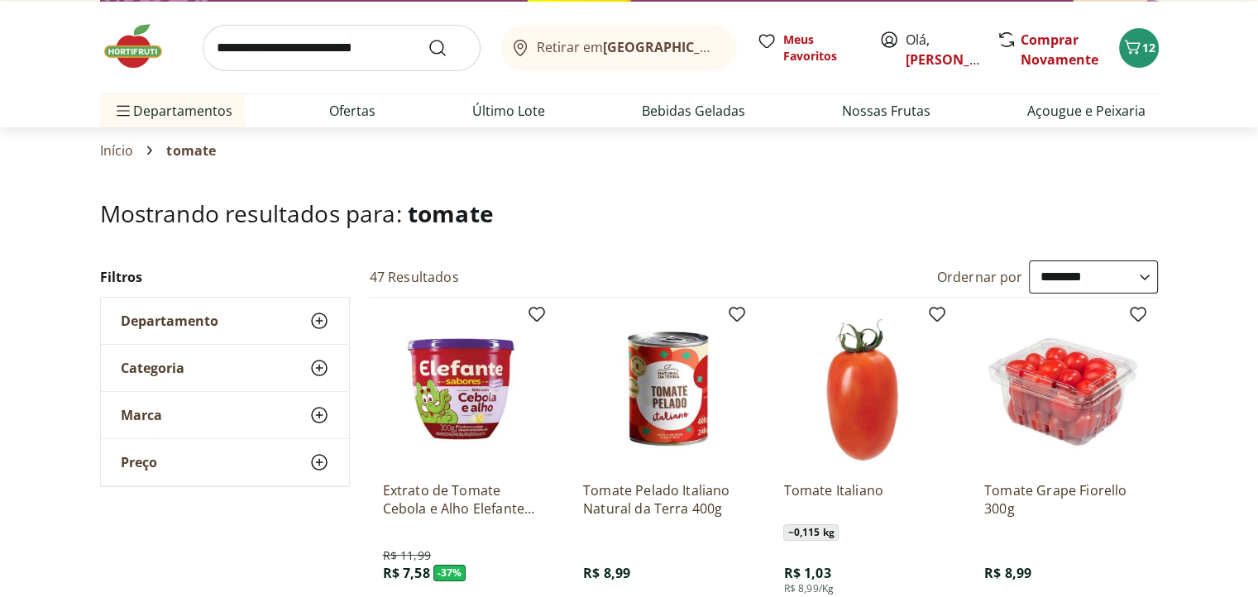
scroll to position [0, 0]
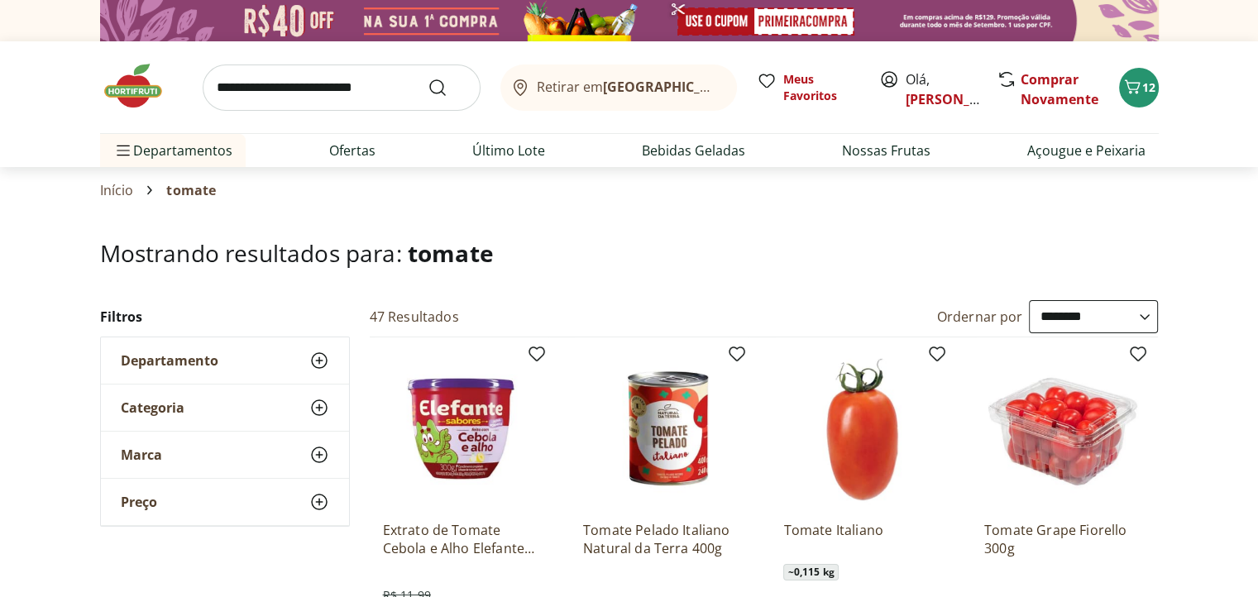
click at [314, 84] on input "search" at bounding box center [342, 87] width 278 height 46
type input "**********"
click at [428, 78] on button "Submit Search" at bounding box center [448, 88] width 40 height 20
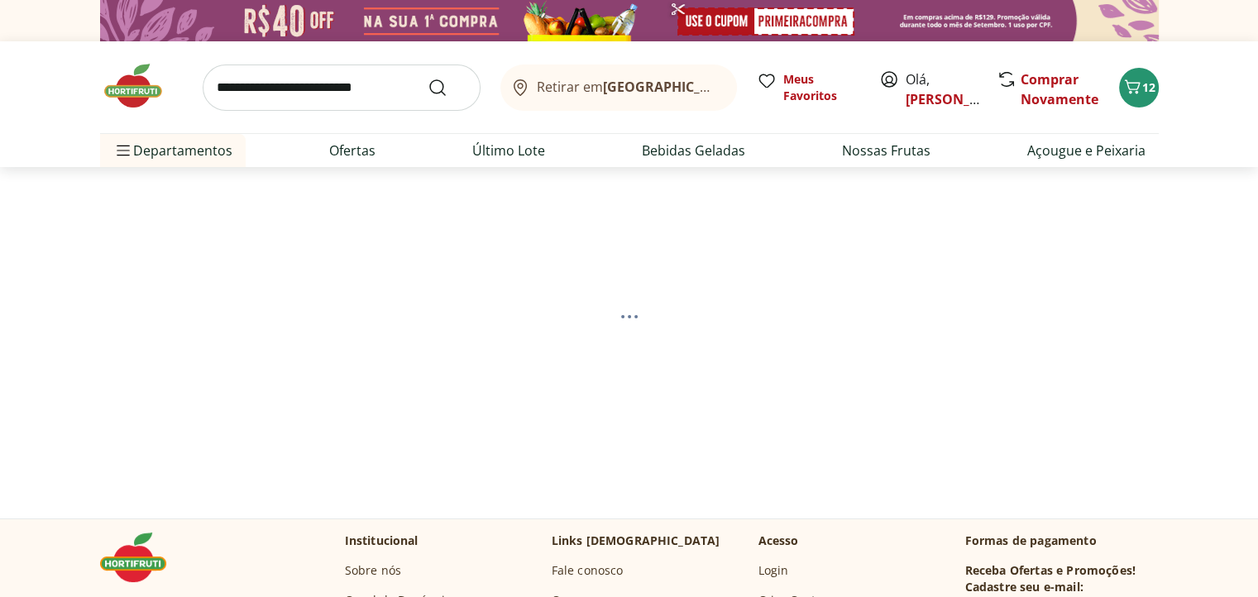
select select "**********"
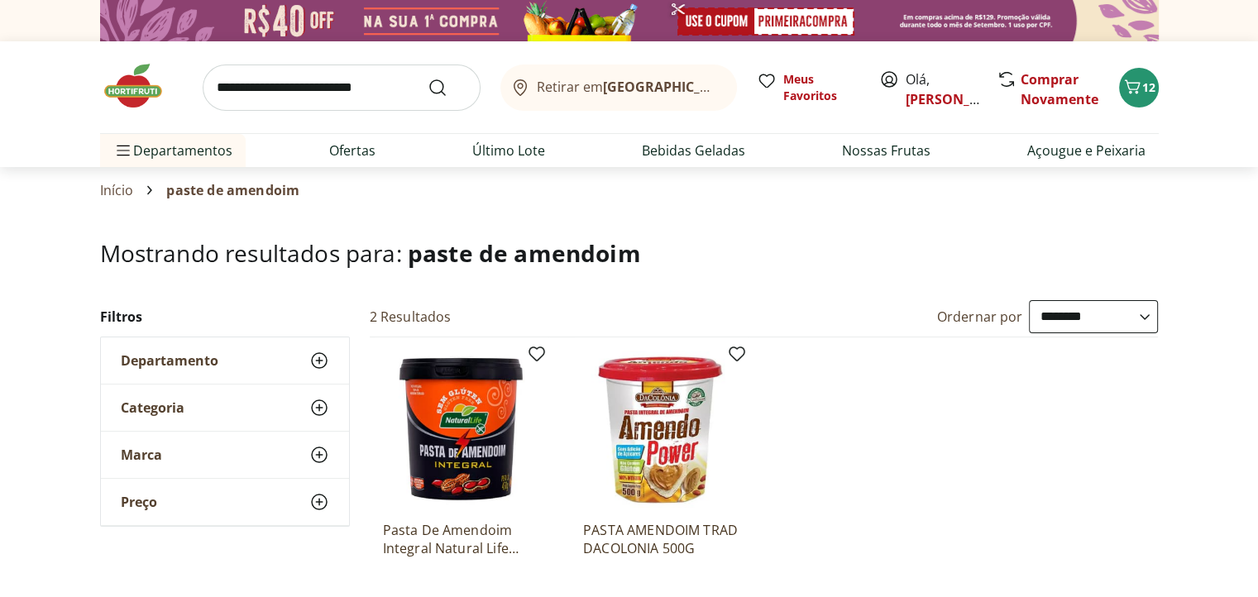
scroll to position [165, 0]
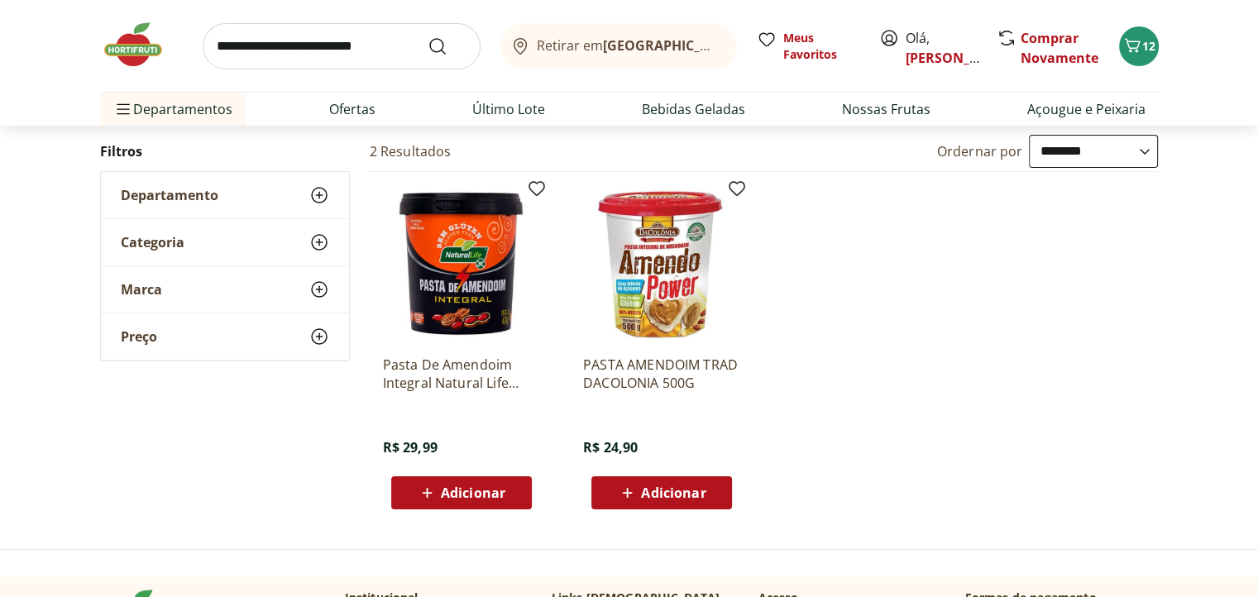
click at [641, 503] on div "Adicionar" at bounding box center [661, 493] width 114 height 30
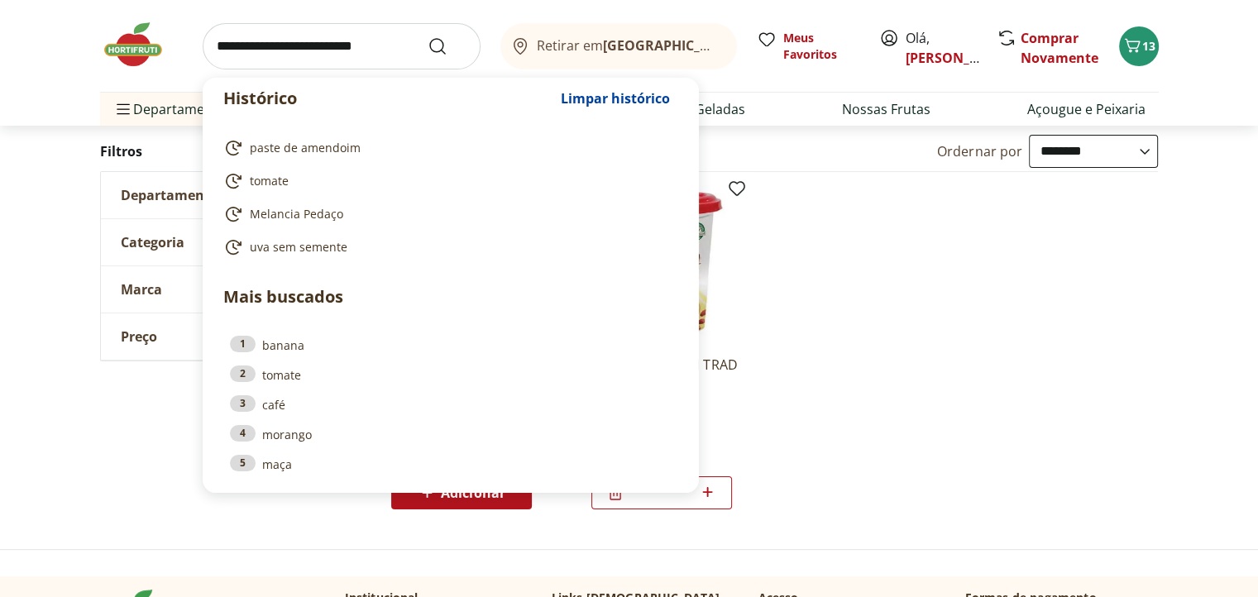
click at [364, 55] on input "search" at bounding box center [342, 46] width 278 height 46
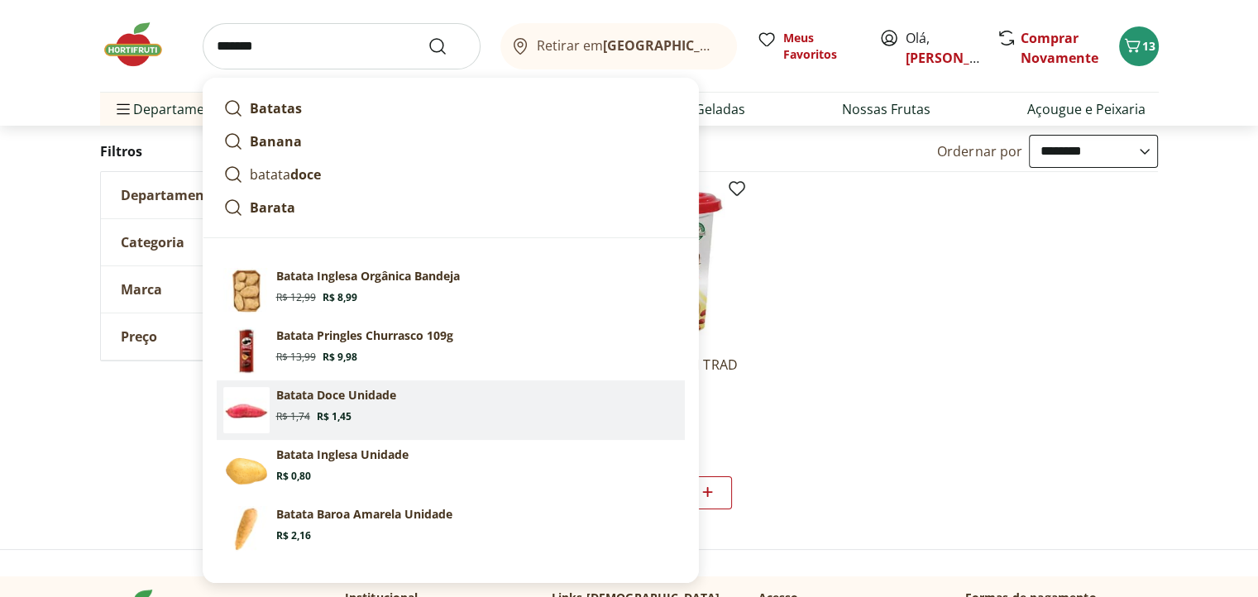
click at [511, 404] on section "Batata Doce Unidade Original price: R$ 1,74 Price: R$ 1,45" at bounding box center [477, 405] width 402 height 36
type input "**********"
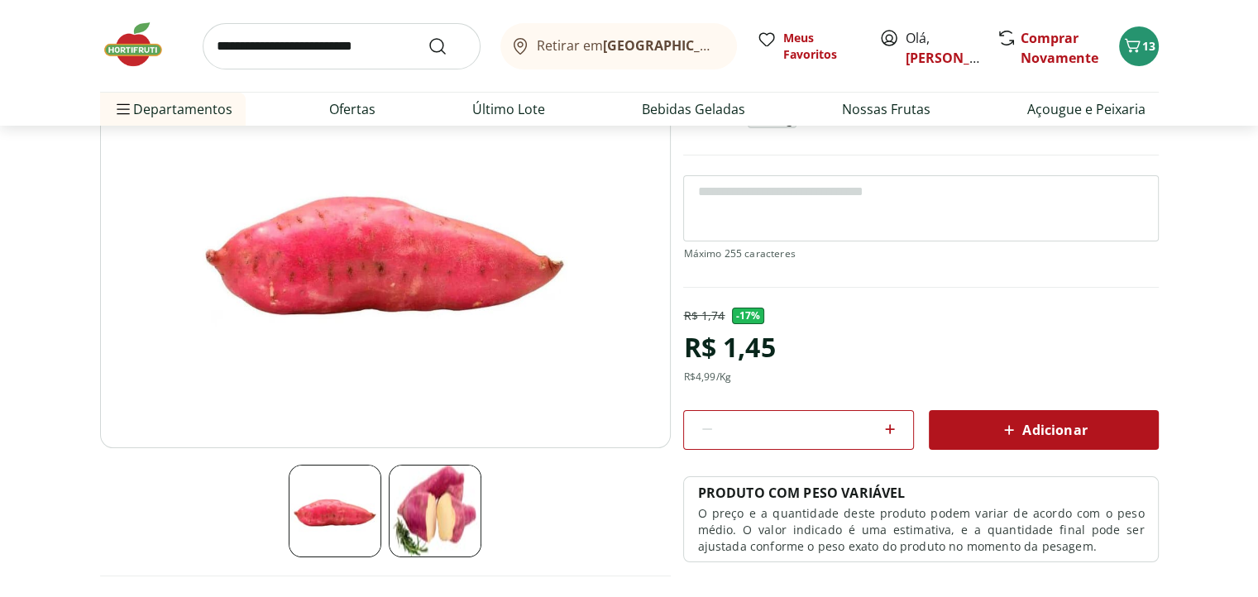
scroll to position [165, 0]
click at [903, 430] on div "*" at bounding box center [798, 429] width 230 height 40
click at [895, 426] on icon at bounding box center [890, 428] width 20 height 20
click at [708, 430] on icon at bounding box center [707, 428] width 20 height 20
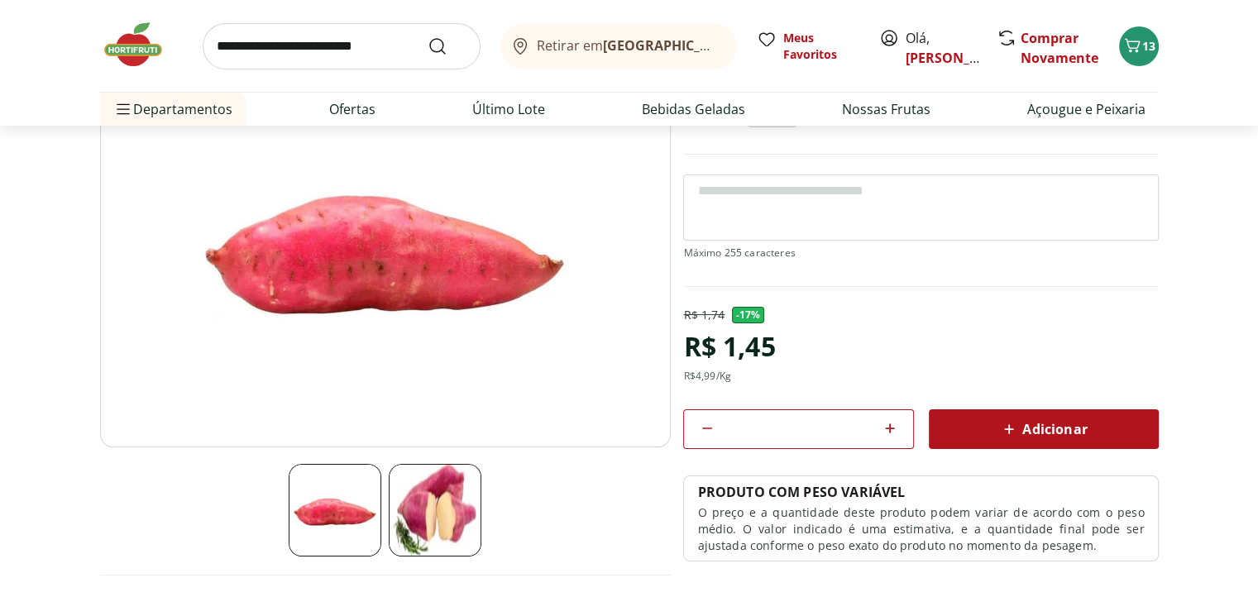
type input "*"
click at [1068, 424] on span "Adicionar" at bounding box center [1043, 429] width 88 height 20
click at [367, 43] on input "search" at bounding box center [342, 46] width 278 height 46
type input "**********"
click at [428, 36] on button "Submit Search" at bounding box center [448, 46] width 40 height 20
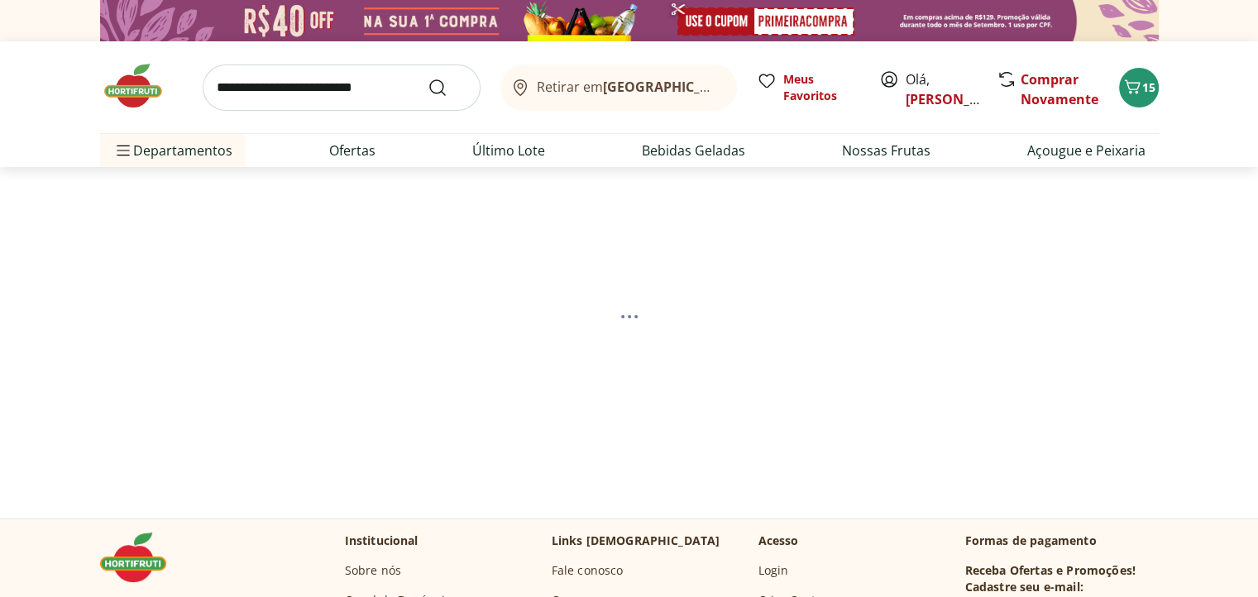
select select "**********"
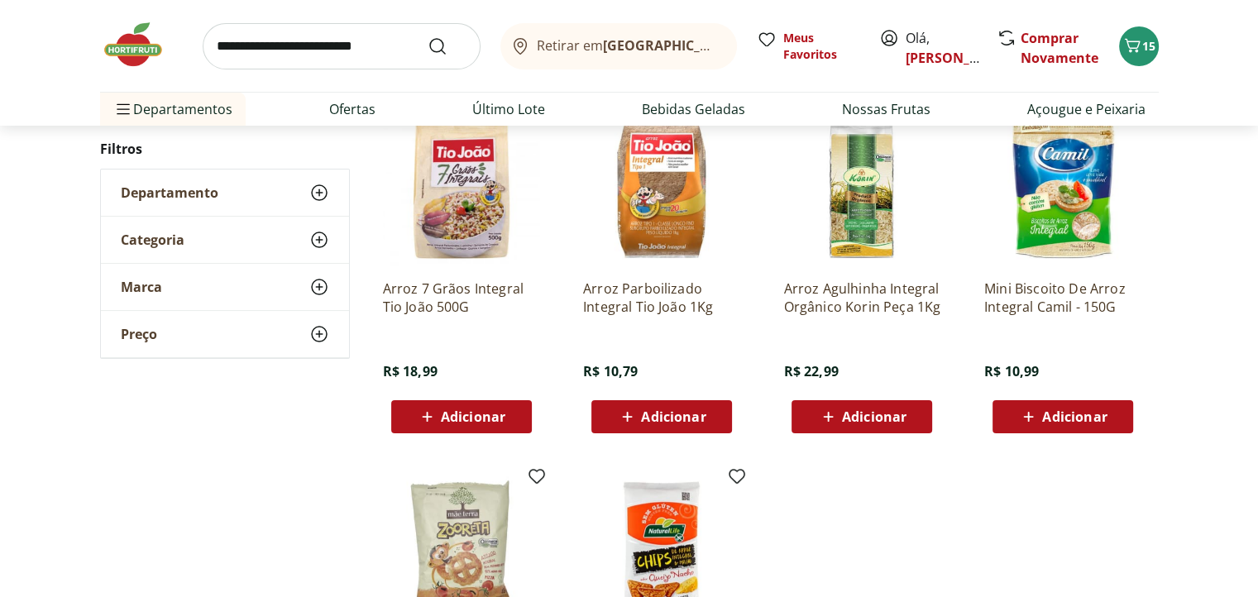
scroll to position [165, 0]
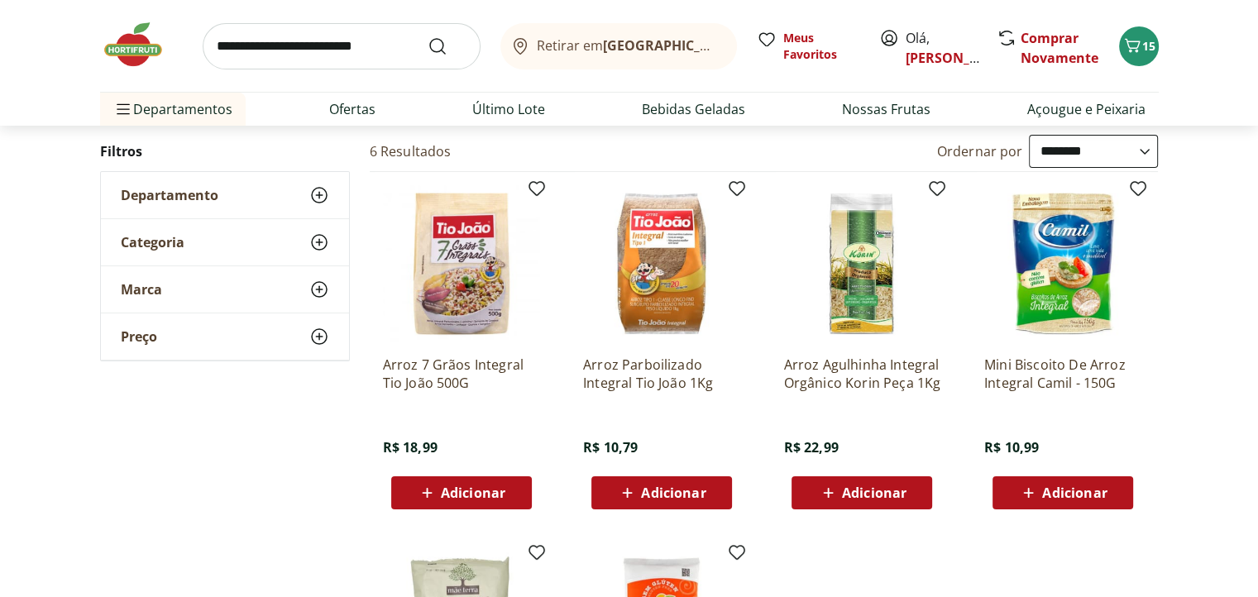
click at [262, 65] on input "search" at bounding box center [342, 46] width 278 height 46
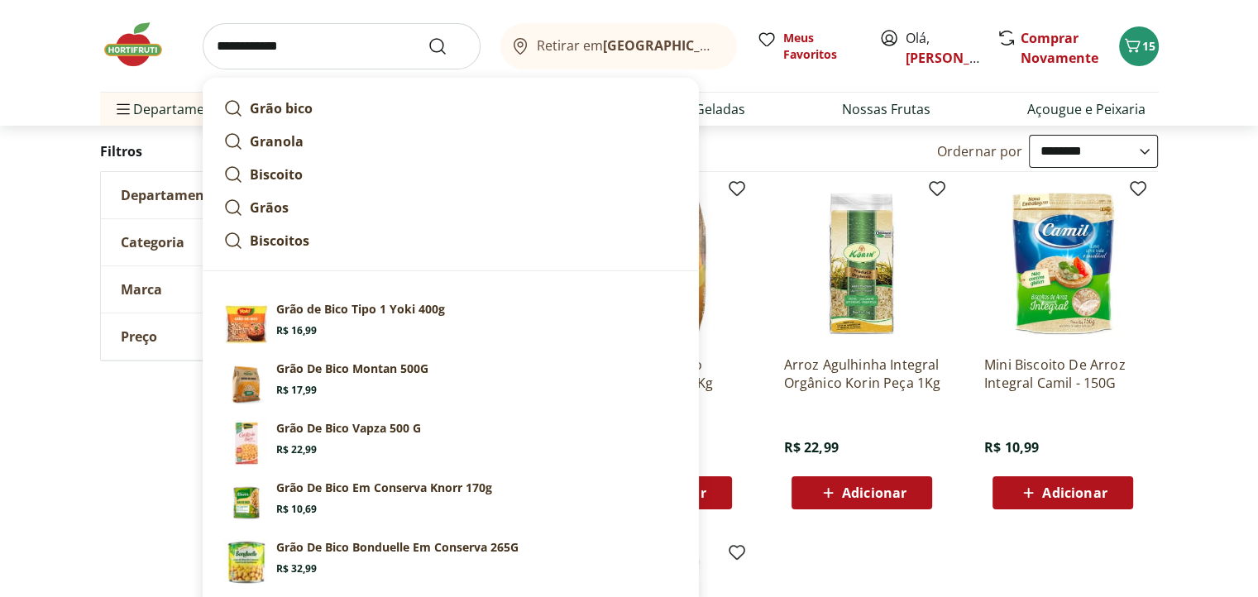
type input "**********"
click at [428, 36] on button "Submit Search" at bounding box center [448, 46] width 40 height 20
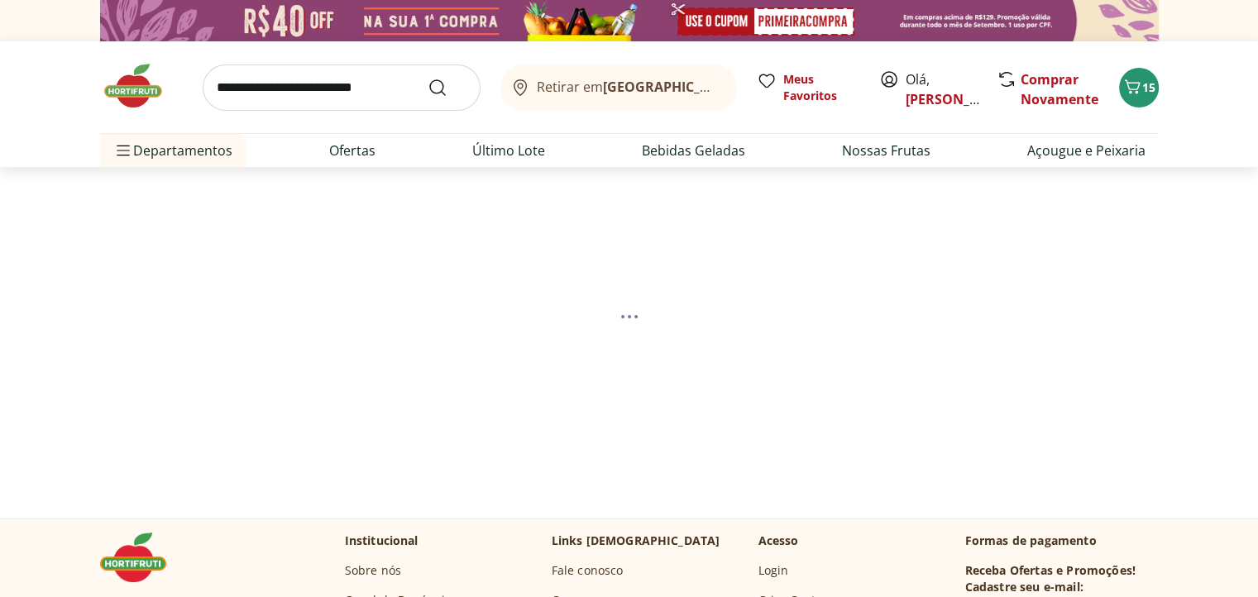
select select "**********"
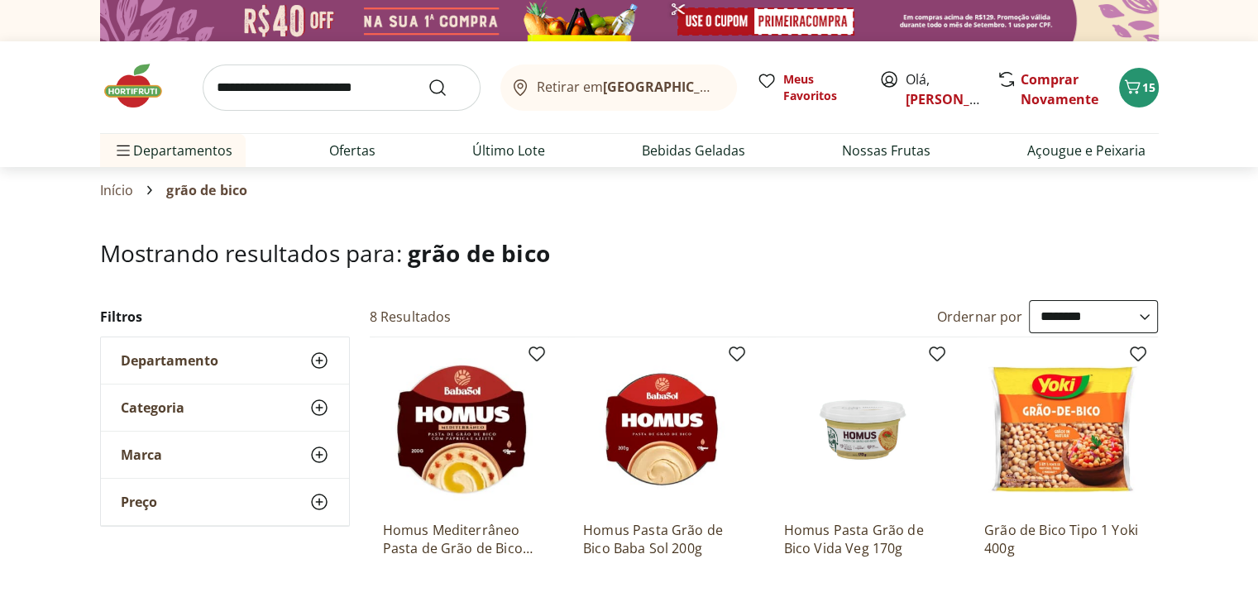
scroll to position [165, 0]
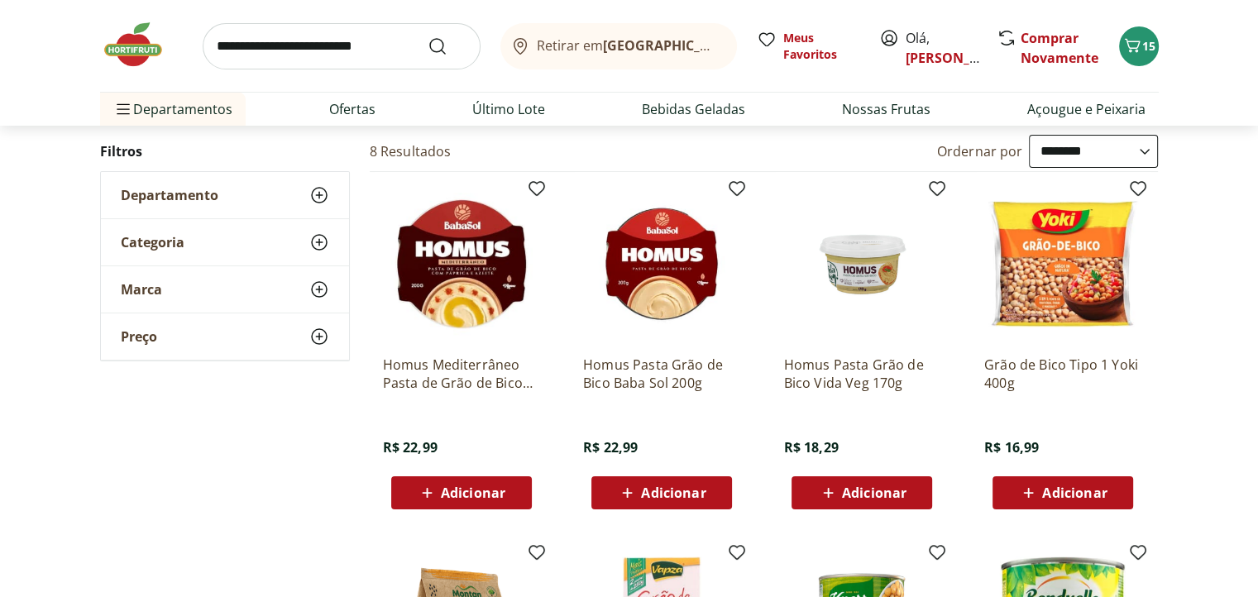
click at [340, 50] on input "search" at bounding box center [342, 46] width 278 height 46
type input "******"
click at [428, 36] on button "Submit Search" at bounding box center [448, 46] width 40 height 20
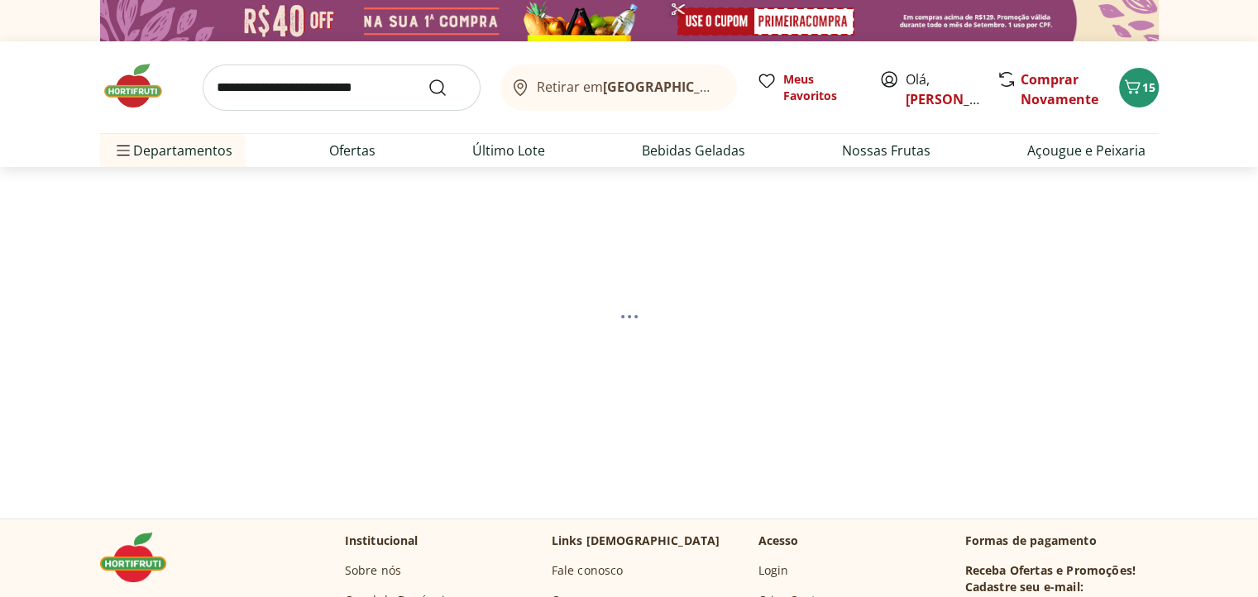
select select "**********"
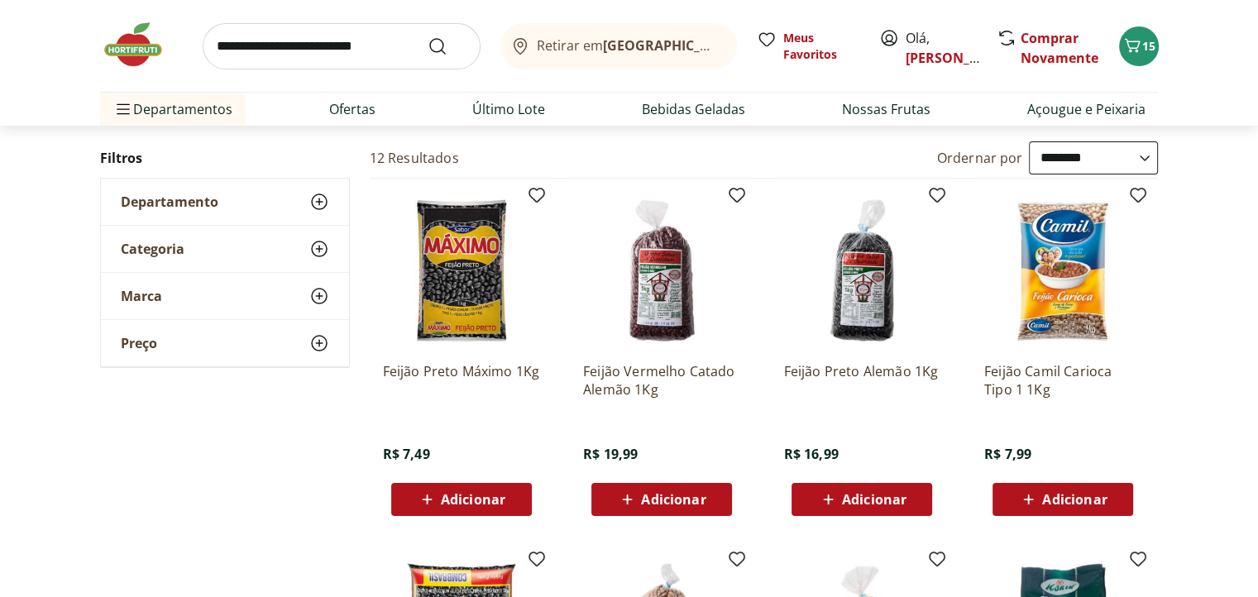
scroll to position [165, 0]
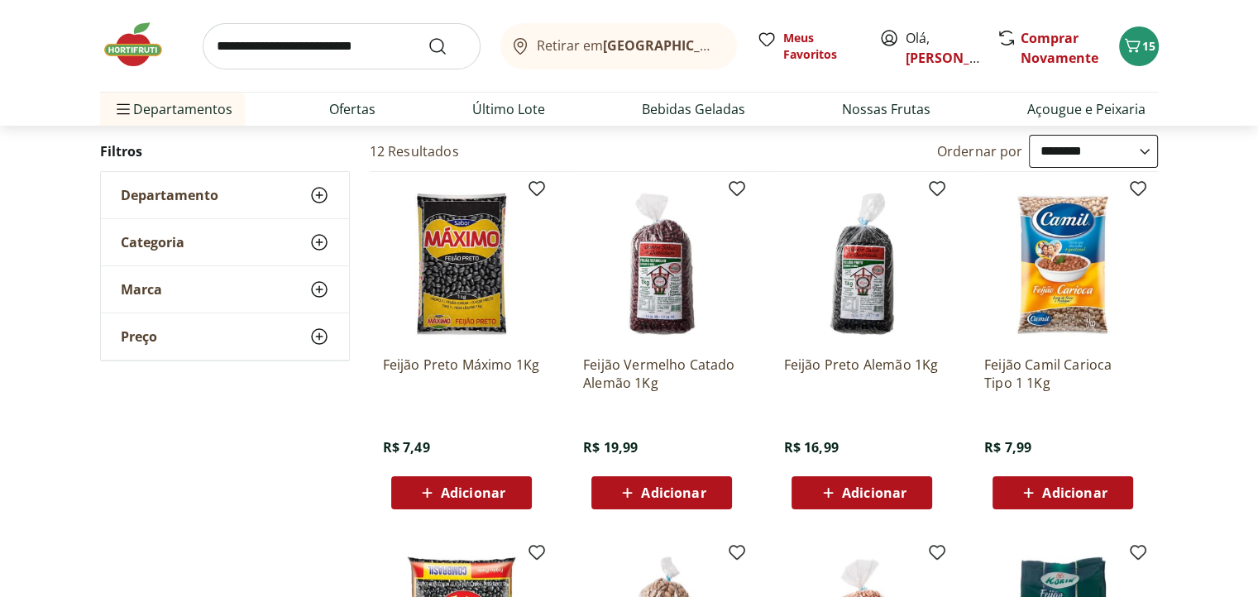
click at [903, 496] on span "Adicionar" at bounding box center [874, 492] width 64 height 13
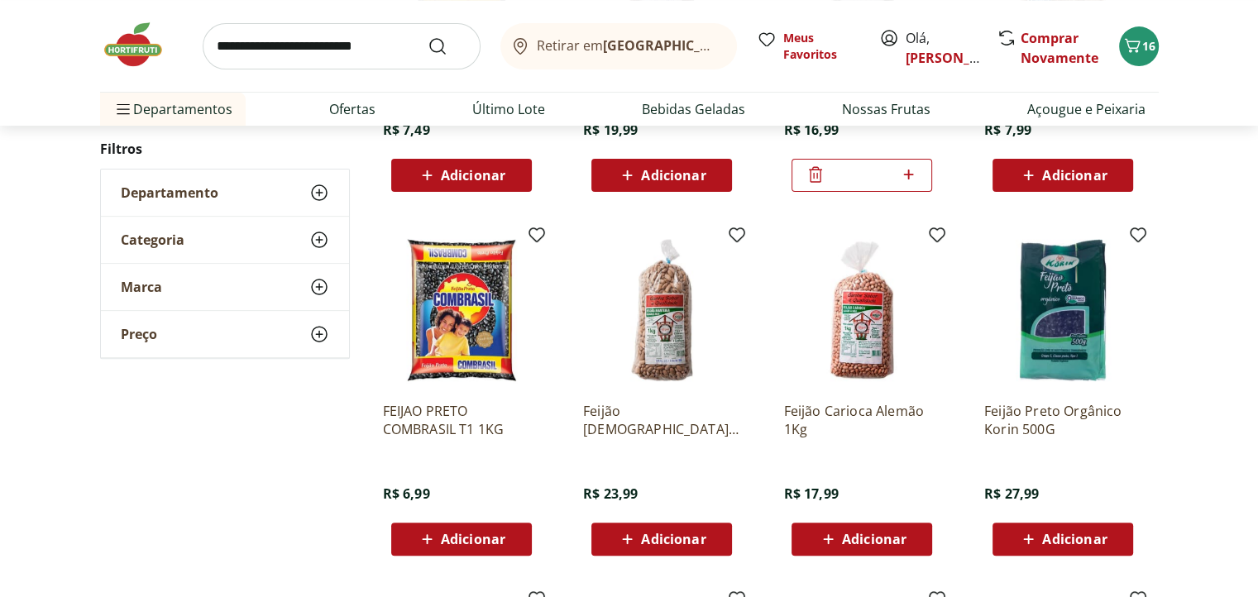
scroll to position [579, 0]
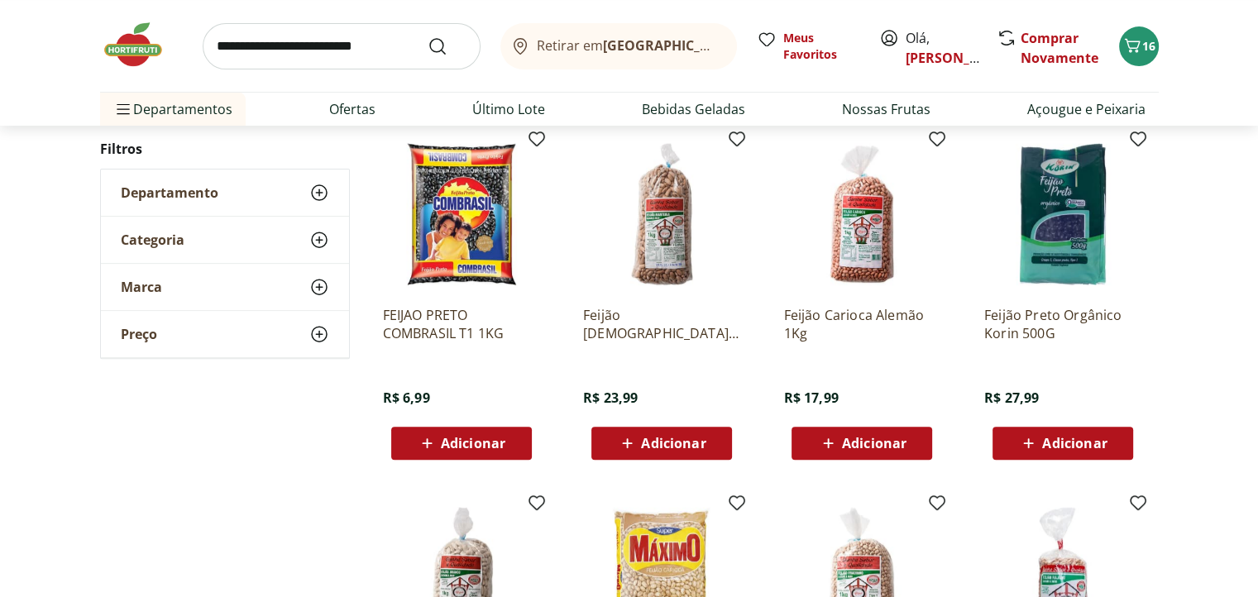
click at [861, 447] on span "Adicionar" at bounding box center [874, 443] width 64 height 13
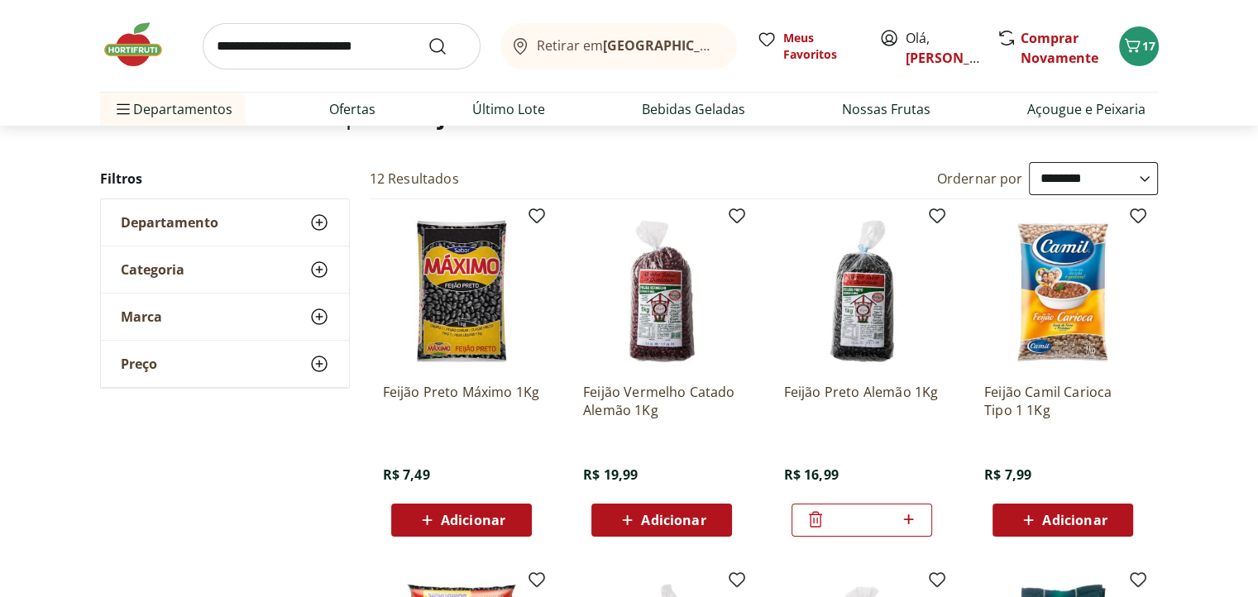
scroll to position [165, 0]
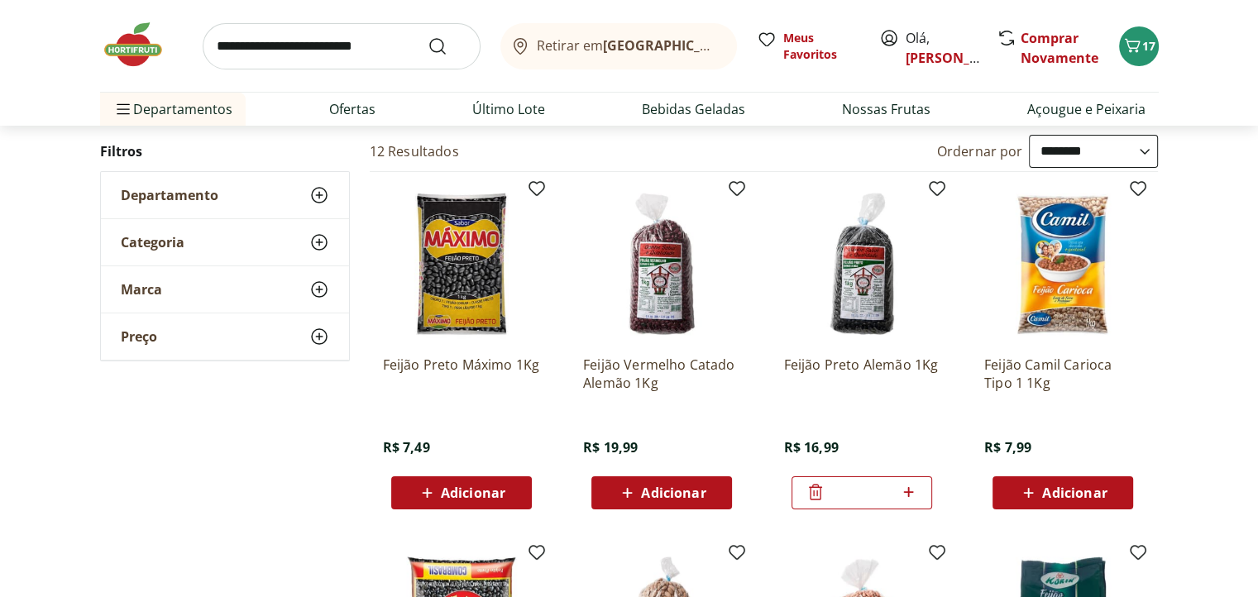
click at [676, 495] on span "Adicionar" at bounding box center [673, 492] width 64 height 13
click at [612, 485] on icon at bounding box center [615, 492] width 13 height 16
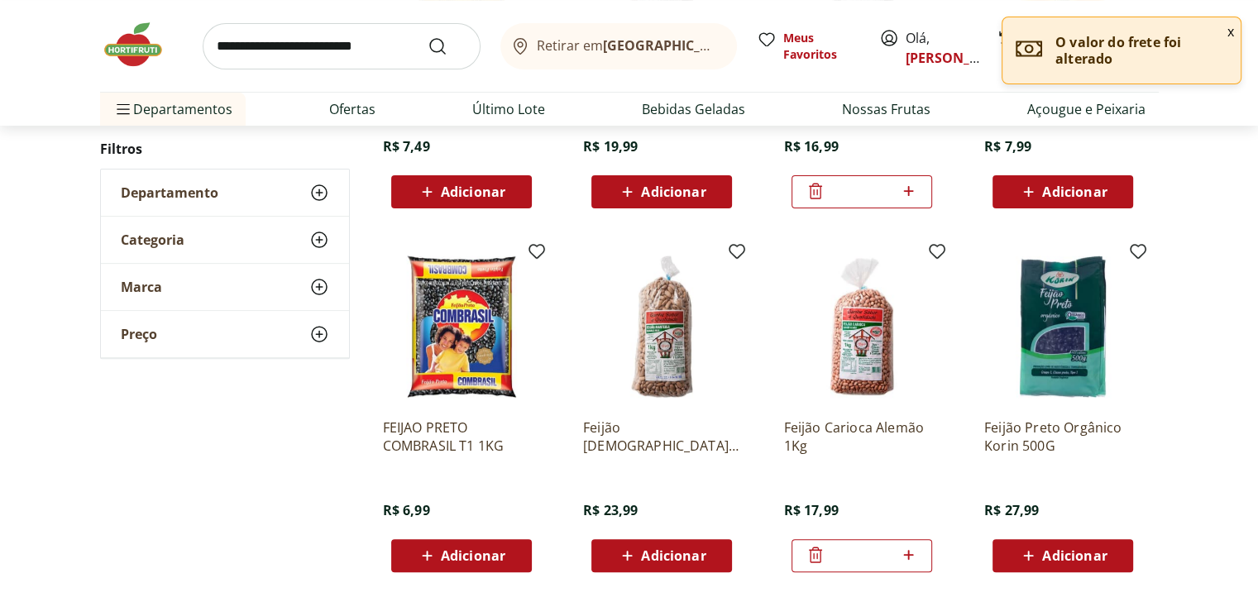
scroll to position [413, 0]
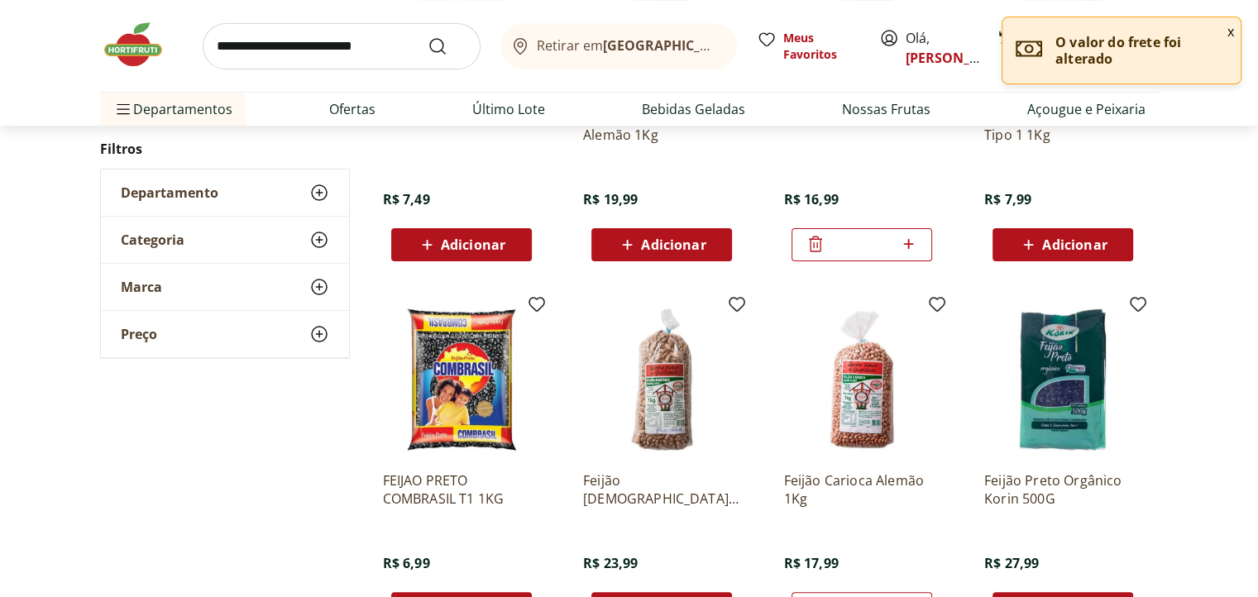
click at [279, 54] on input "search" at bounding box center [342, 46] width 278 height 46
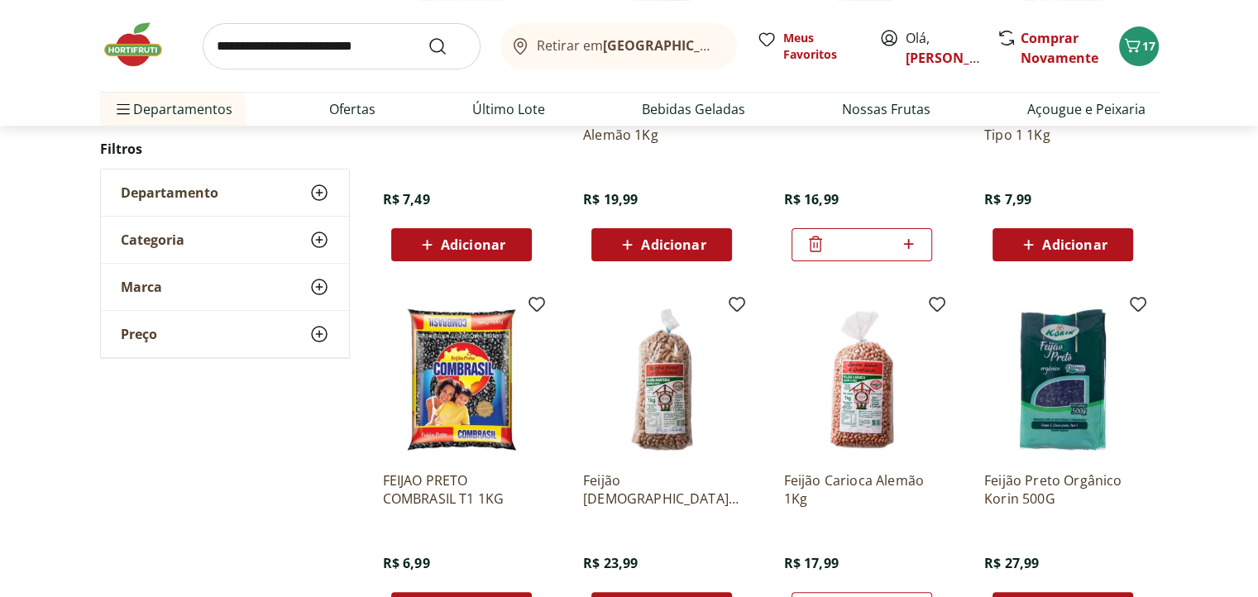
click at [1174, 232] on div "**********" at bounding box center [629, 445] width 1258 height 1116
click at [355, 55] on input "search" at bounding box center [342, 46] width 278 height 46
type input "******"
click at [428, 36] on button "Submit Search" at bounding box center [448, 46] width 40 height 20
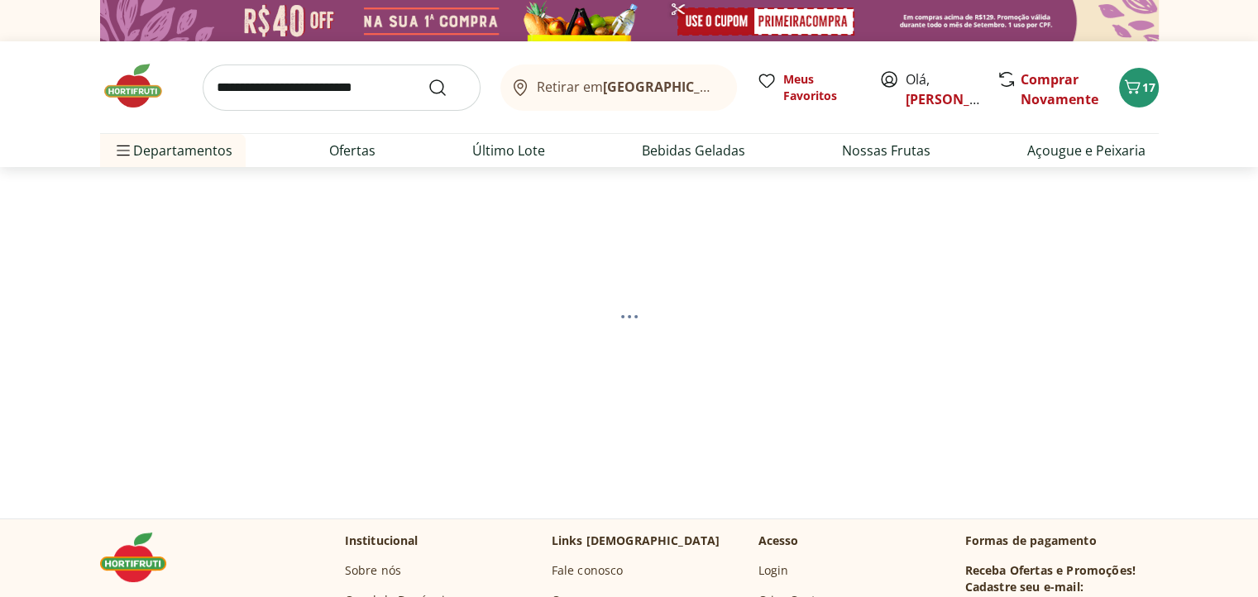
select select "**********"
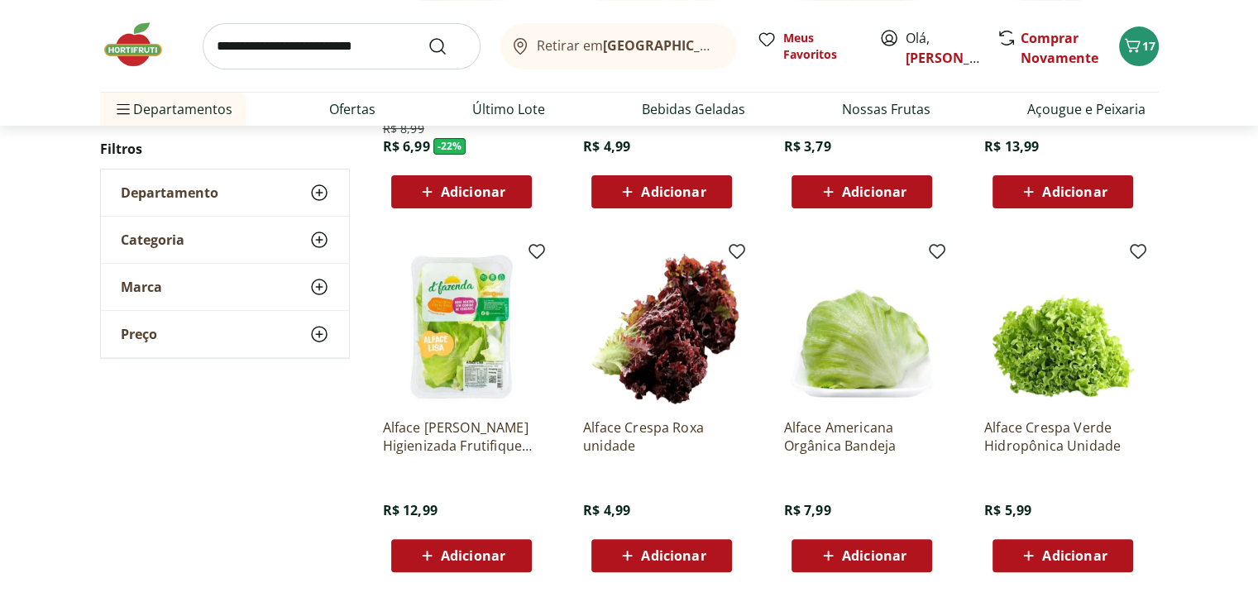
scroll to position [496, 0]
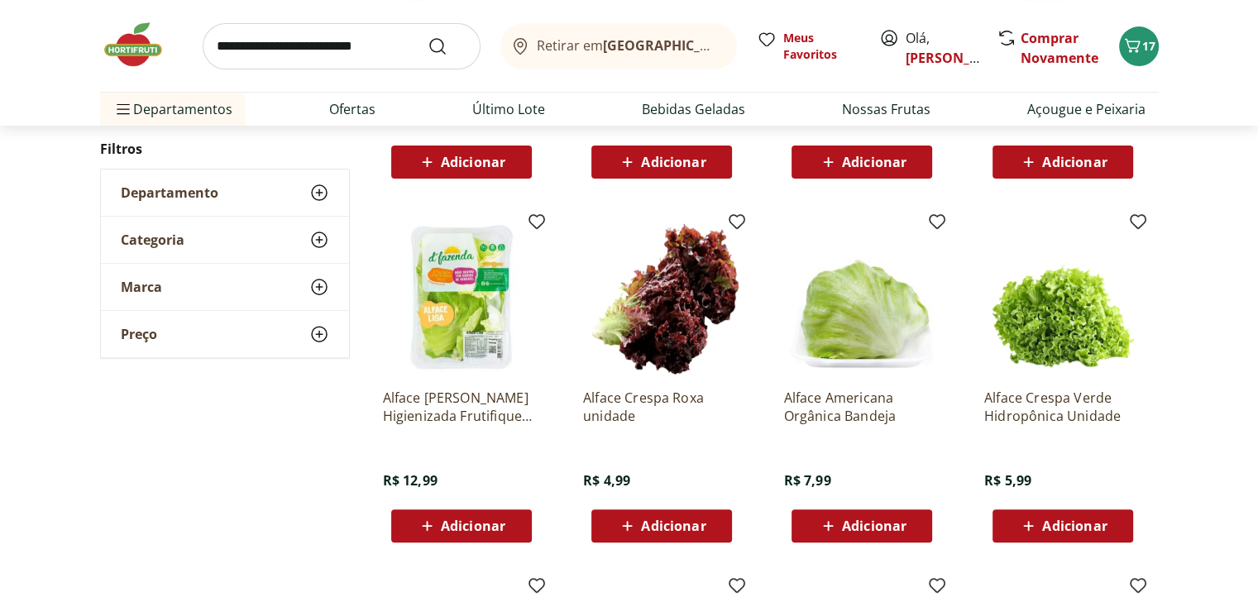
click at [669, 526] on span "Adicionar" at bounding box center [673, 525] width 64 height 13
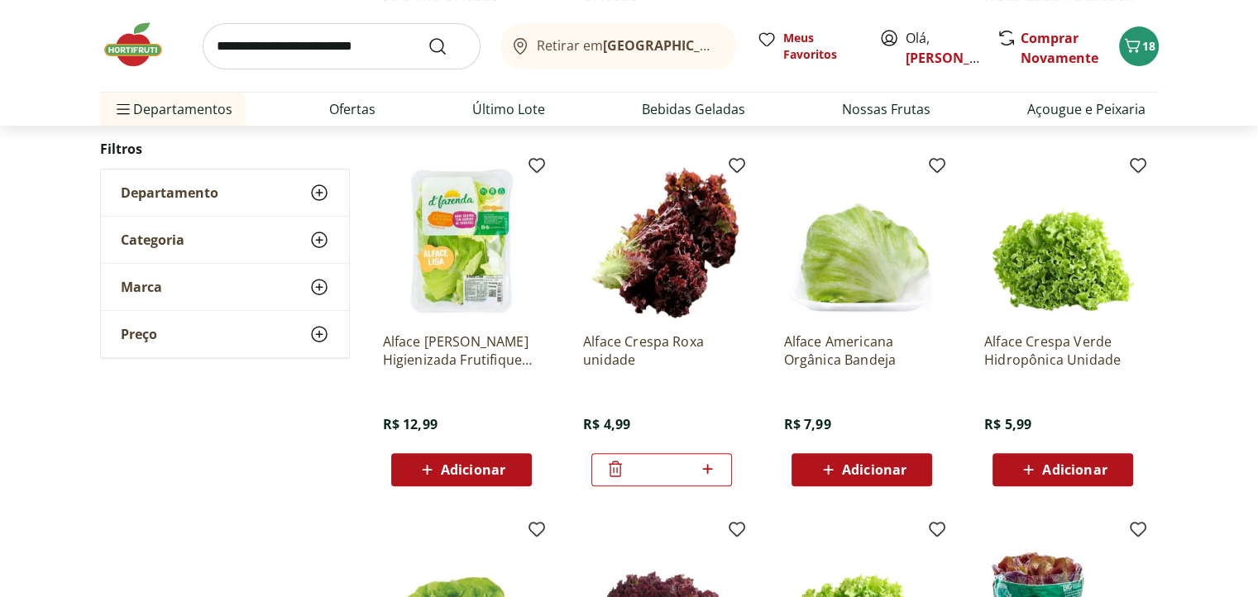
scroll to position [579, 0]
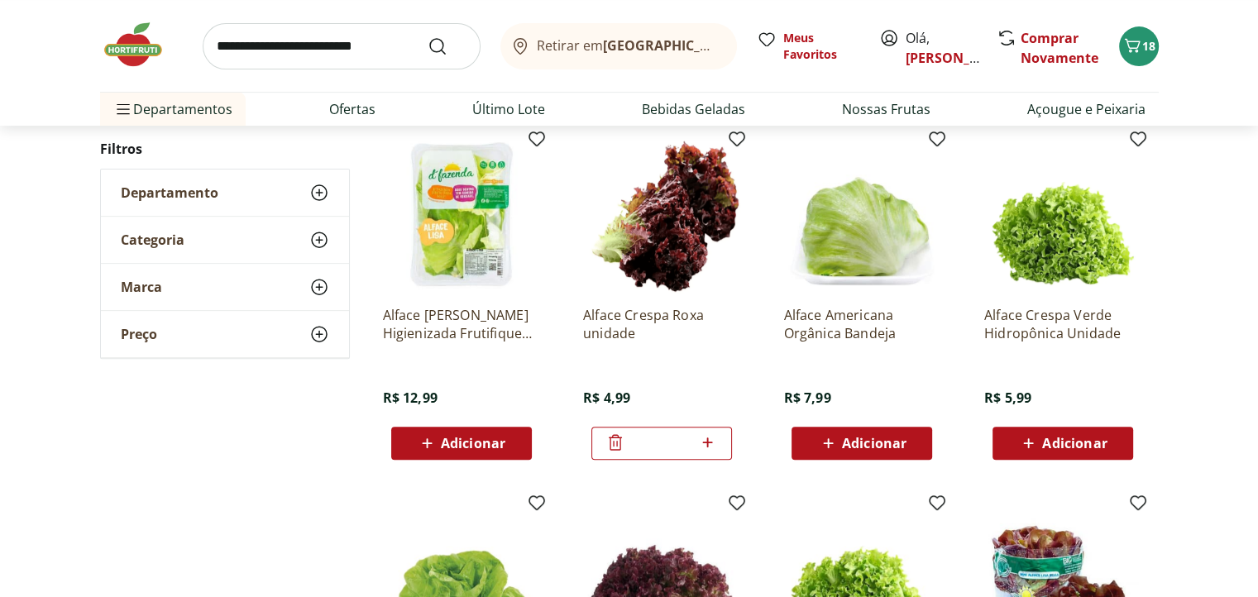
click at [1068, 451] on span "Adicionar" at bounding box center [1062, 443] width 88 height 20
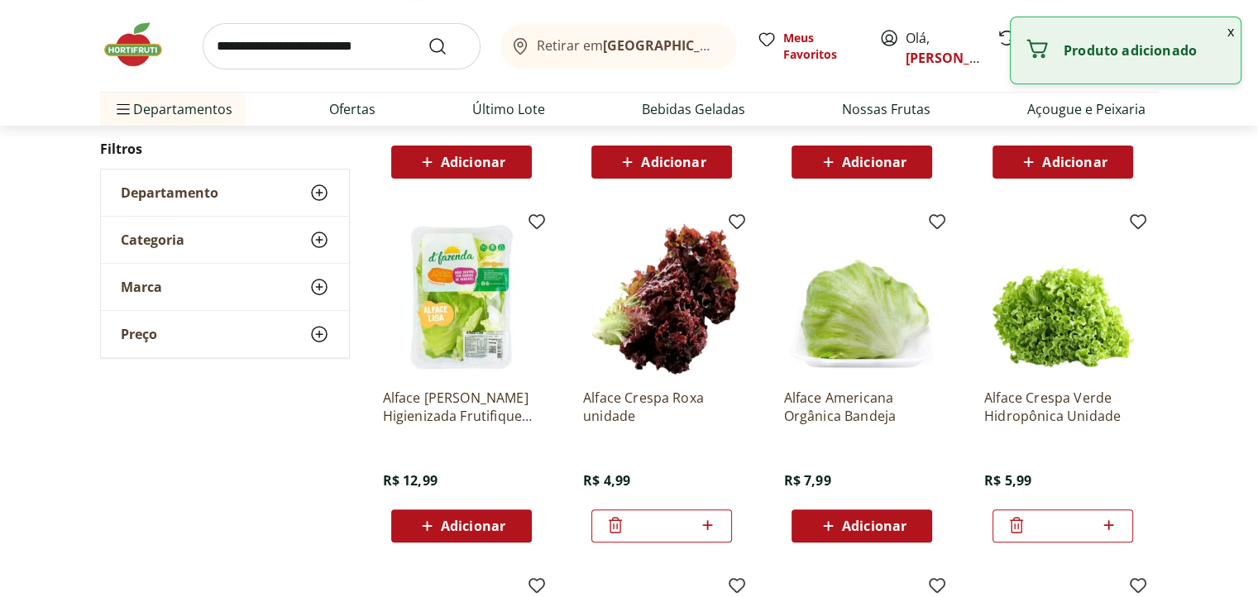
scroll to position [413, 0]
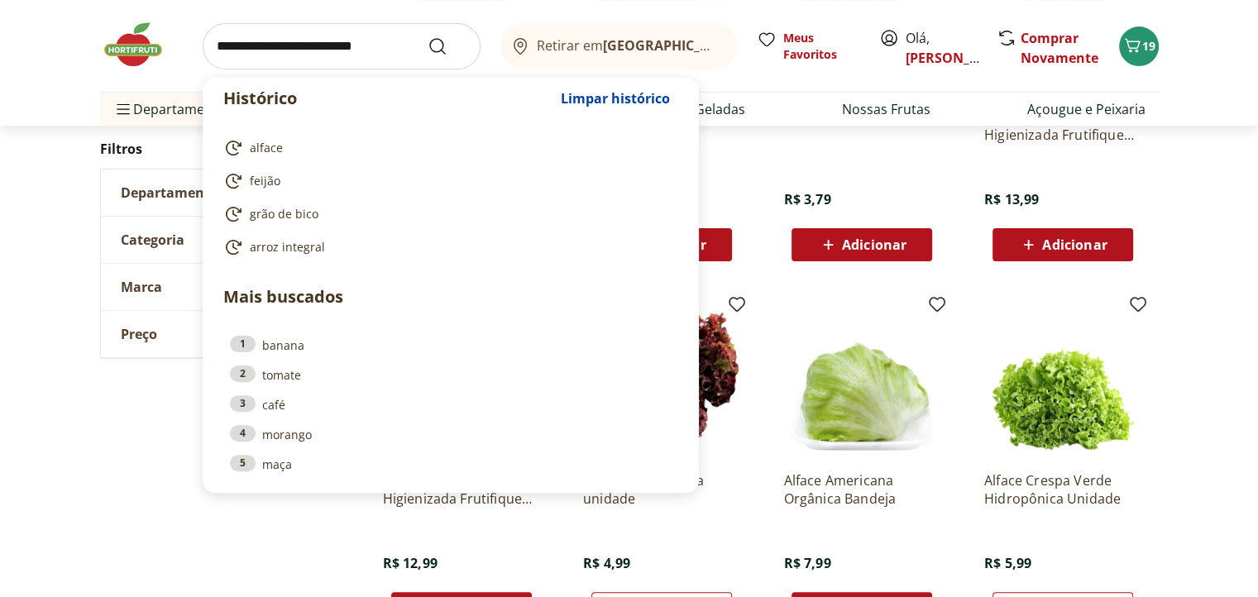
click at [364, 50] on input "search" at bounding box center [342, 46] width 278 height 46
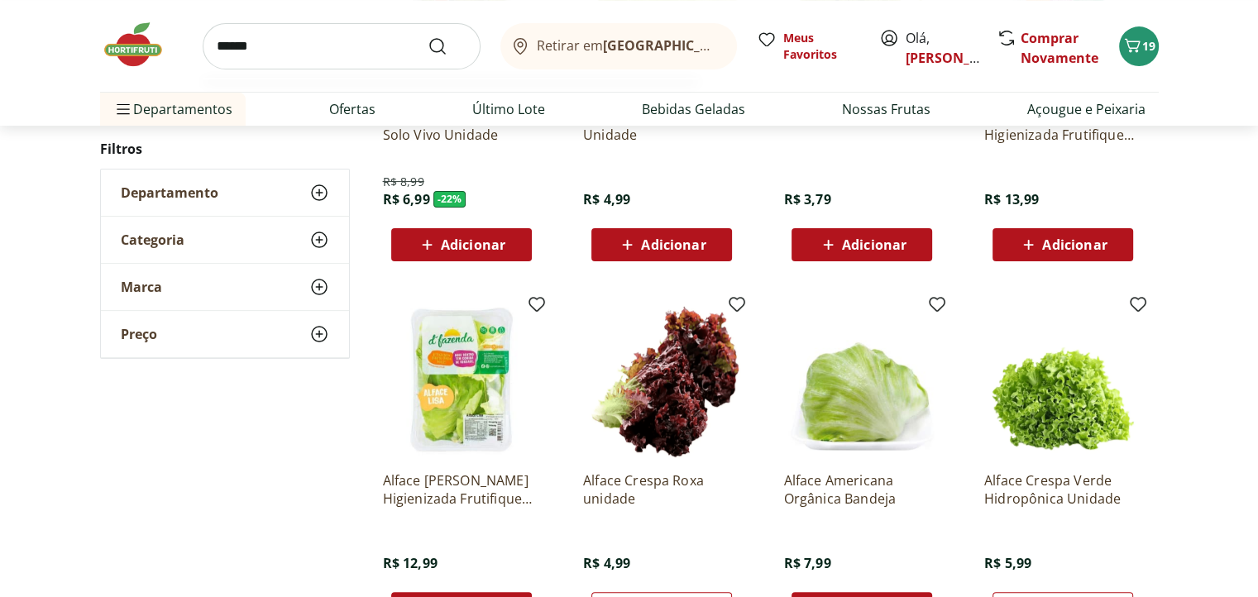
type input "******"
click at [428, 36] on button "Submit Search" at bounding box center [448, 46] width 40 height 20
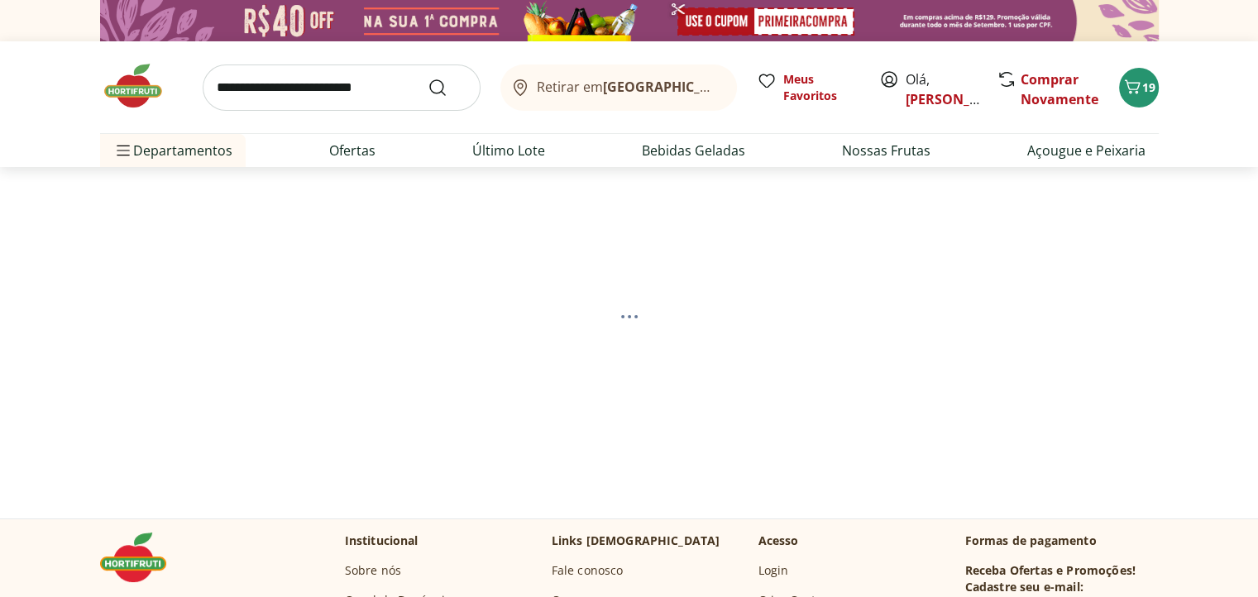
select select "**********"
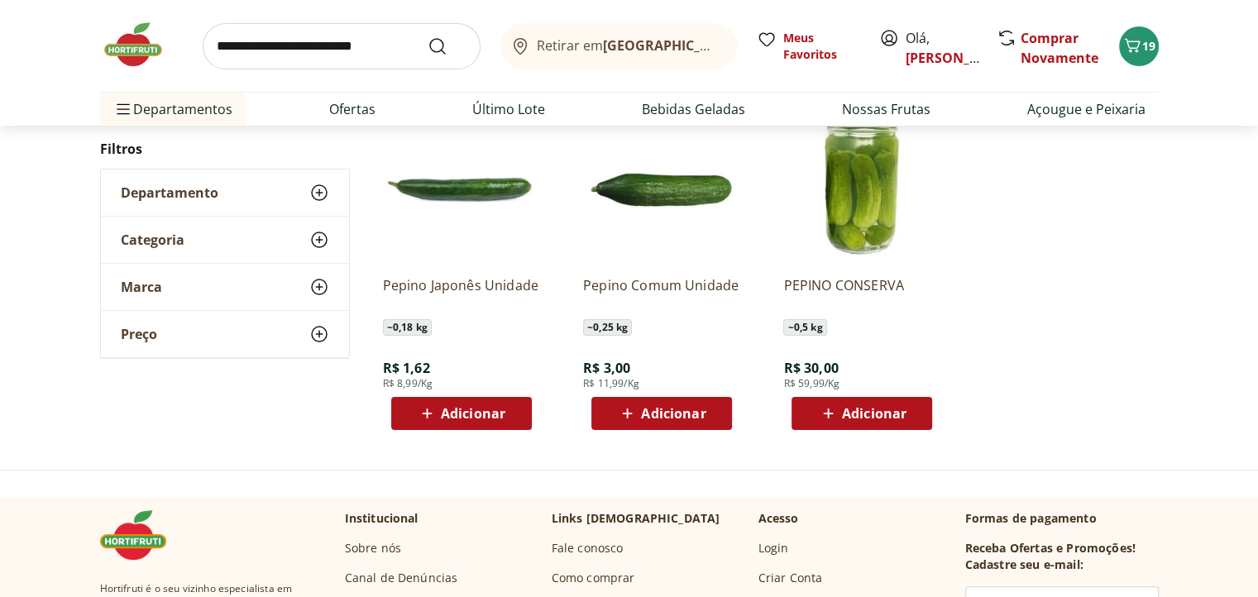
scroll to position [248, 0]
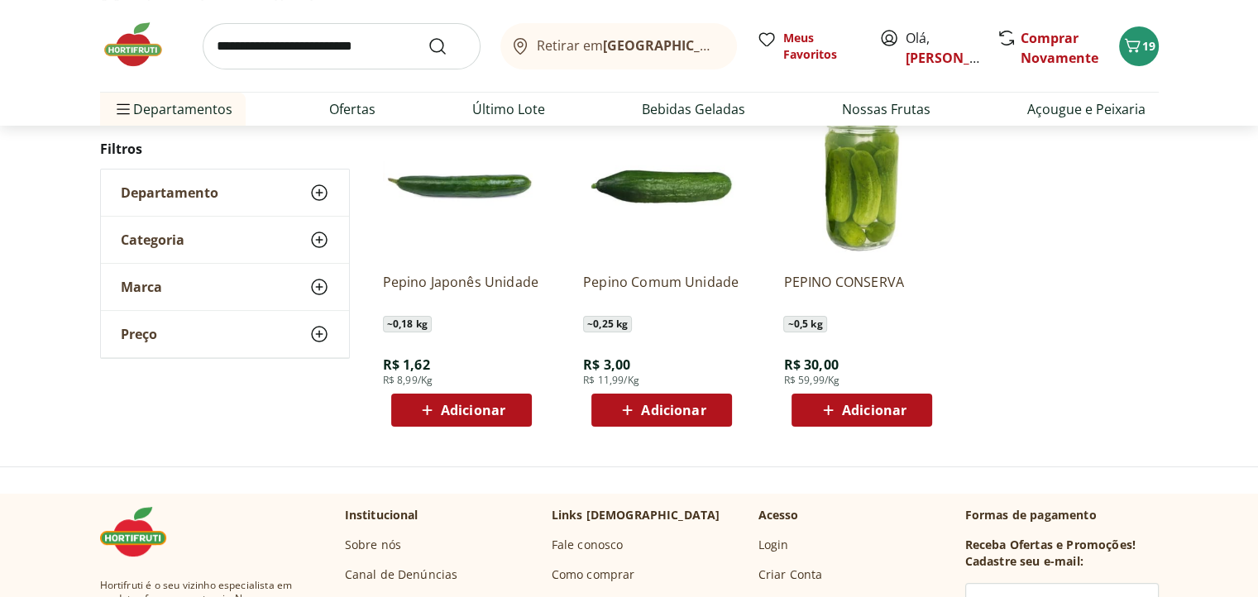
click at [624, 416] on icon at bounding box center [627, 410] width 21 height 20
click at [322, 48] on input "search" at bounding box center [342, 46] width 278 height 46
type input "**********"
click at [428, 36] on button "Submit Search" at bounding box center [448, 46] width 40 height 20
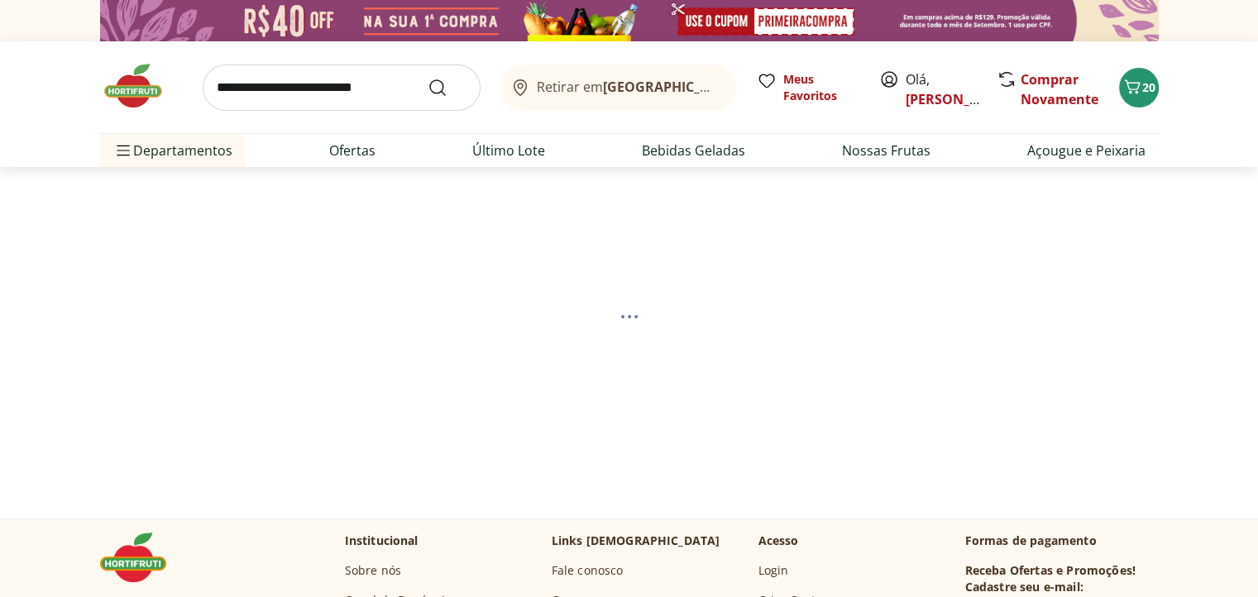
select select "**********"
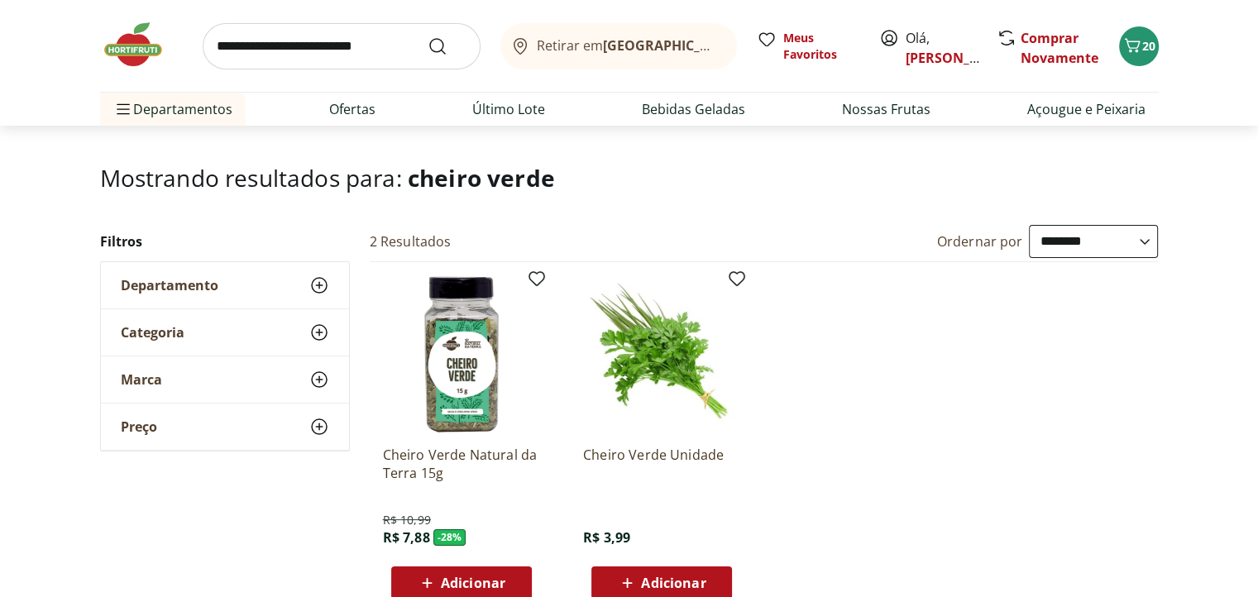
scroll to position [165, 0]
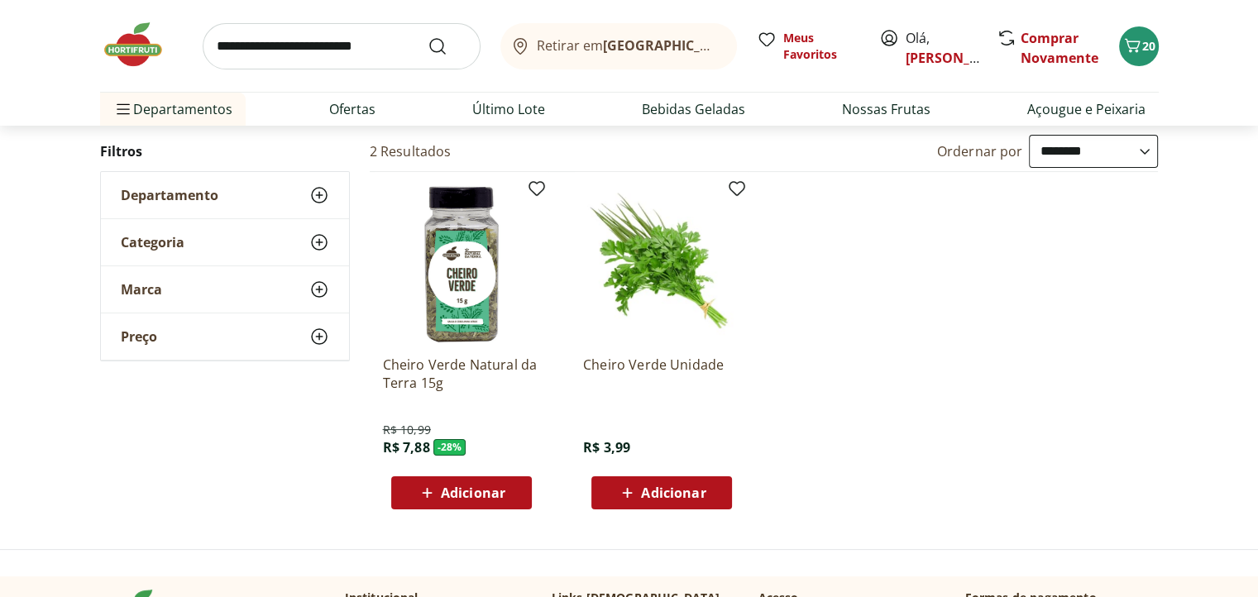
click at [651, 497] on span "Adicionar" at bounding box center [673, 492] width 64 height 13
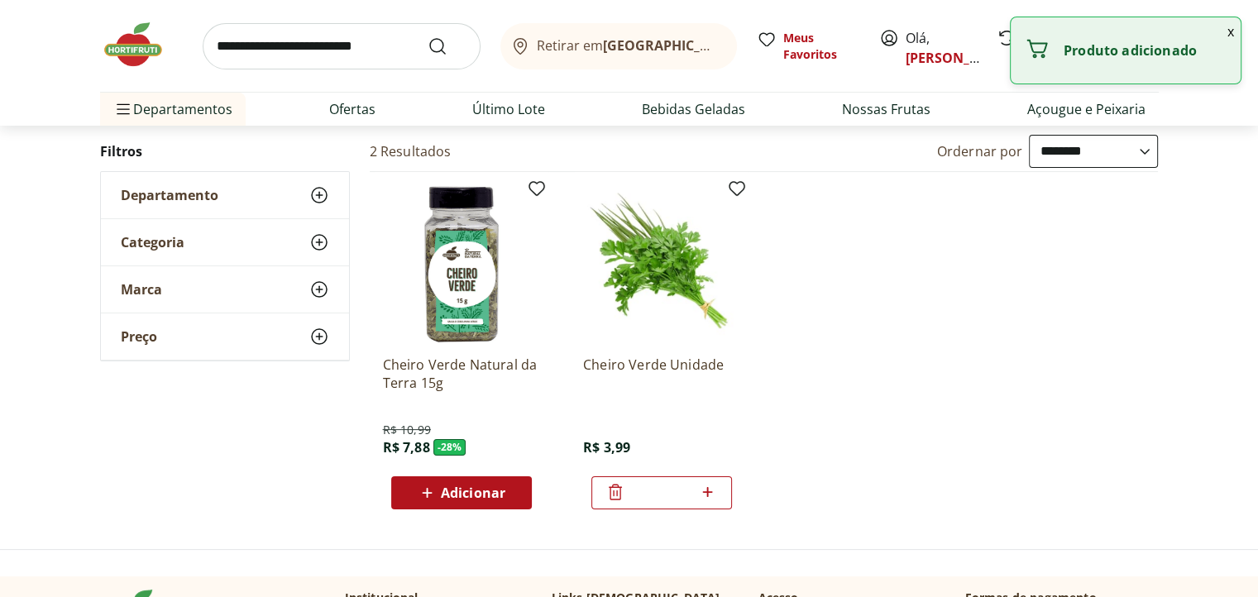
click at [314, 52] on input "search" at bounding box center [342, 46] width 278 height 46
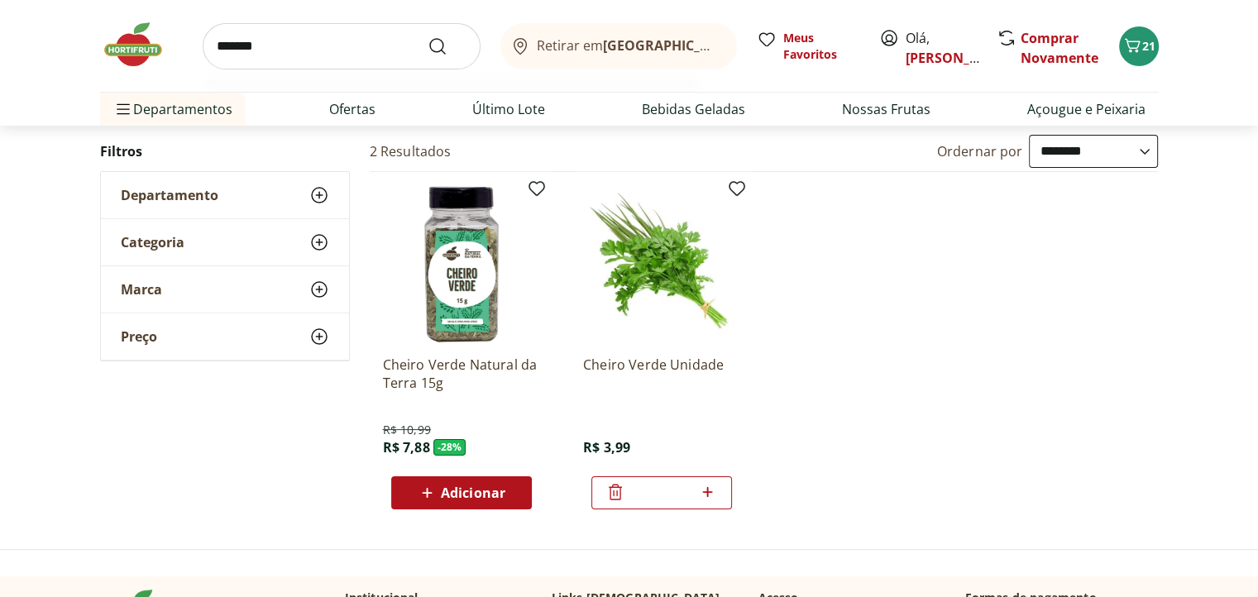
type input "*******"
click at [428, 36] on button "Submit Search" at bounding box center [448, 46] width 40 height 20
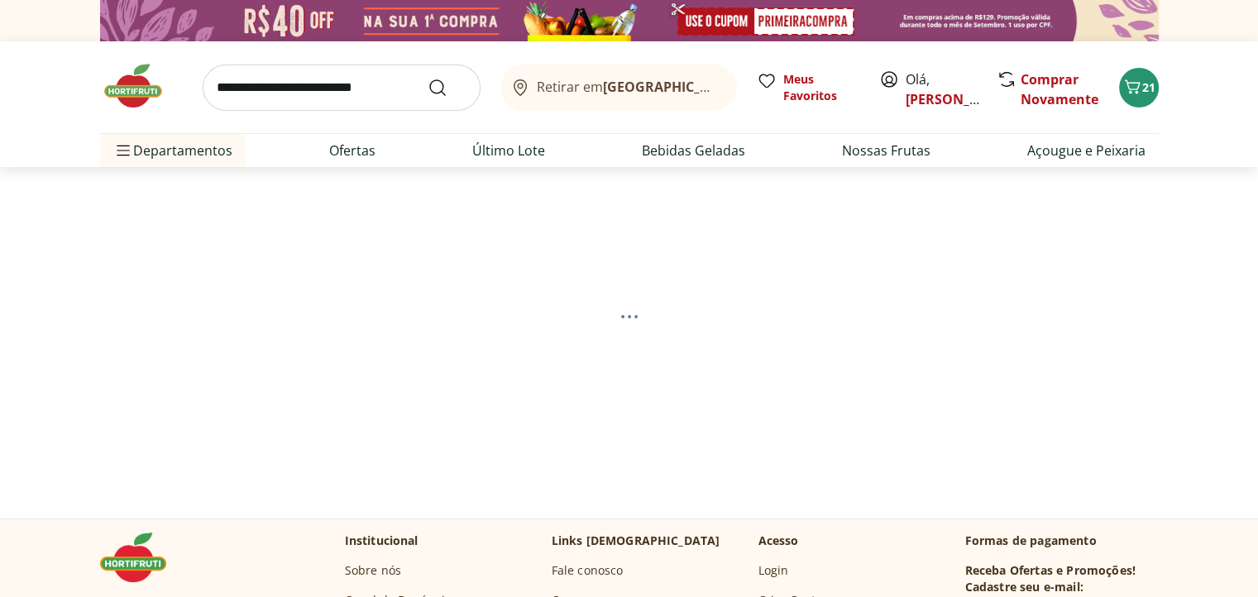
select select "**********"
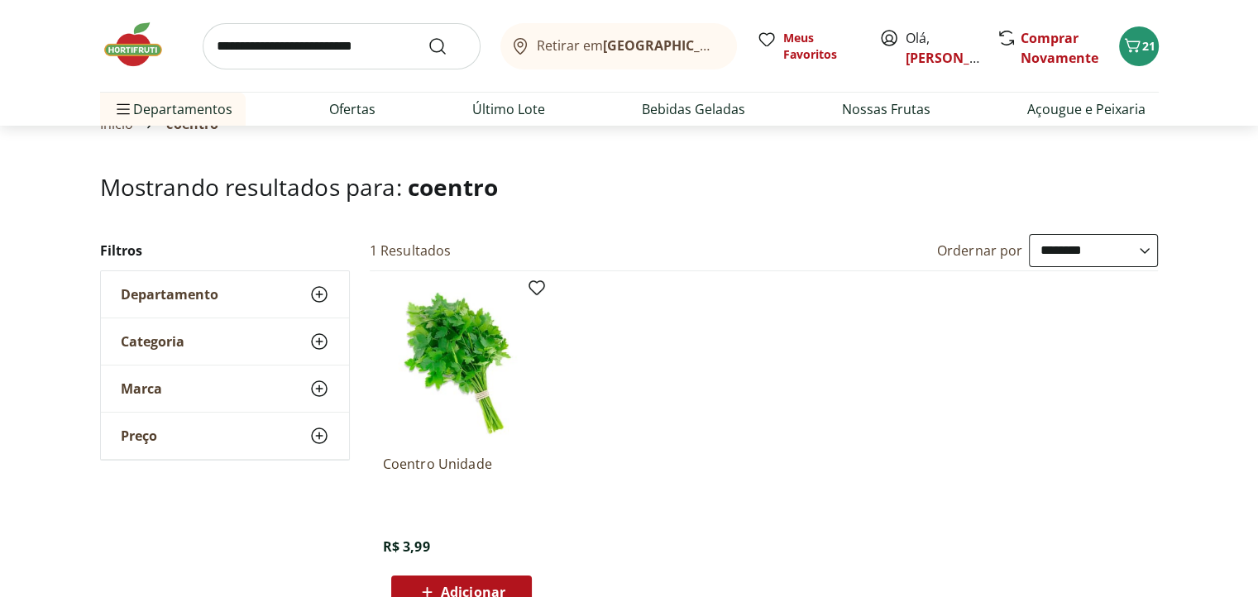
scroll to position [165, 0]
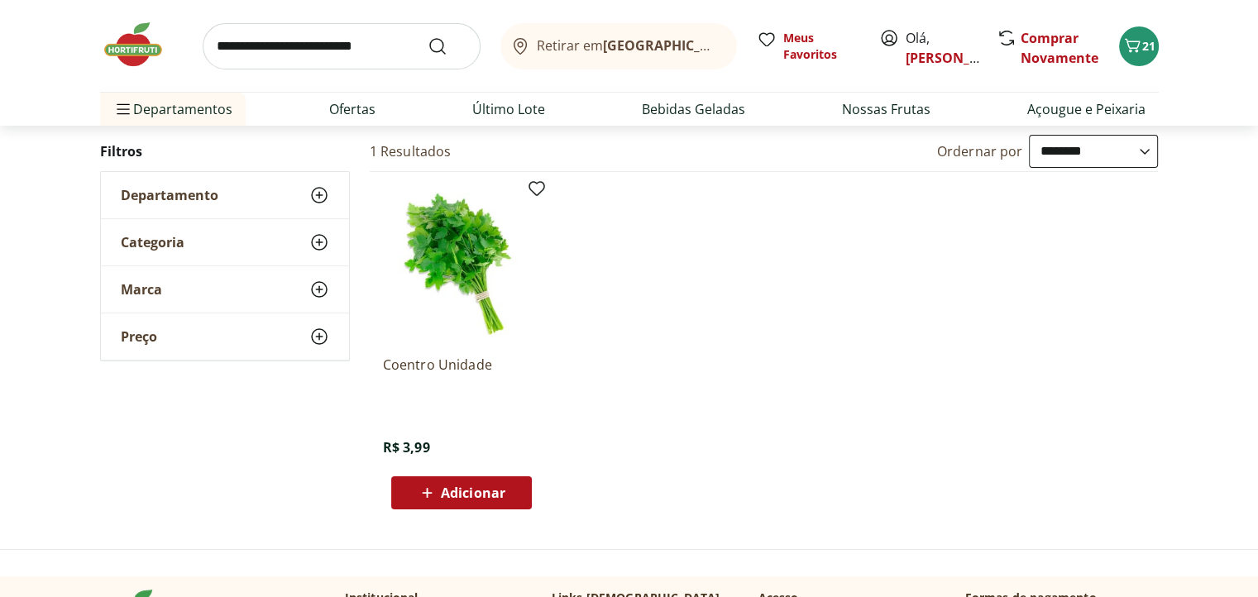
click at [456, 486] on span "Adicionar" at bounding box center [473, 492] width 64 height 13
click at [175, 202] on span "Departamento" at bounding box center [170, 195] width 98 height 17
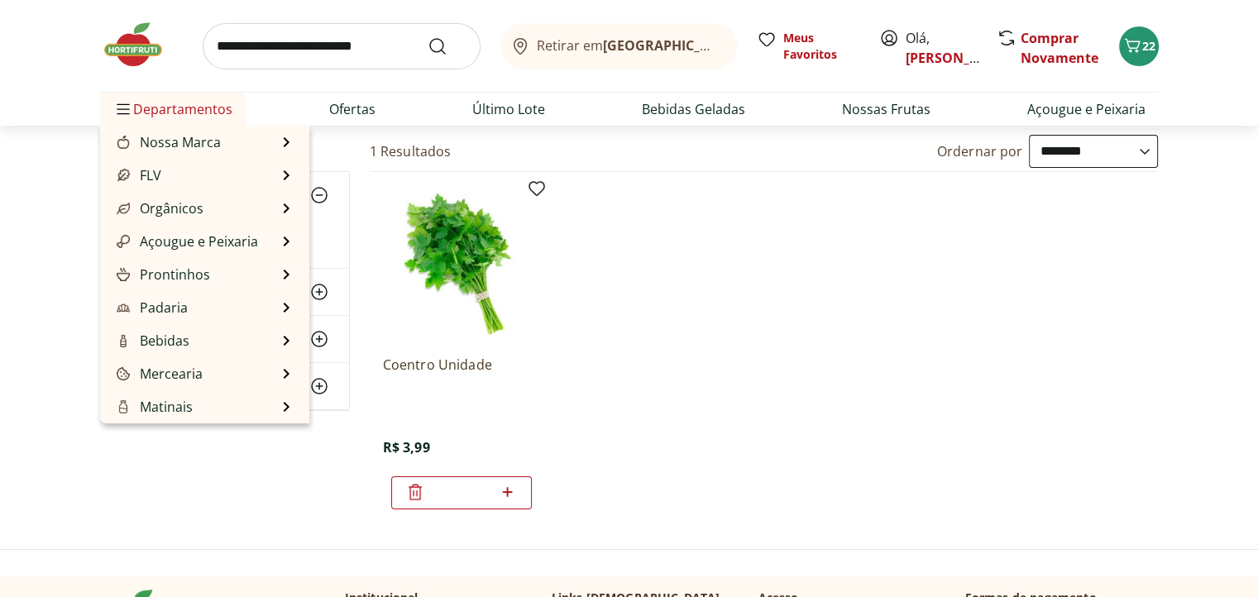
click at [175, 122] on span "Departamentos" at bounding box center [172, 109] width 119 height 40
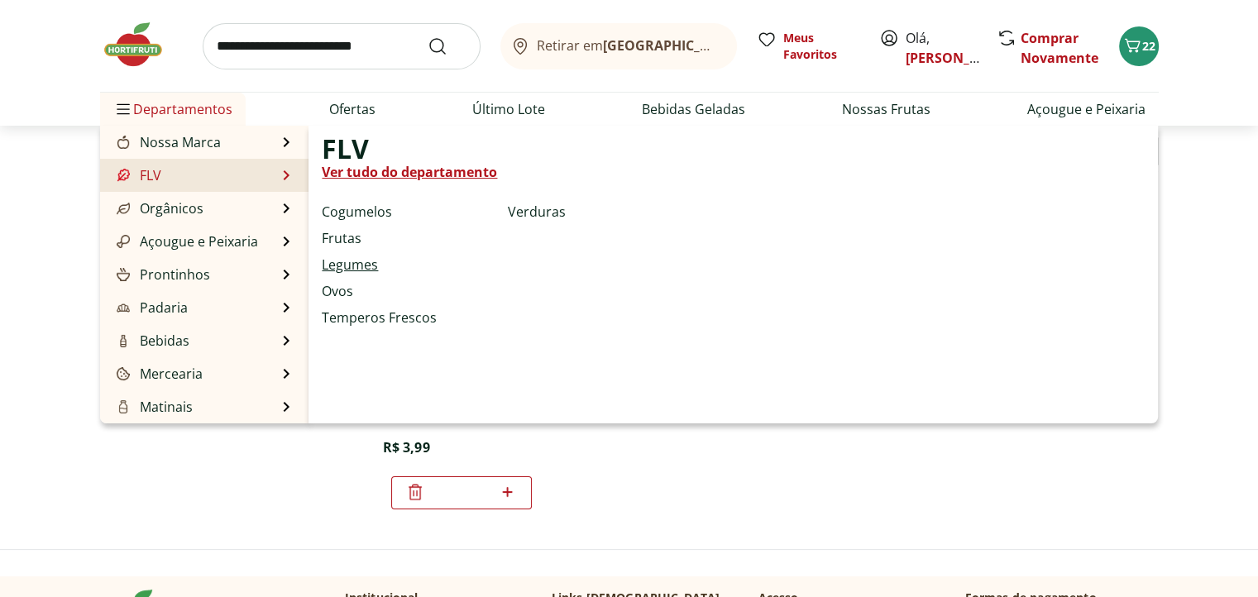
click at [347, 269] on link "Legumes" at bounding box center [350, 265] width 56 height 20
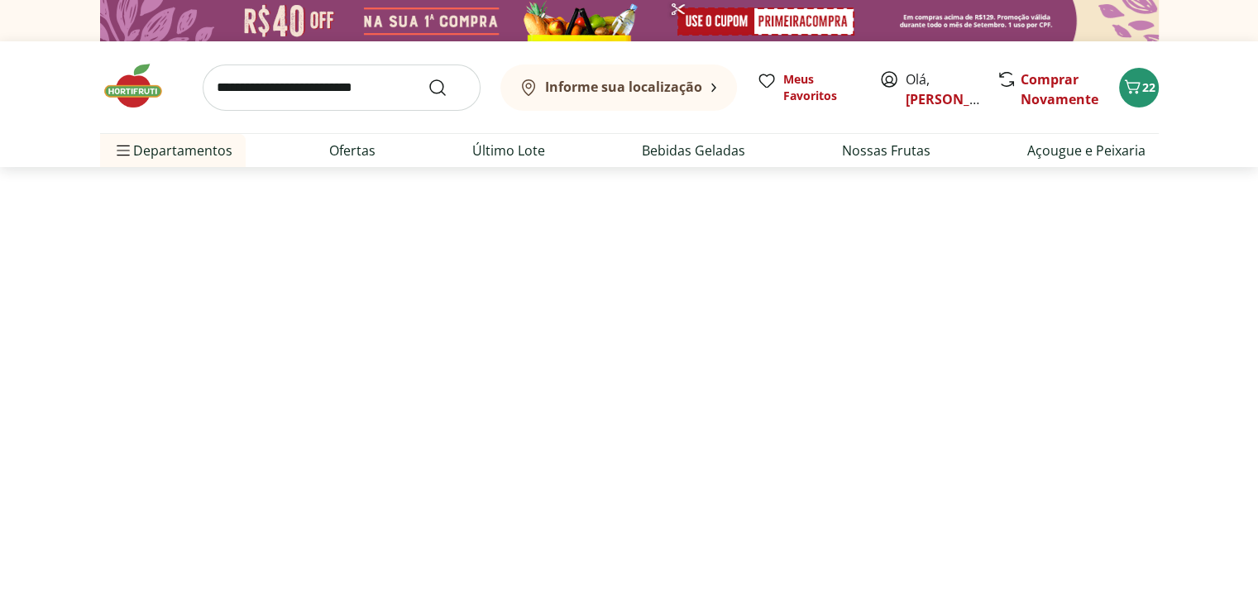
select select "**********"
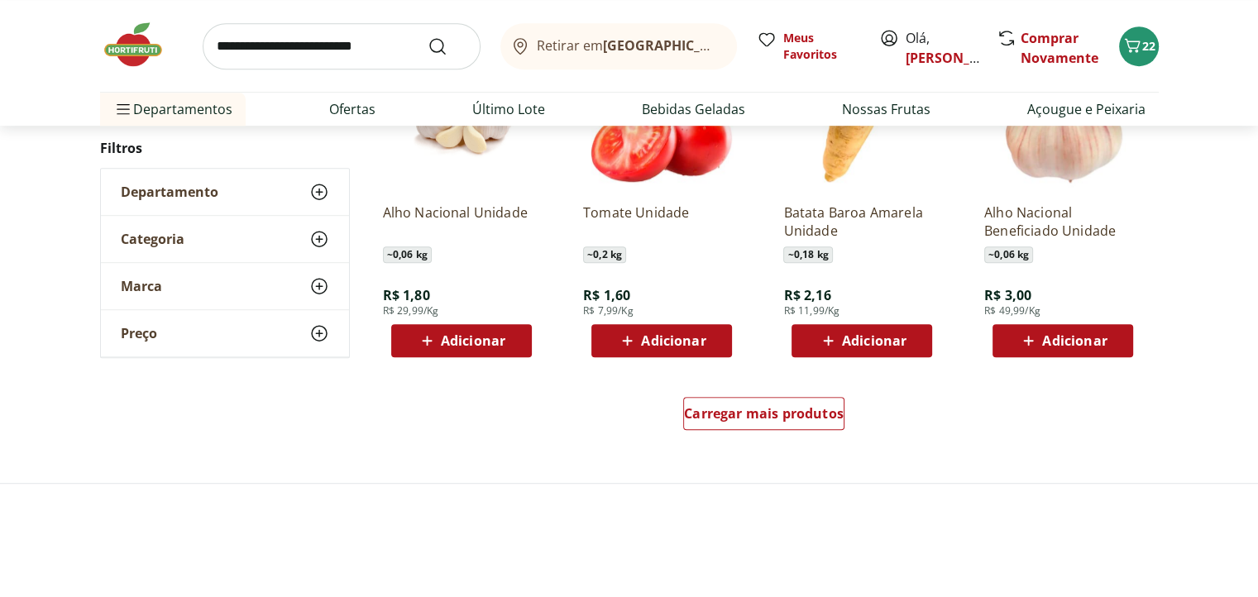
scroll to position [1158, 0]
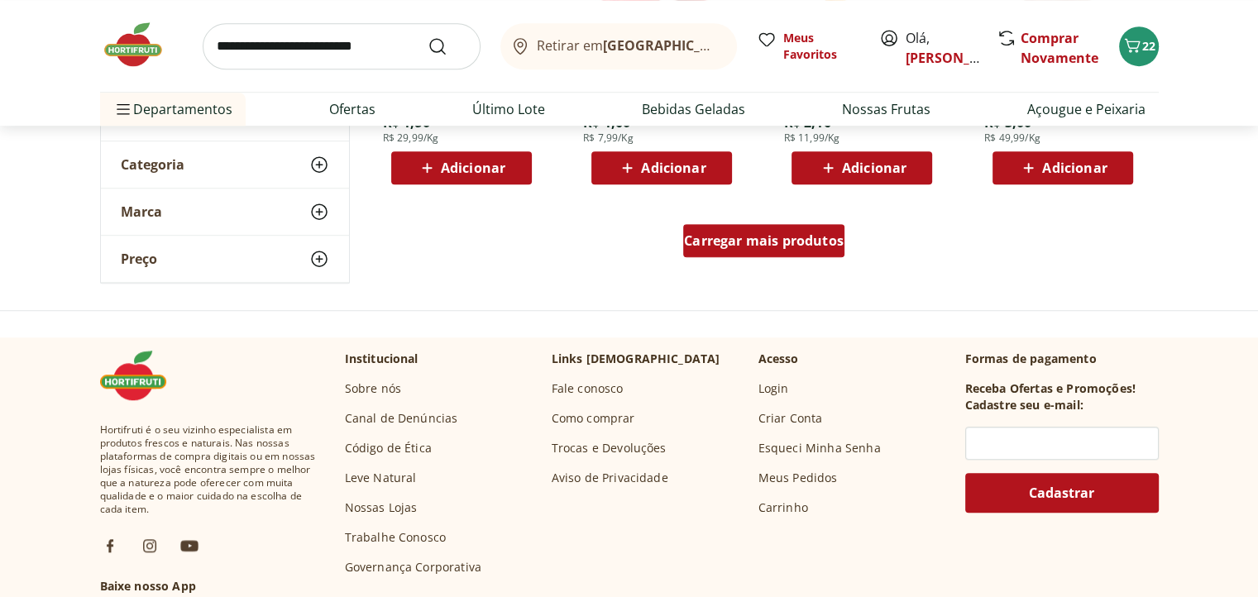
click at [771, 252] on div "Carregar mais produtos" at bounding box center [763, 240] width 161 height 33
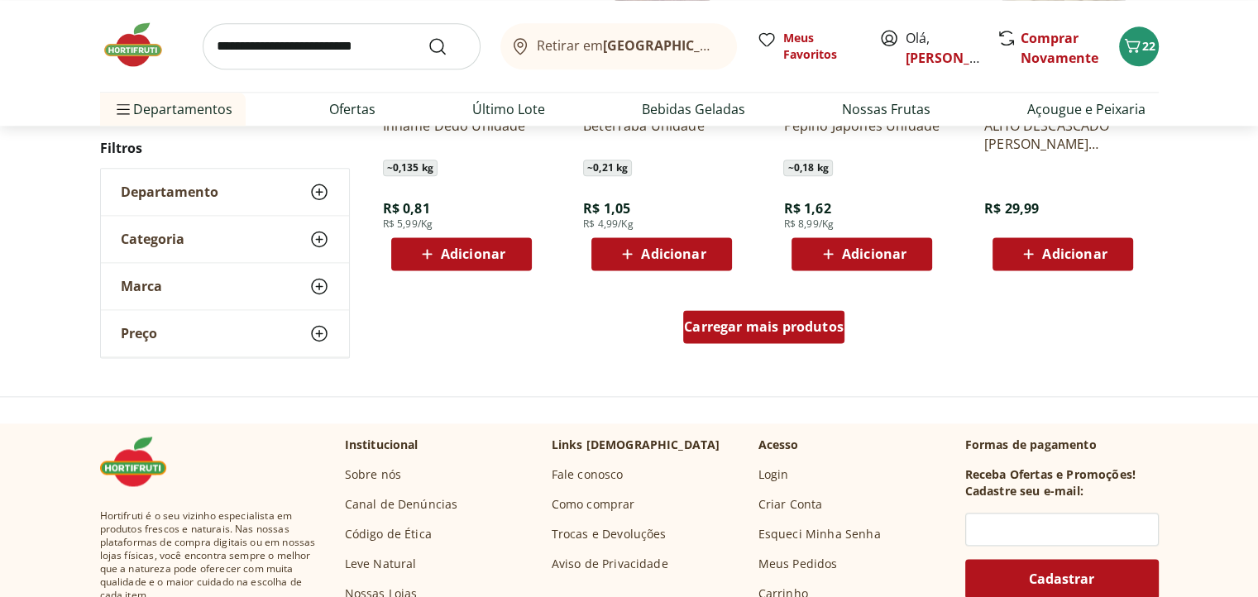
click at [787, 341] on div "Carregar mais produtos" at bounding box center [763, 326] width 161 height 33
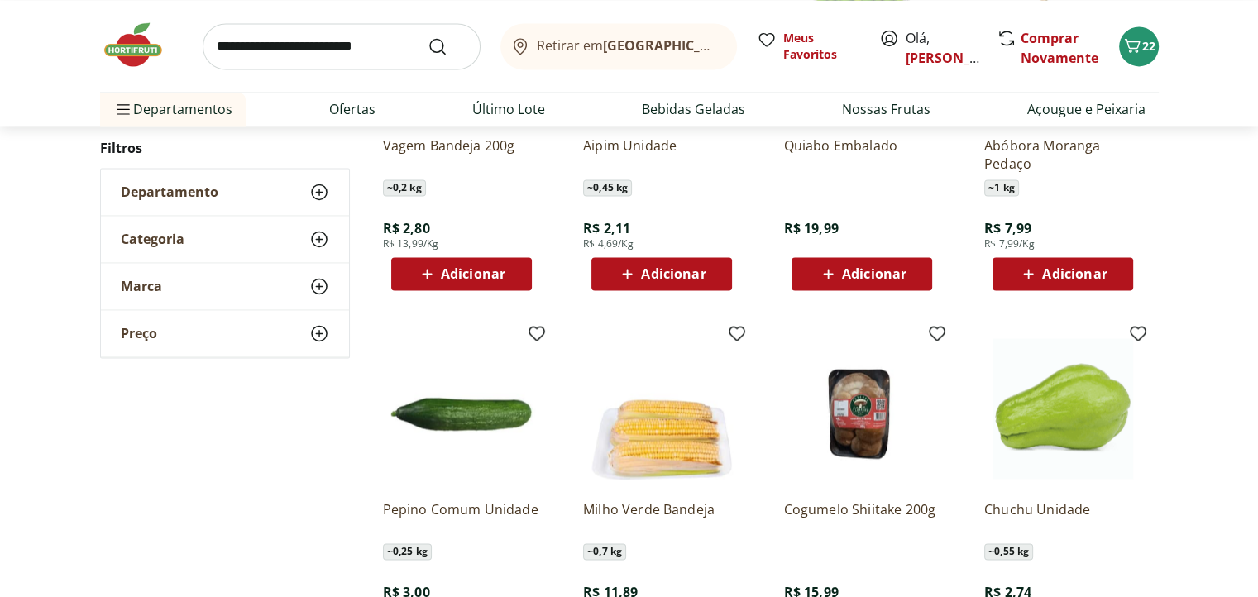
scroll to position [2729, 0]
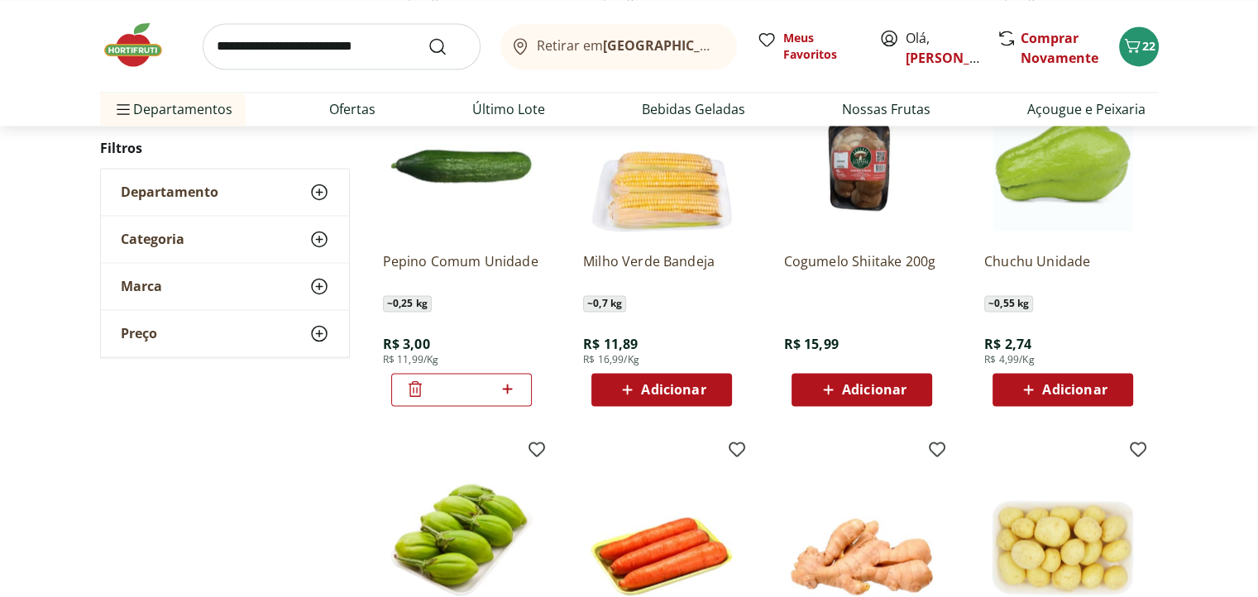
click at [1077, 389] on span "Adicionar" at bounding box center [1074, 389] width 64 height 13
click at [1106, 394] on icon at bounding box center [1108, 389] width 21 height 20
type input "*"
click at [688, 393] on span "Adicionar" at bounding box center [673, 389] width 64 height 13
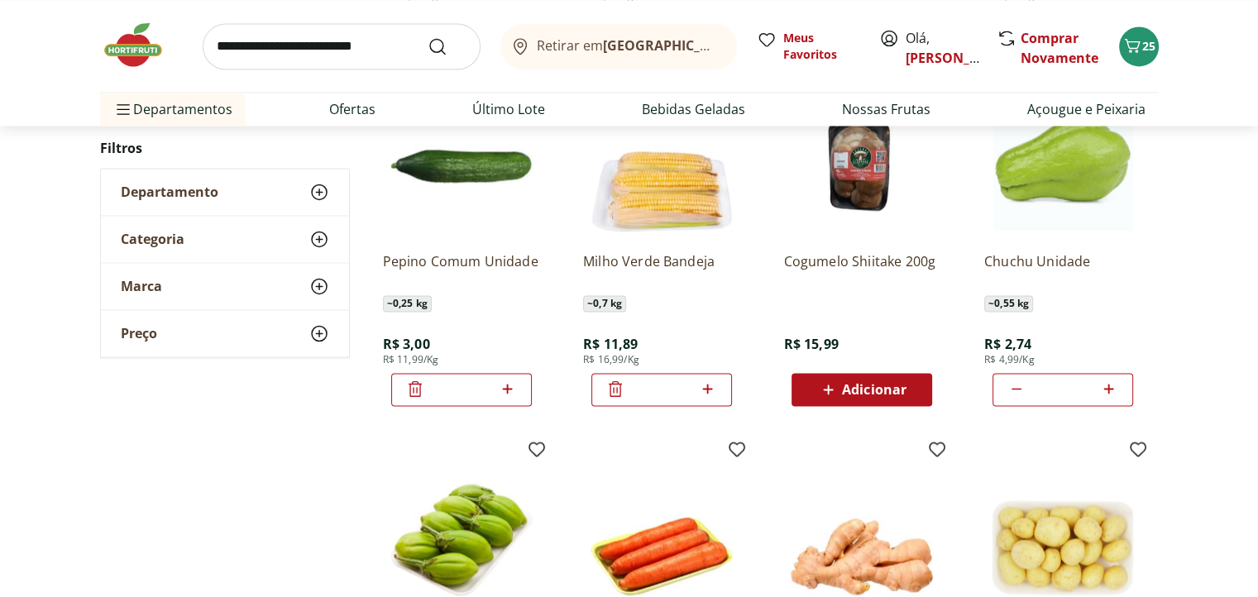
click at [360, 52] on input "search" at bounding box center [342, 46] width 278 height 46
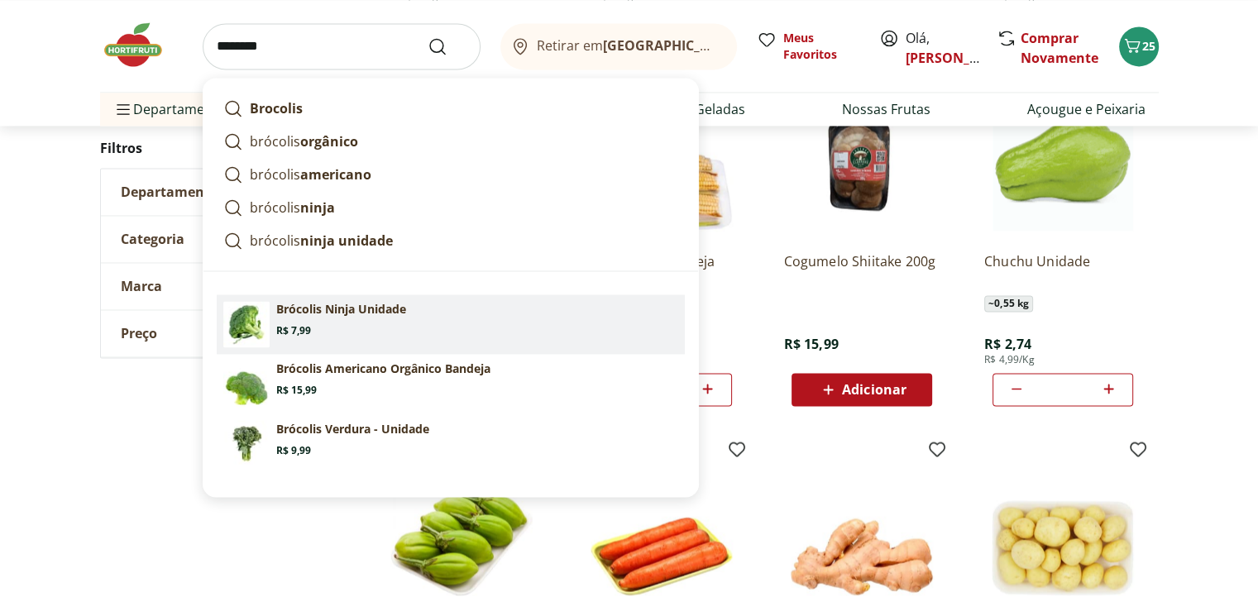
click at [388, 304] on p "Brócolis Ninja Unidade" at bounding box center [341, 309] width 130 height 17
type input "**********"
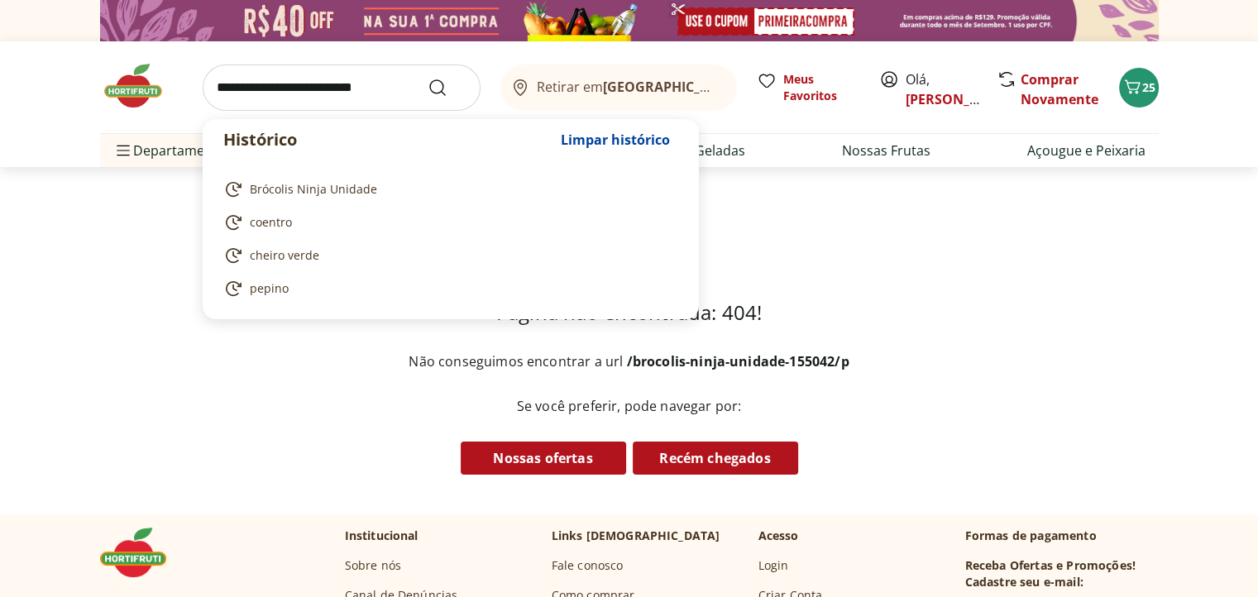
click at [300, 81] on input "search" at bounding box center [342, 87] width 278 height 46
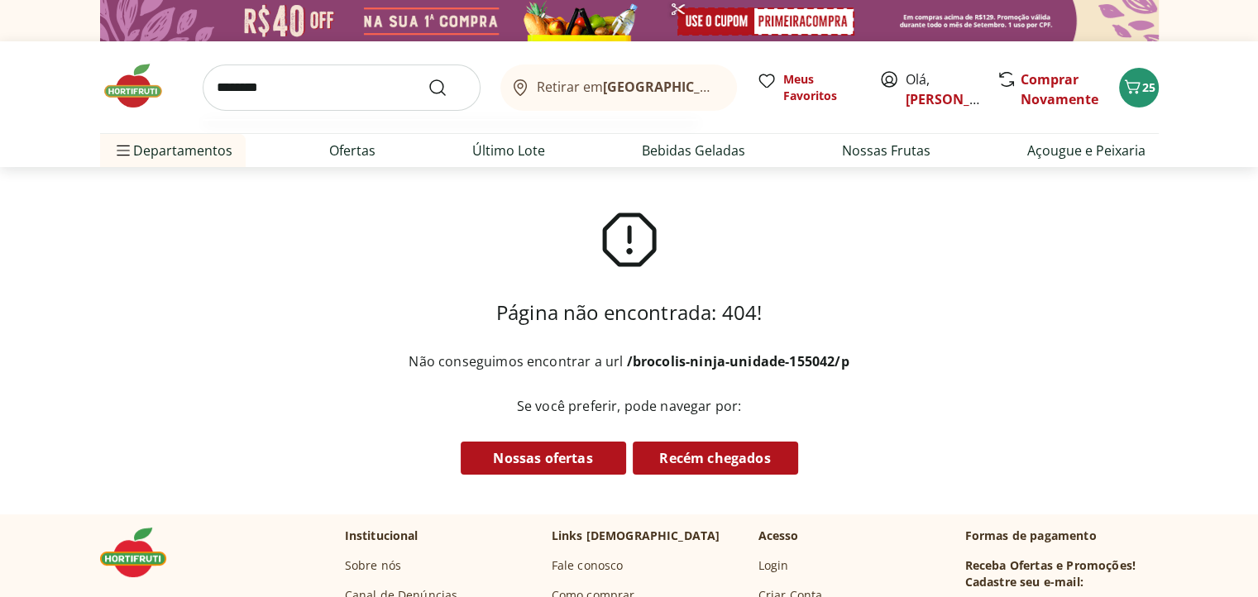
type input "********"
click at [428, 78] on button "Submit Search" at bounding box center [448, 88] width 40 height 20
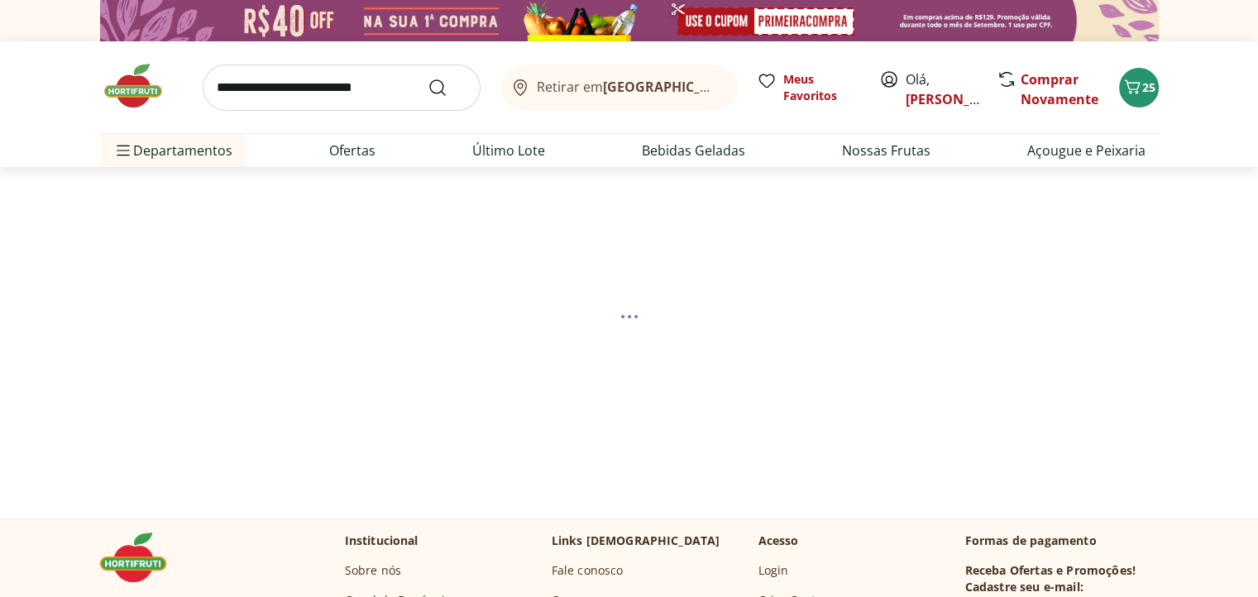
select select "**********"
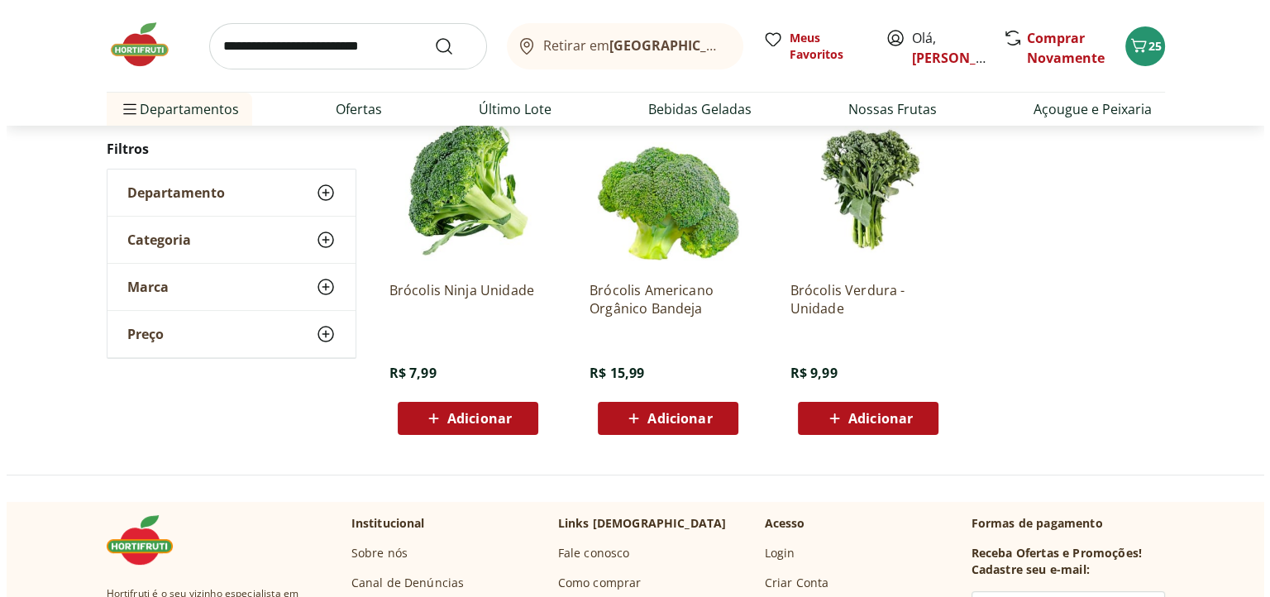
scroll to position [248, 0]
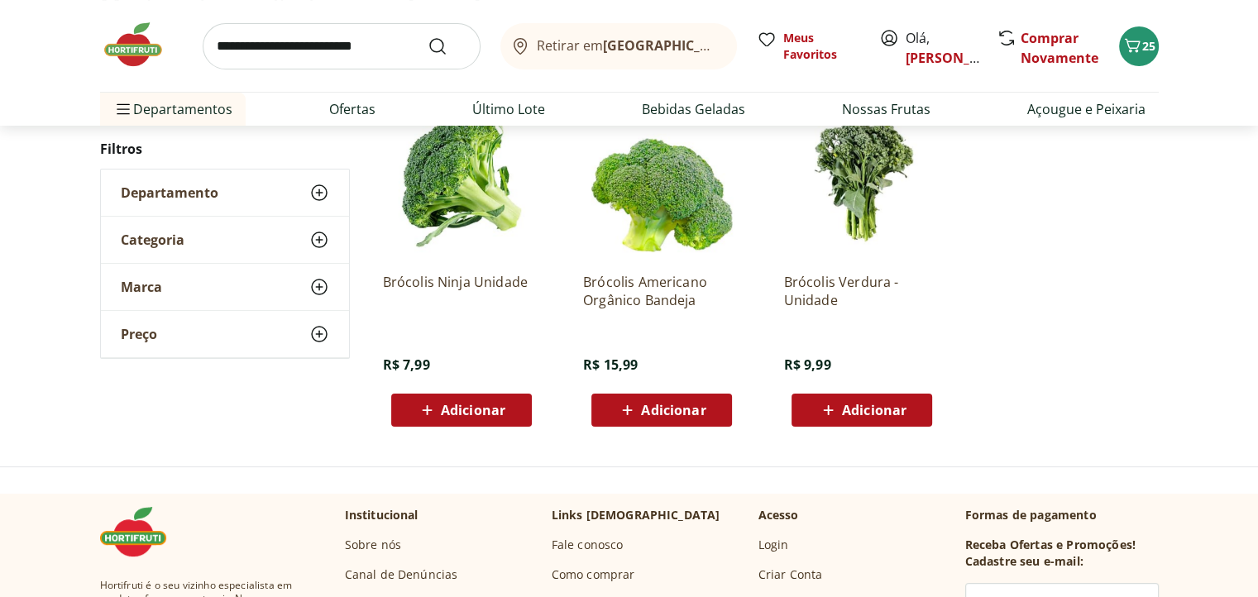
click at [451, 414] on span "Adicionar" at bounding box center [473, 410] width 64 height 13
click at [1129, 42] on icon "Carrinho" at bounding box center [1132, 46] width 20 height 20
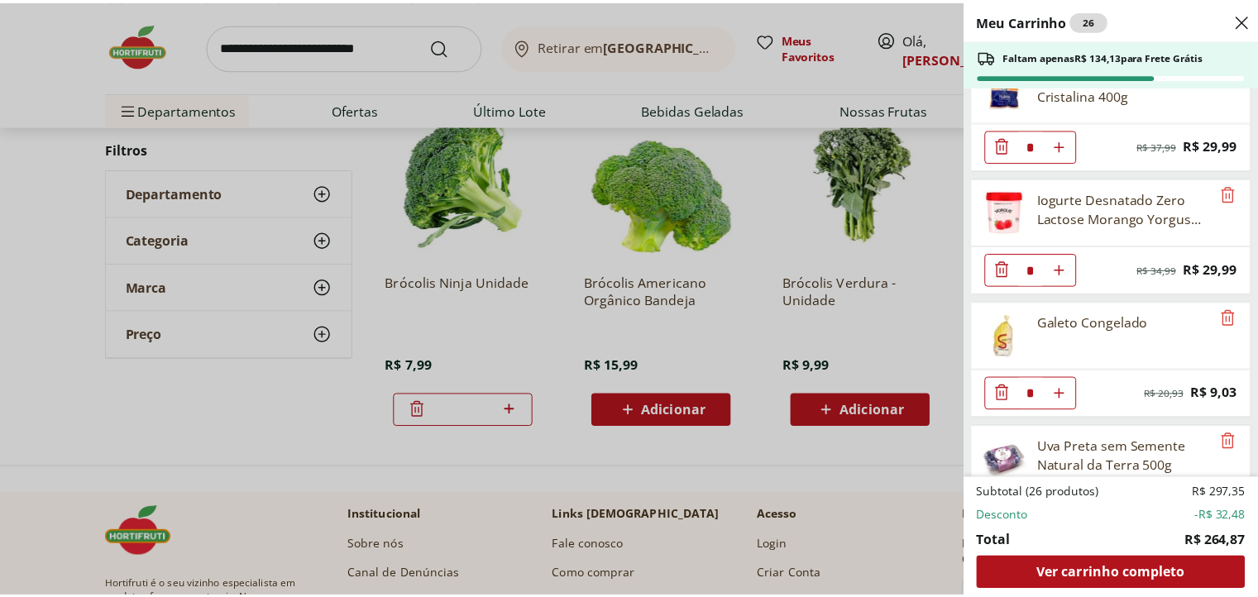
scroll to position [0, 0]
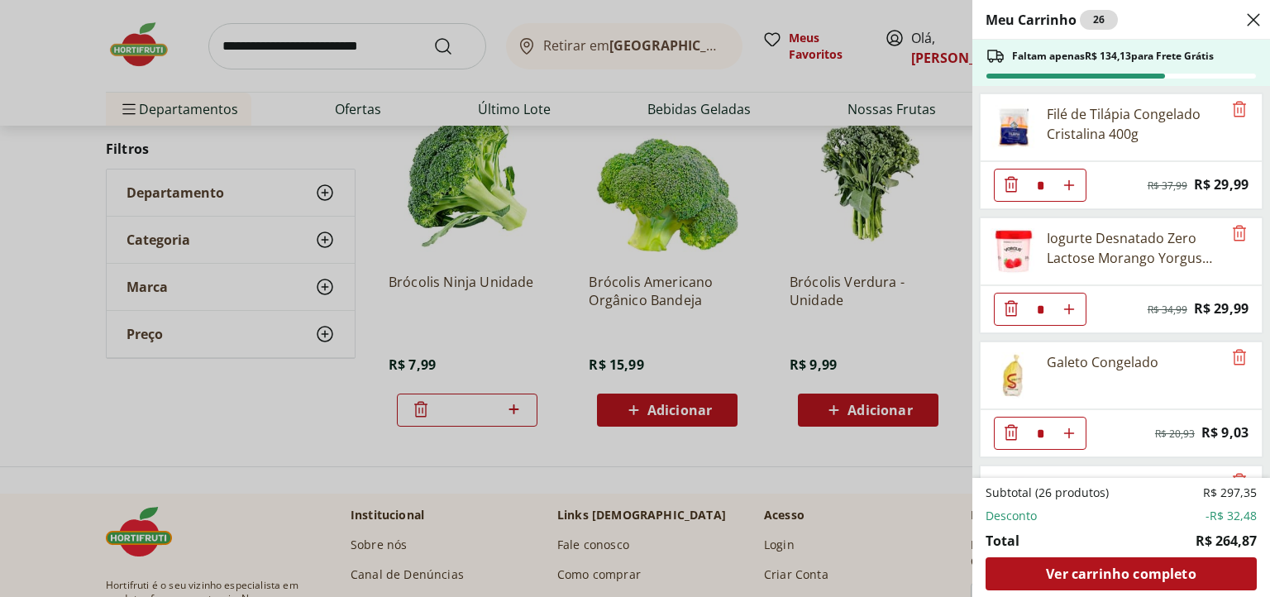
click at [346, 62] on div "Meu Carrinho 26 Faltam apenas R$ 134,13 para Frete Grátis Filé de Tilápia Conge…" at bounding box center [635, 298] width 1270 height 597
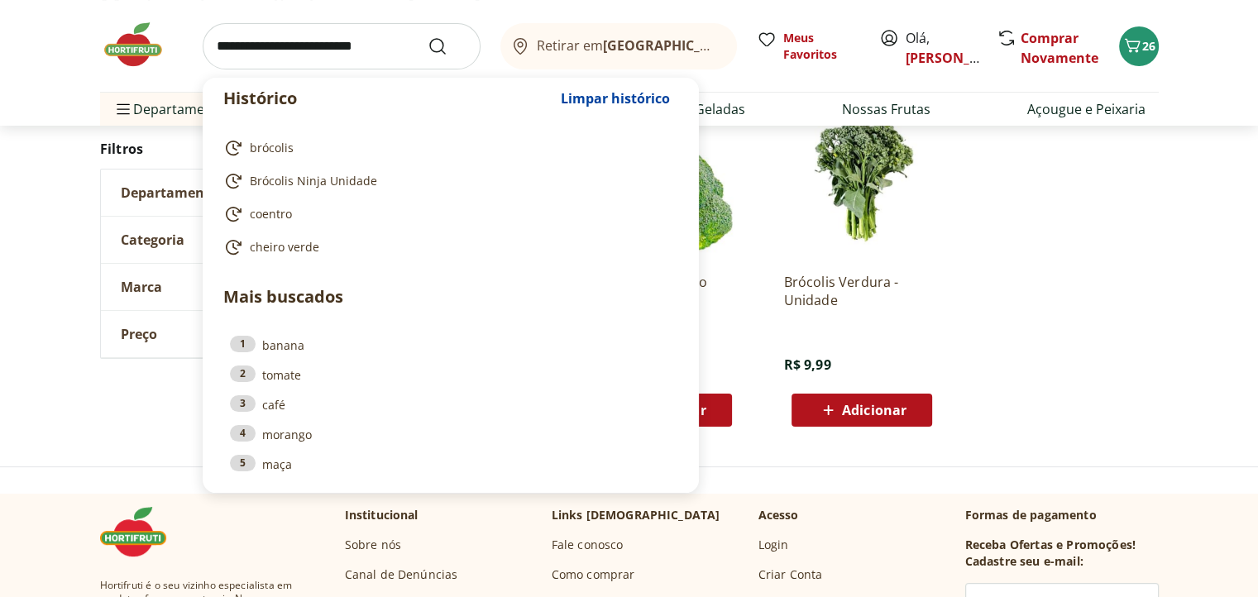
click at [342, 44] on input "search" at bounding box center [342, 46] width 278 height 46
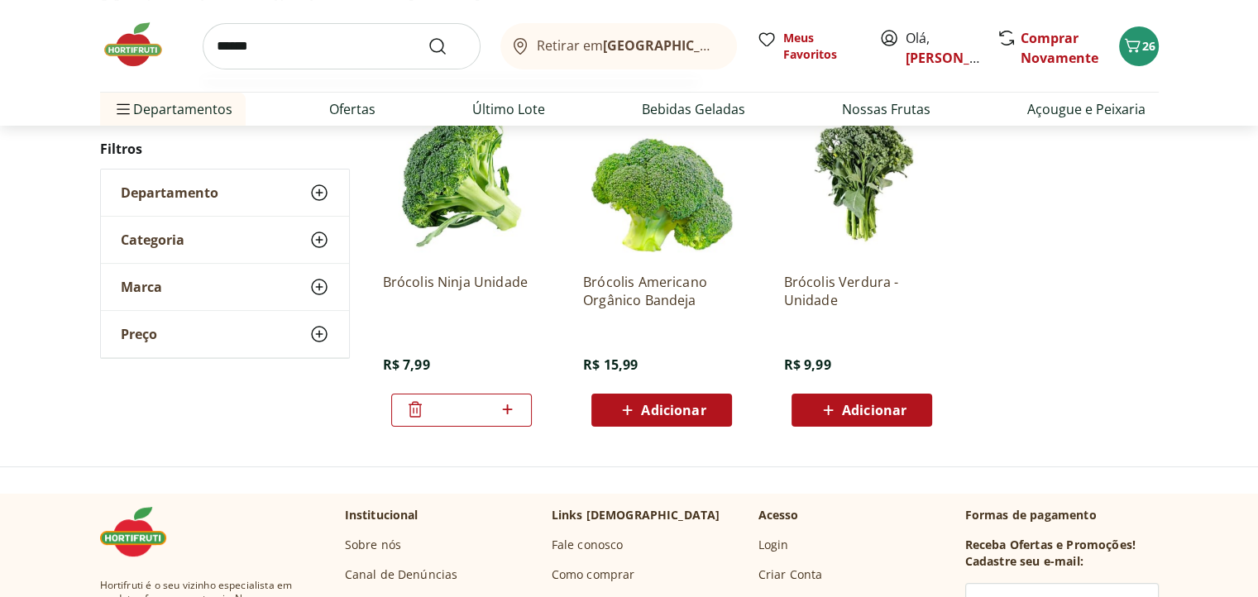
type input "******"
click at [428, 36] on button "Submit Search" at bounding box center [448, 46] width 40 height 20
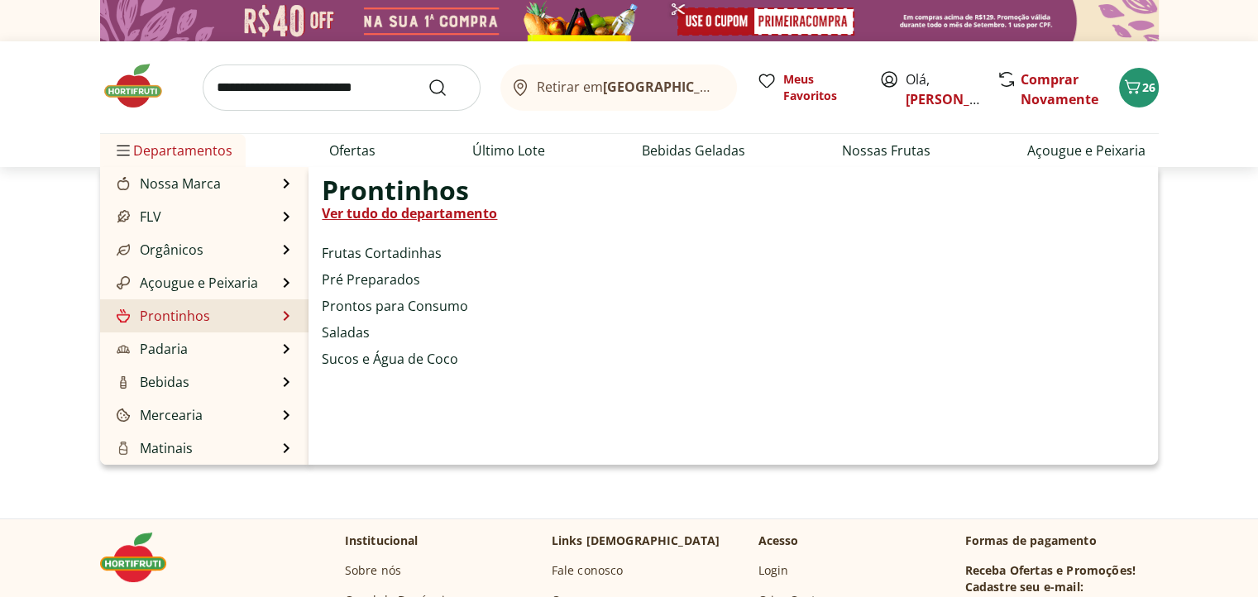
select select "**********"
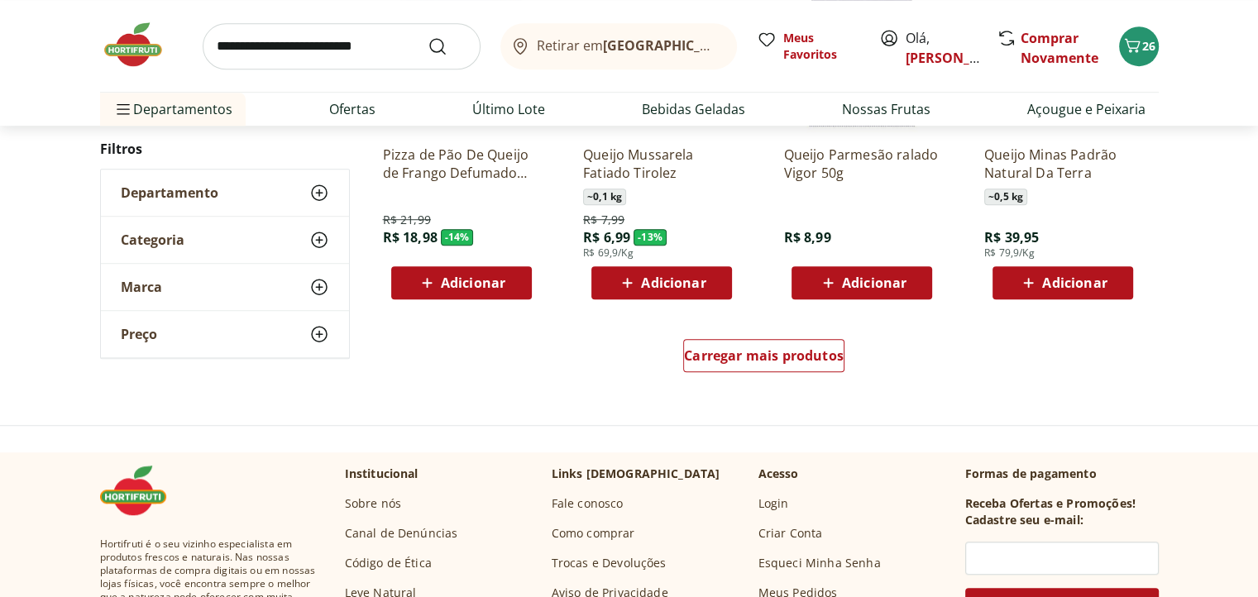
scroll to position [1158, 0]
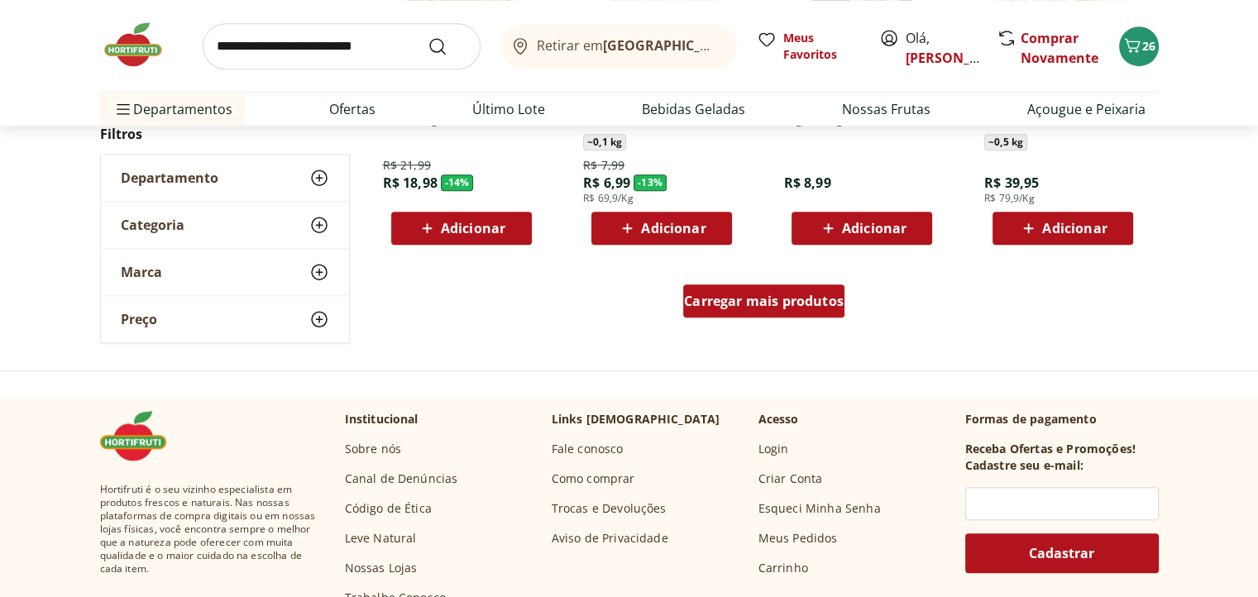
click at [822, 318] on link "Carregar mais produtos" at bounding box center [763, 304] width 161 height 40
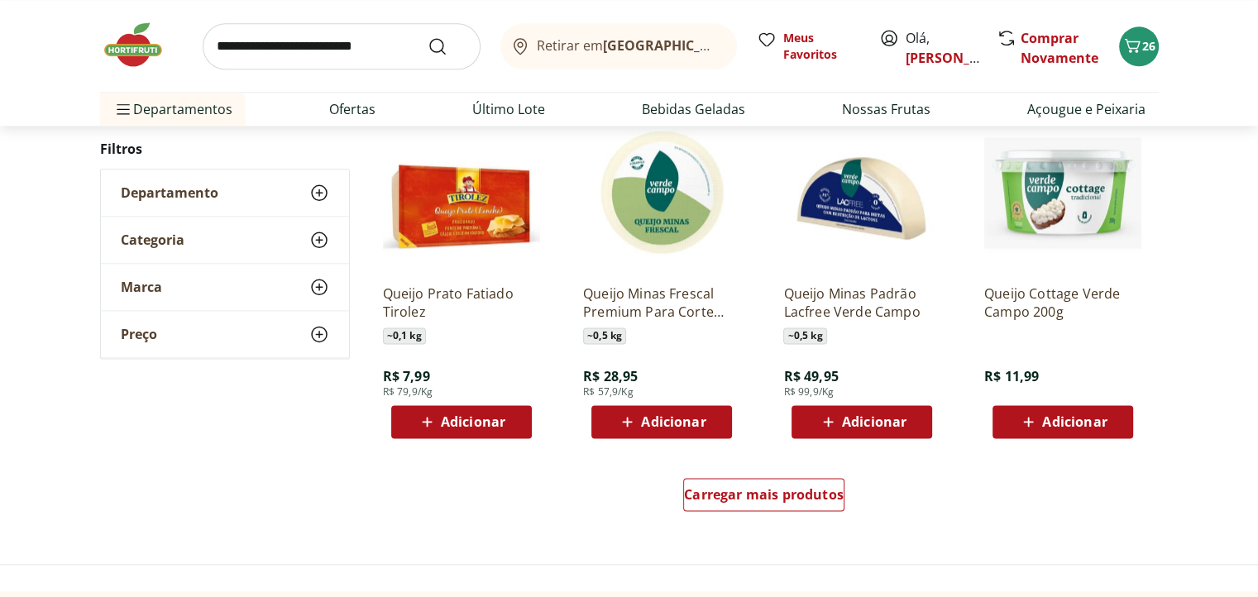
scroll to position [2067, 0]
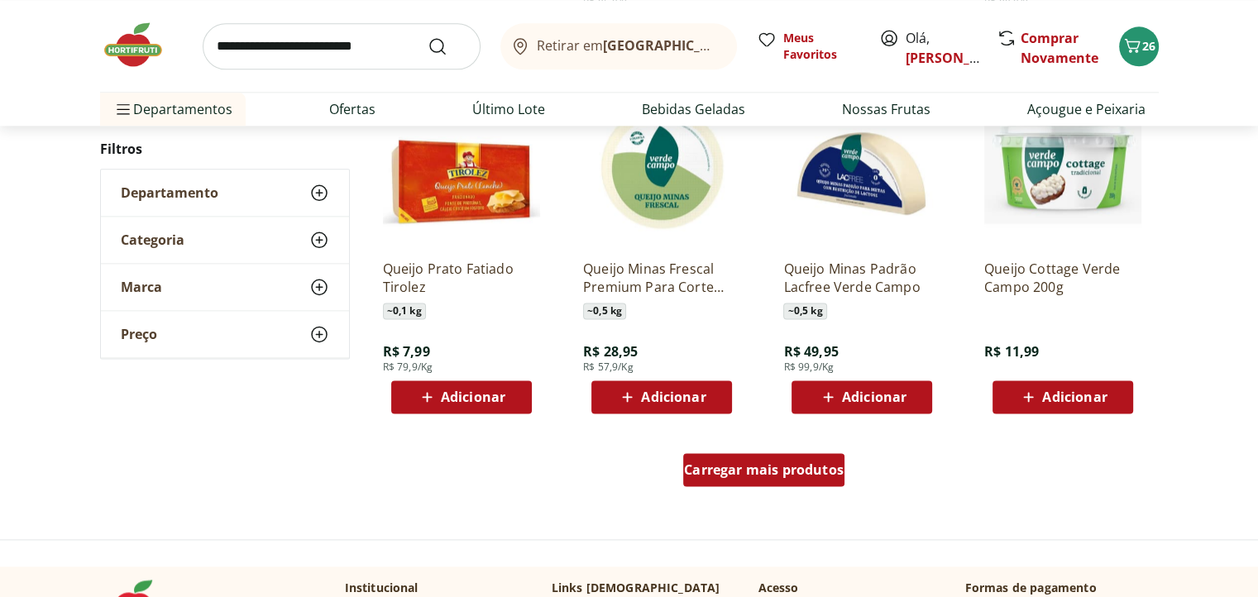
click at [763, 480] on div "Carregar mais produtos" at bounding box center [763, 469] width 161 height 33
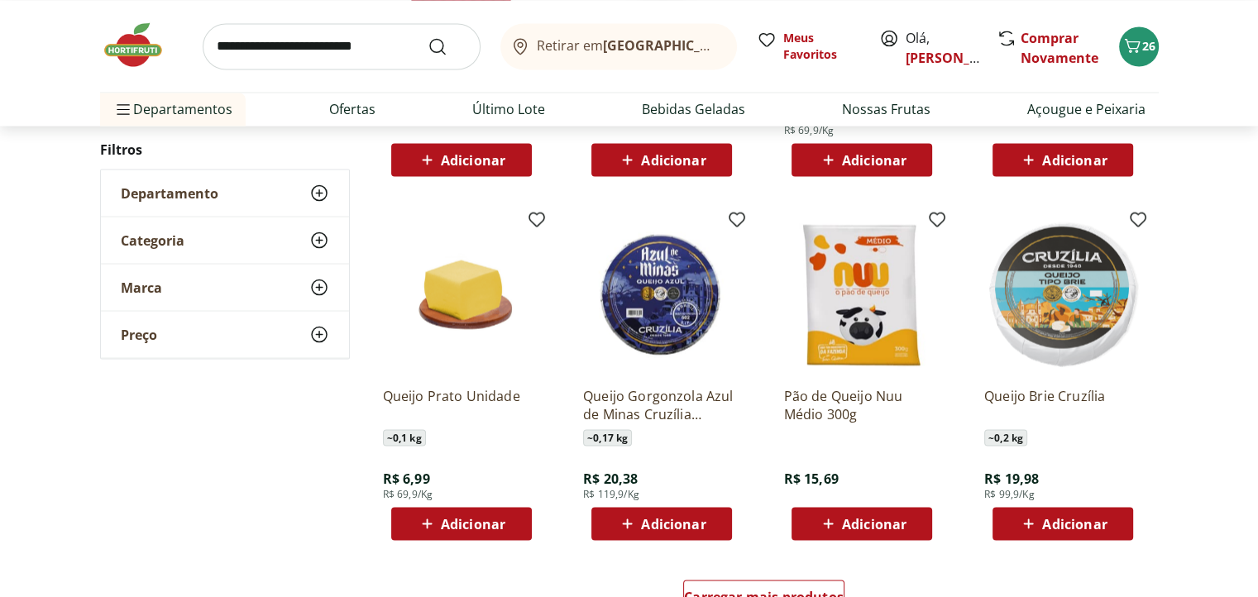
scroll to position [3308, 0]
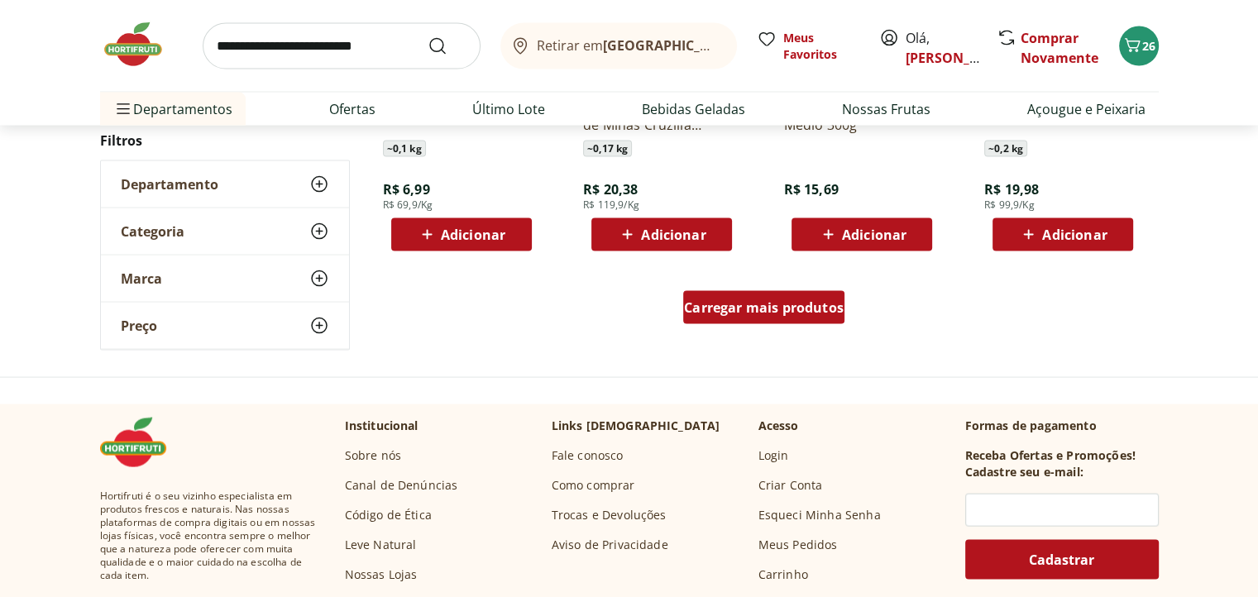
click at [749, 313] on span "Carregar mais produtos" at bounding box center [764, 307] width 160 height 13
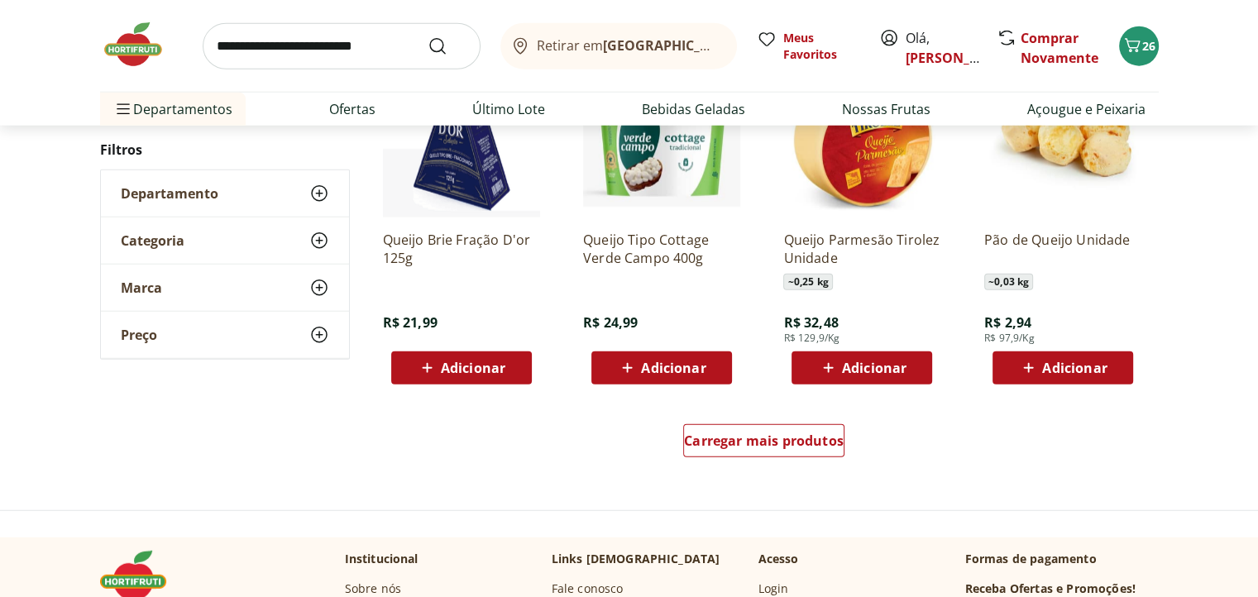
scroll to position [4300, 0]
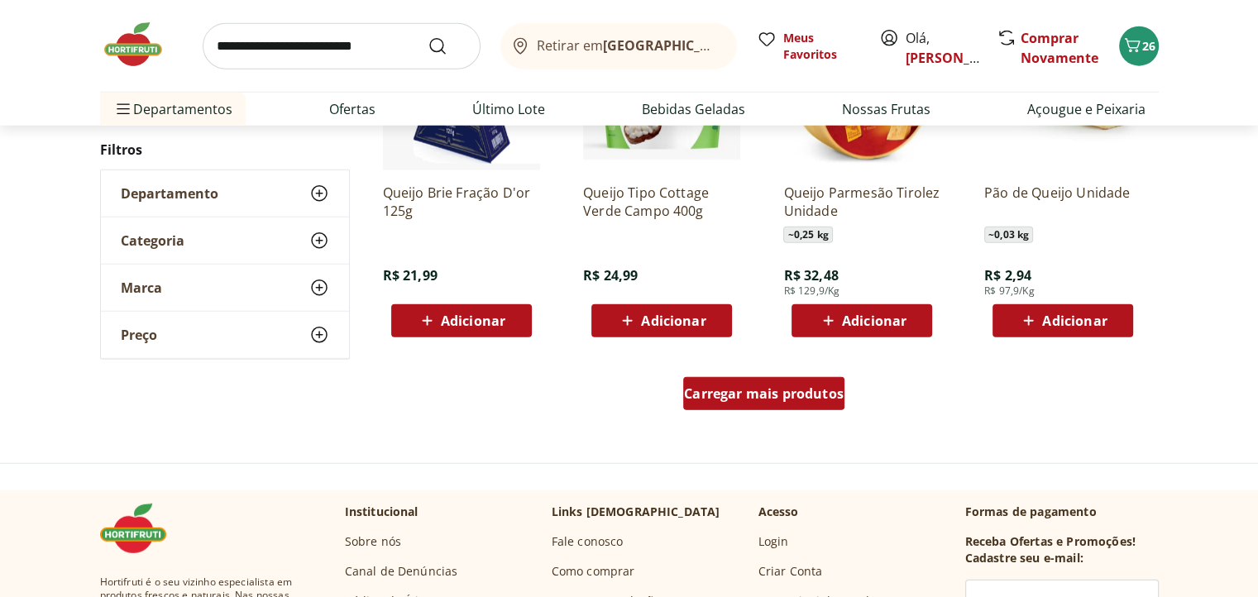
click at [756, 406] on div "Carregar mais produtos" at bounding box center [763, 393] width 161 height 33
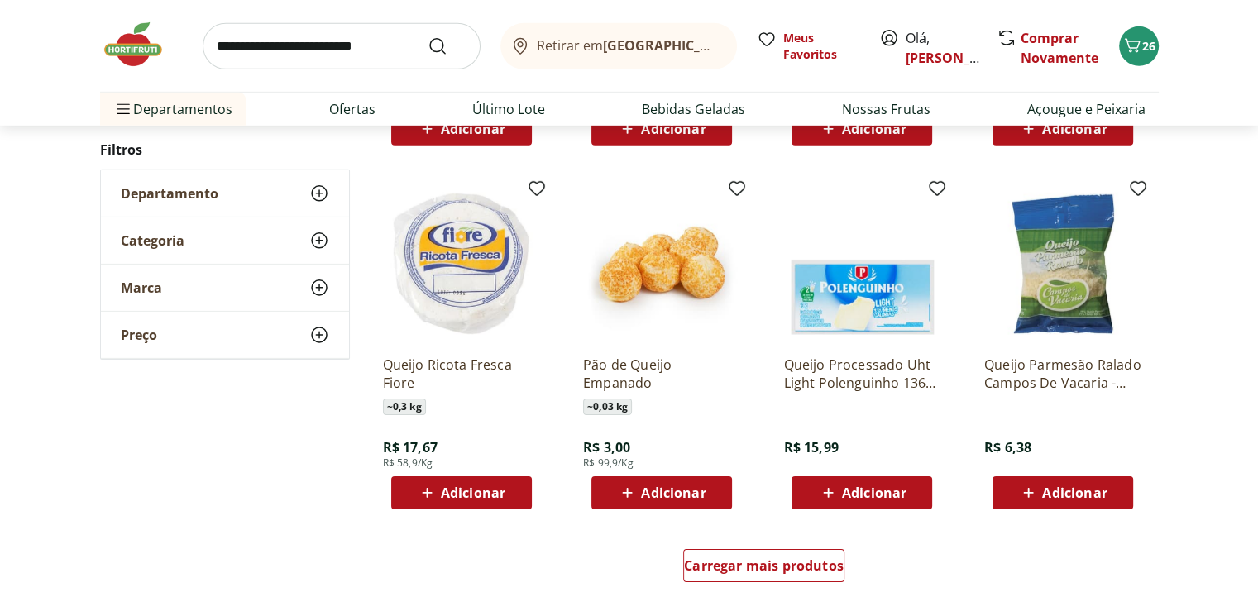
scroll to position [5210, 0]
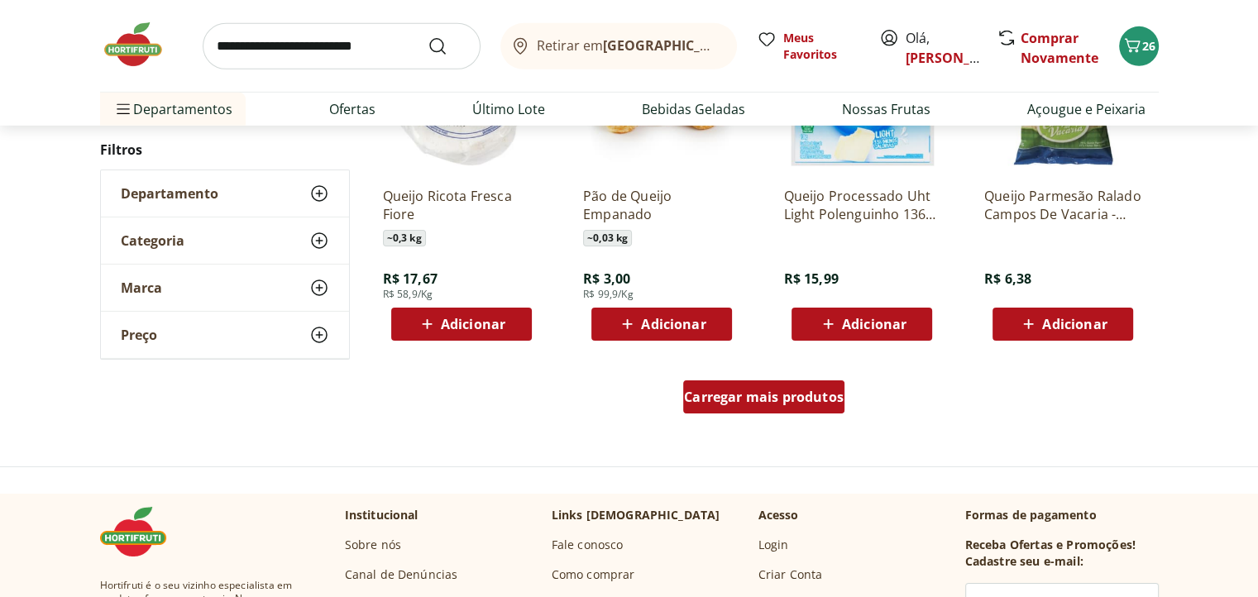
click at [755, 404] on div "Carregar mais produtos" at bounding box center [763, 396] width 161 height 33
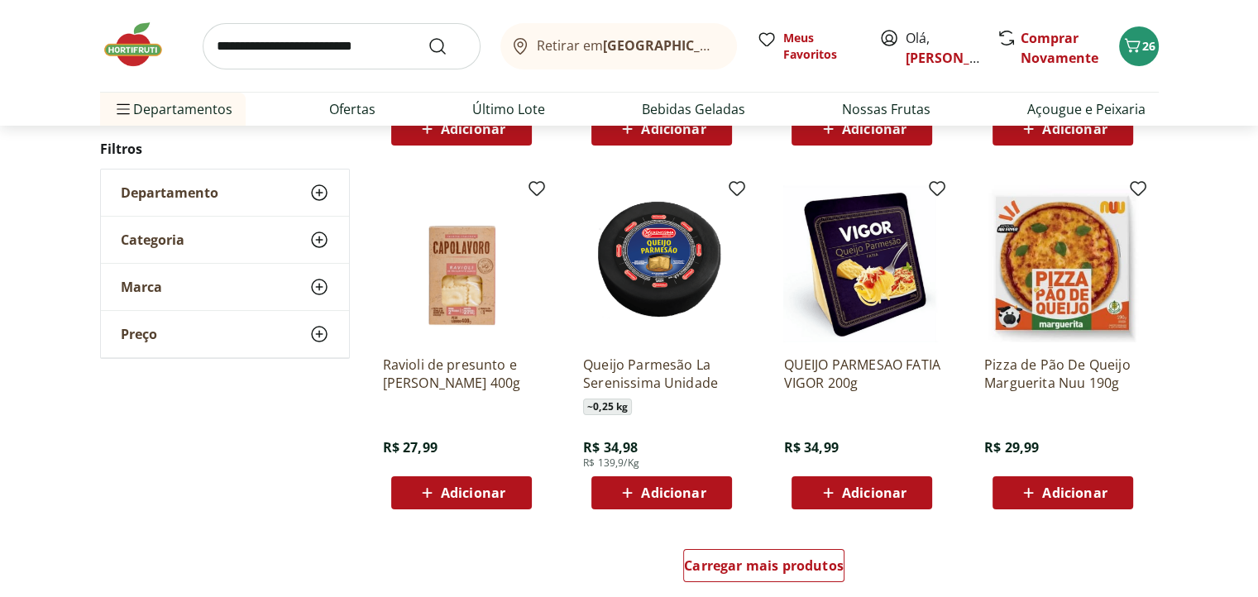
scroll to position [6533, 0]
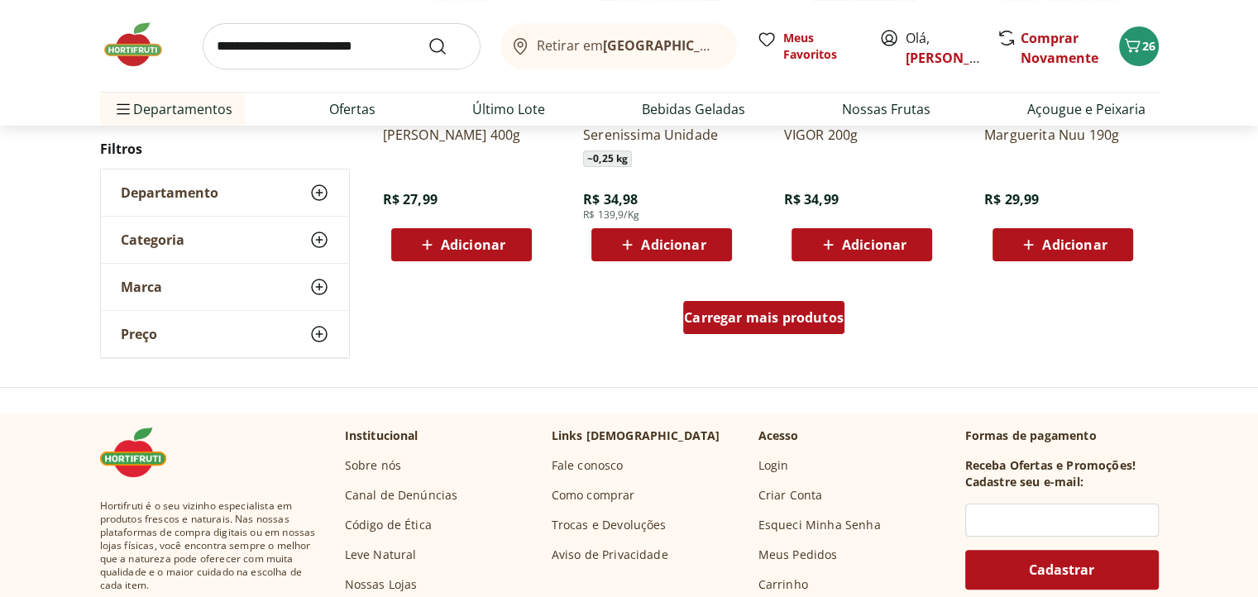
click at [734, 320] on span "Carregar mais produtos" at bounding box center [764, 317] width 160 height 13
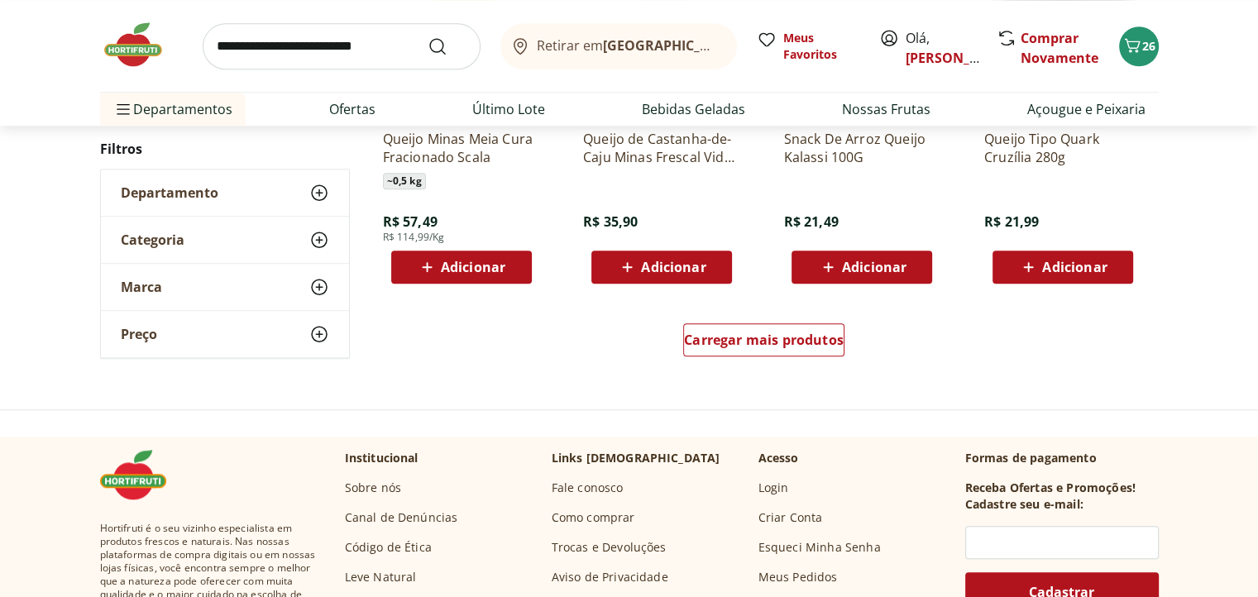
scroll to position [7608, 0]
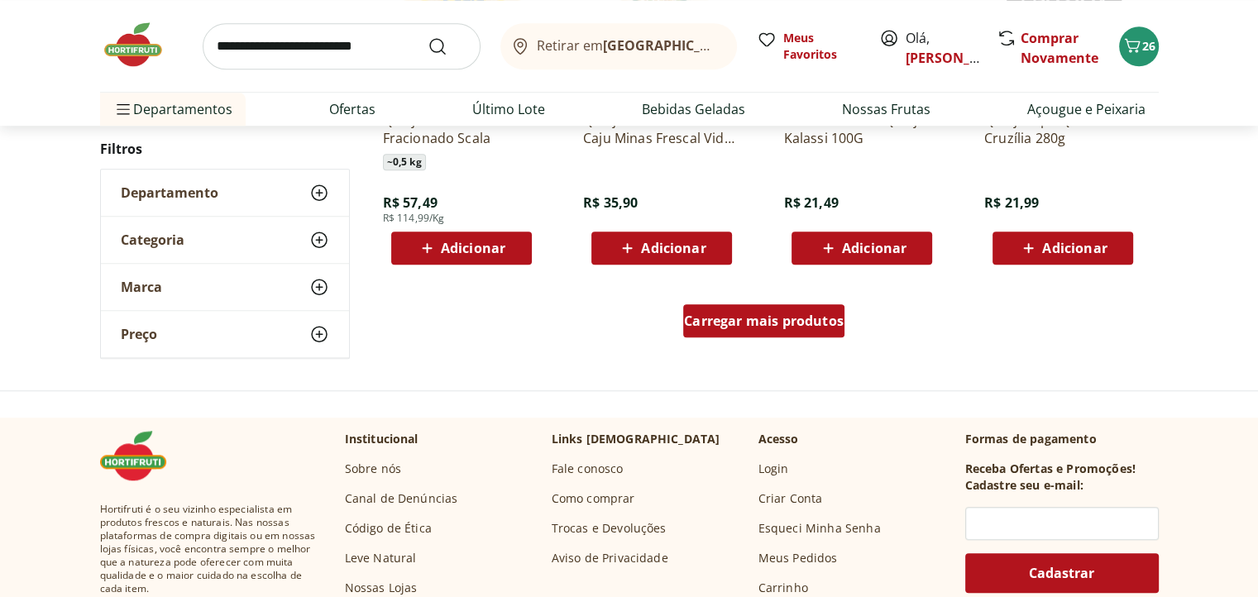
click at [729, 337] on link "Carregar mais produtos" at bounding box center [763, 324] width 161 height 40
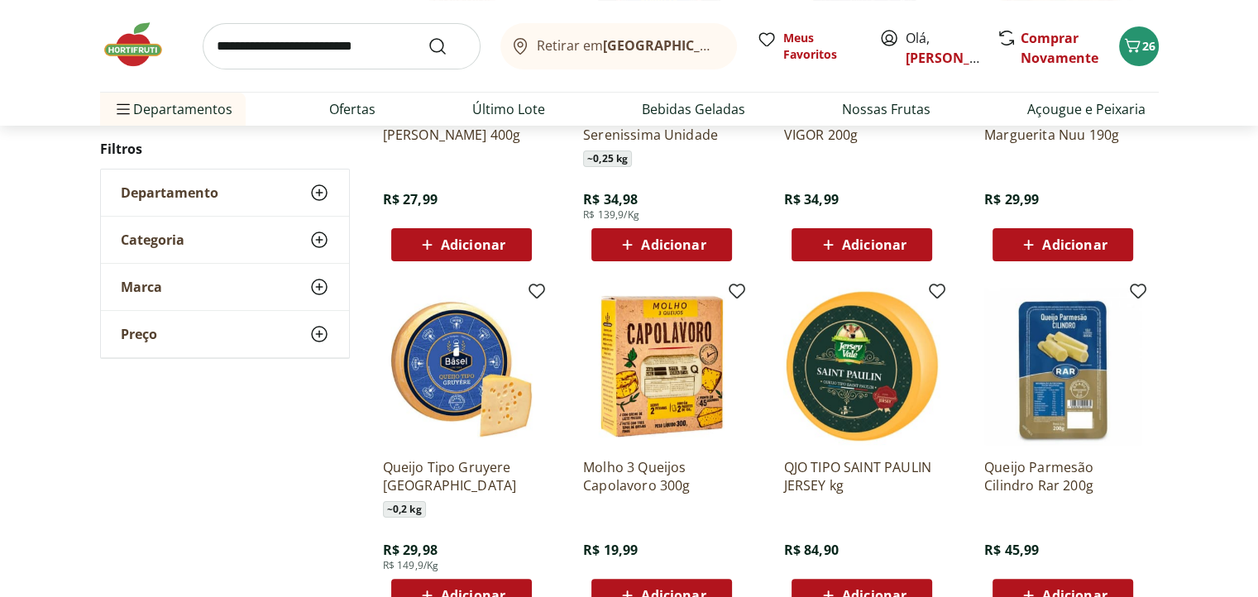
scroll to position [6119, 0]
